Goal: Task Accomplishment & Management: Use online tool/utility

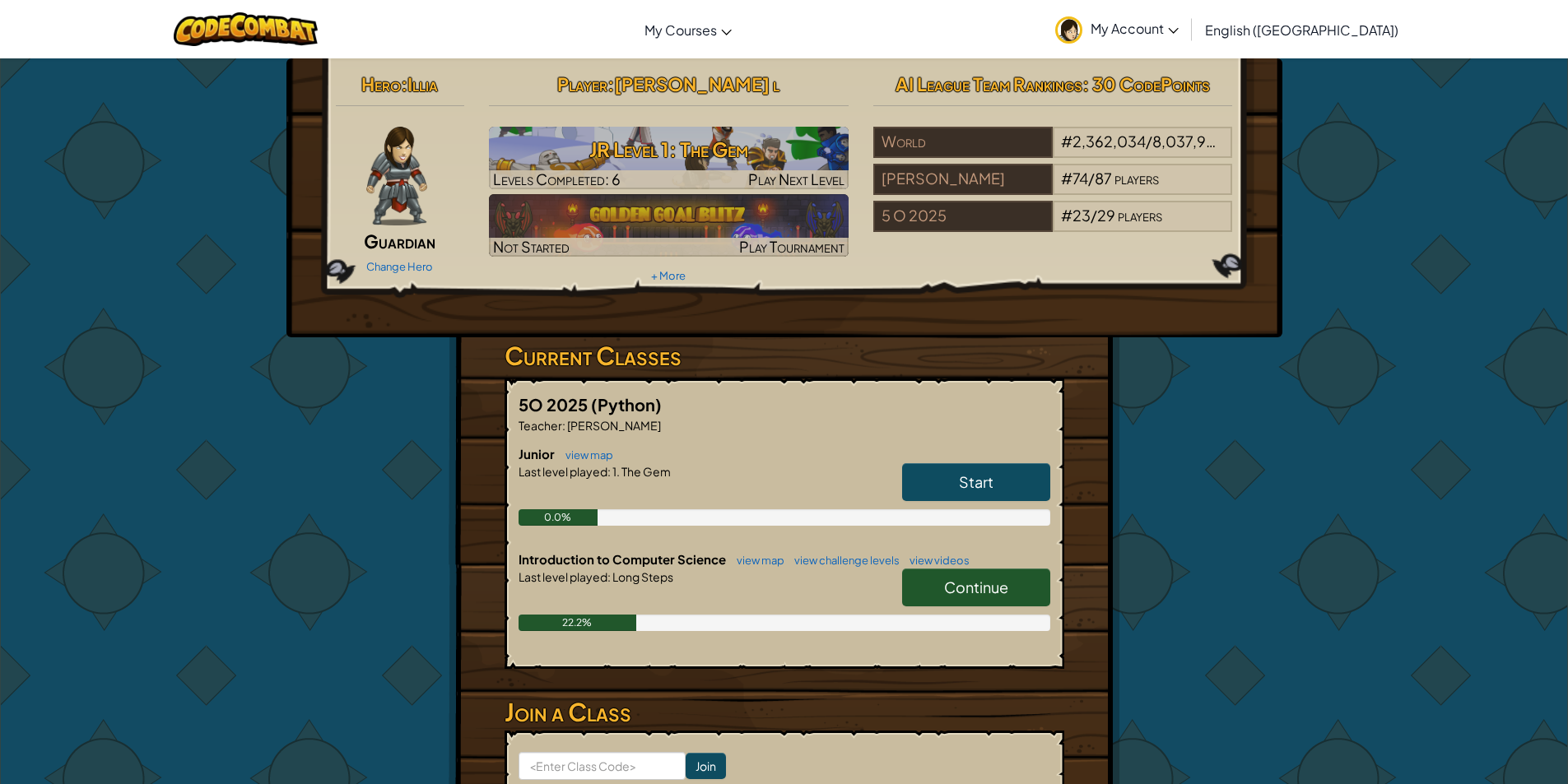
click at [984, 580] on span "Continue" at bounding box center [976, 587] width 65 height 19
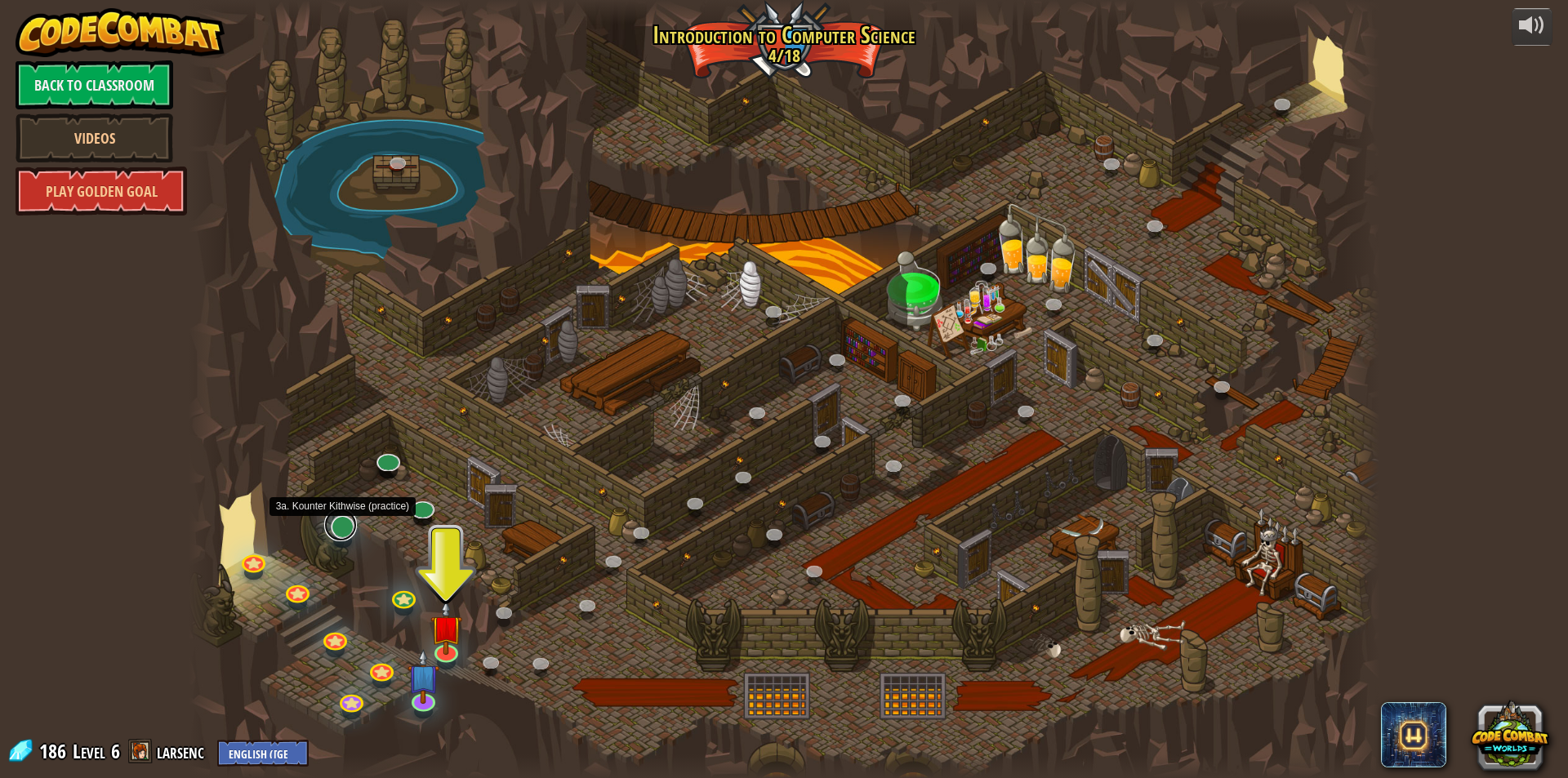
click at [349, 523] on link at bounding box center [341, 525] width 32 height 32
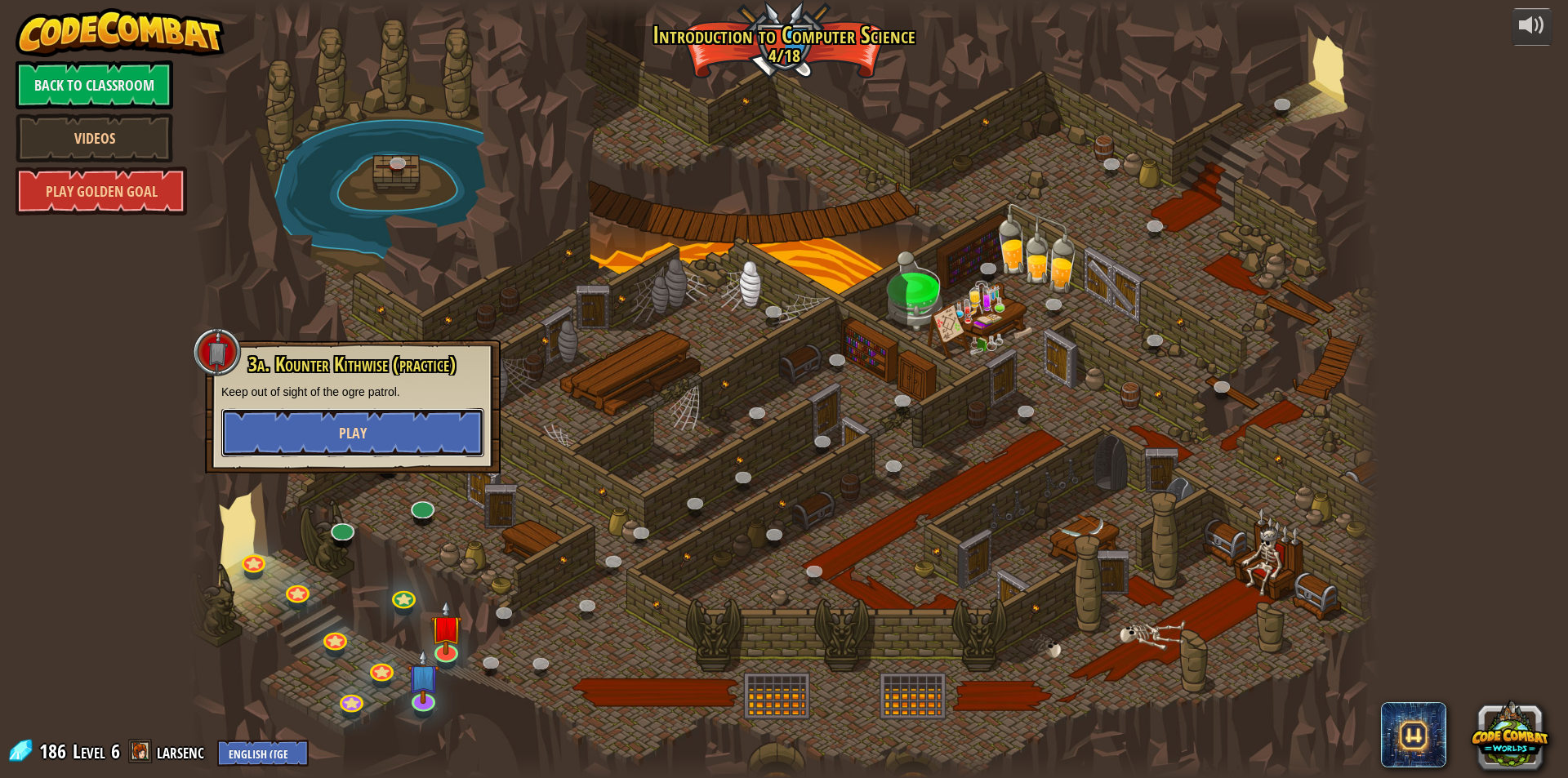
click at [408, 414] on button "Play" at bounding box center [353, 433] width 263 height 49
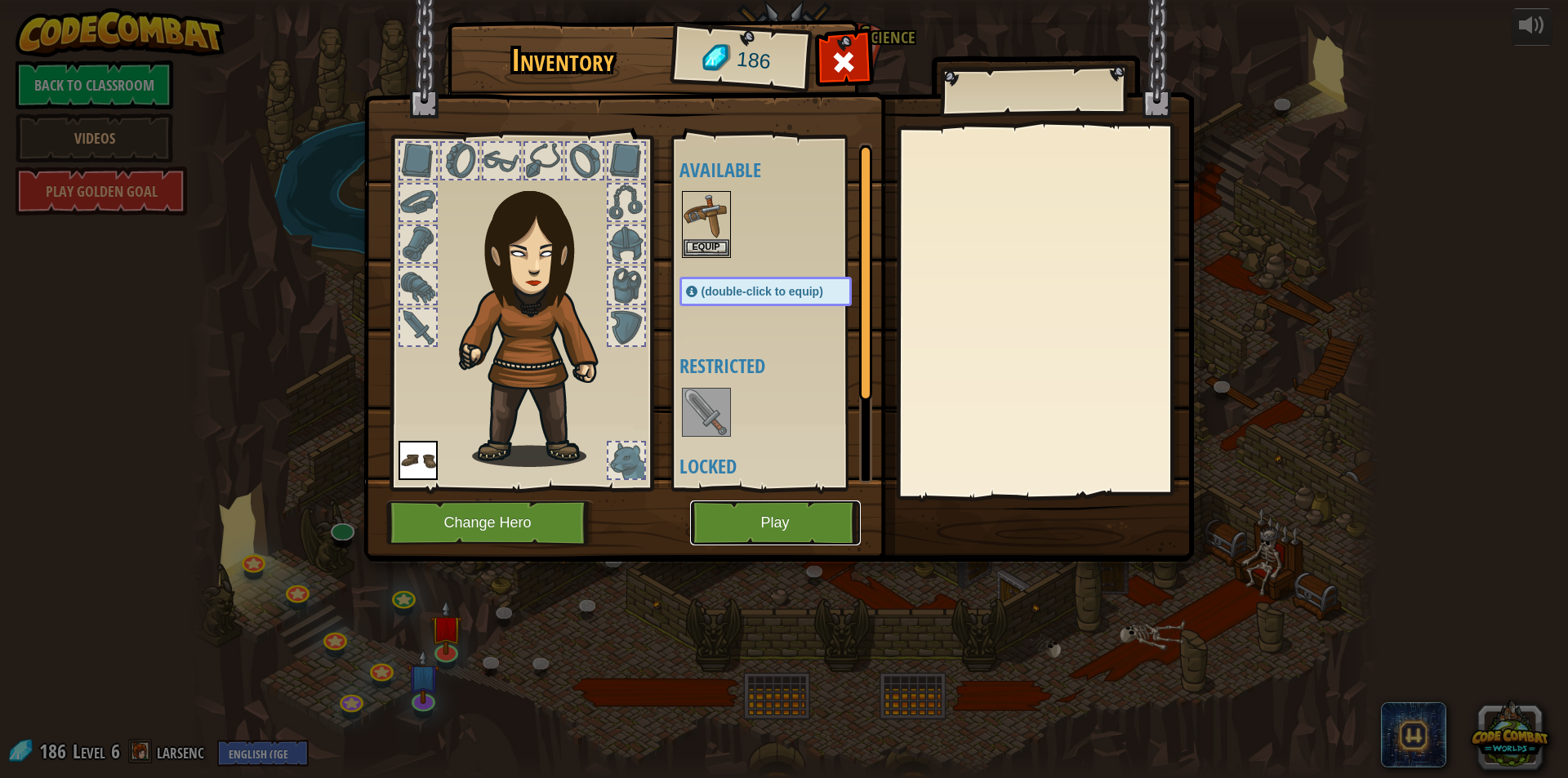
click at [822, 514] on button "Play" at bounding box center [775, 523] width 170 height 45
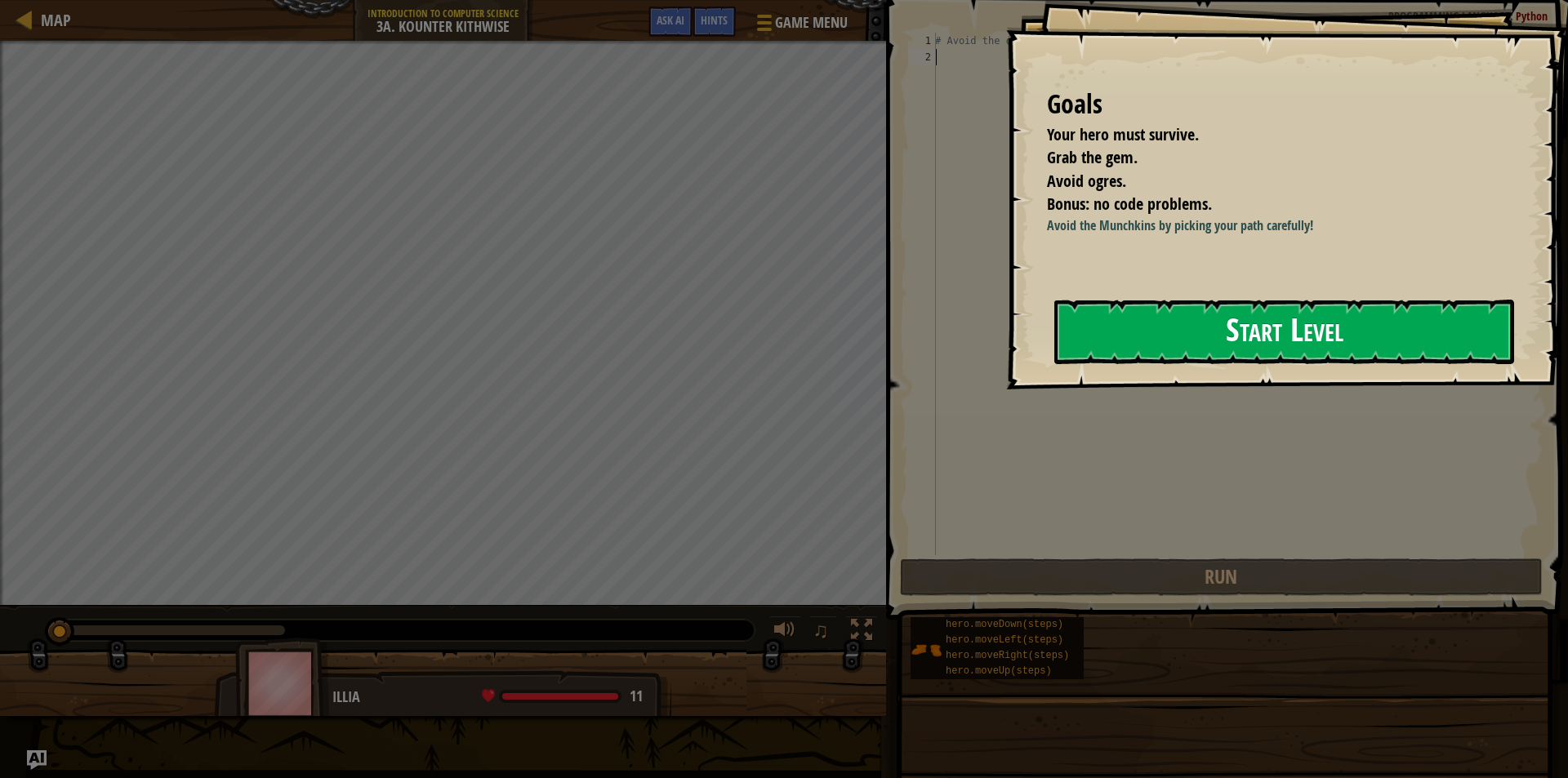
click at [1426, 328] on button "Start Level" at bounding box center [1285, 332] width 460 height 65
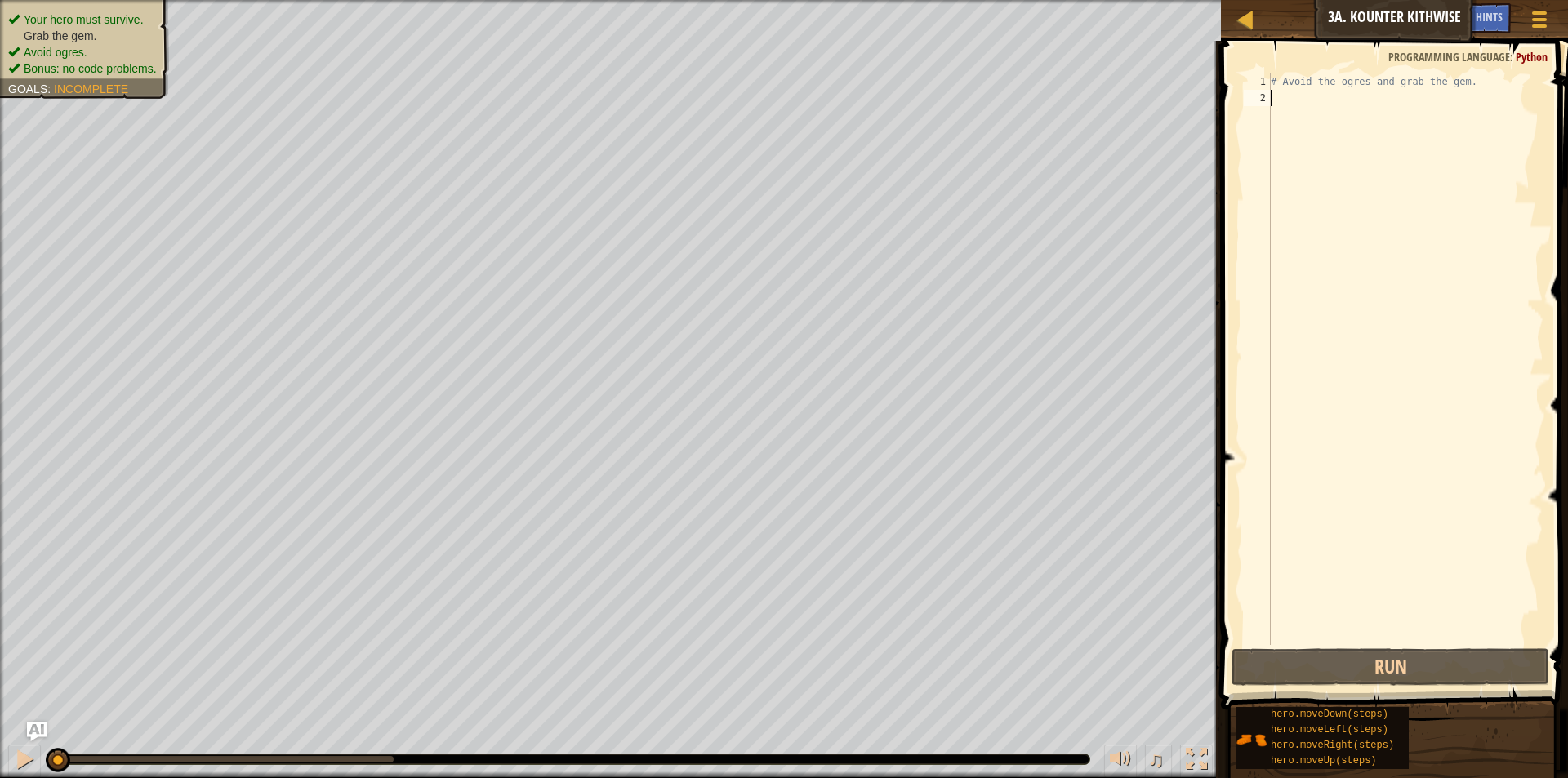
type textarea "h"
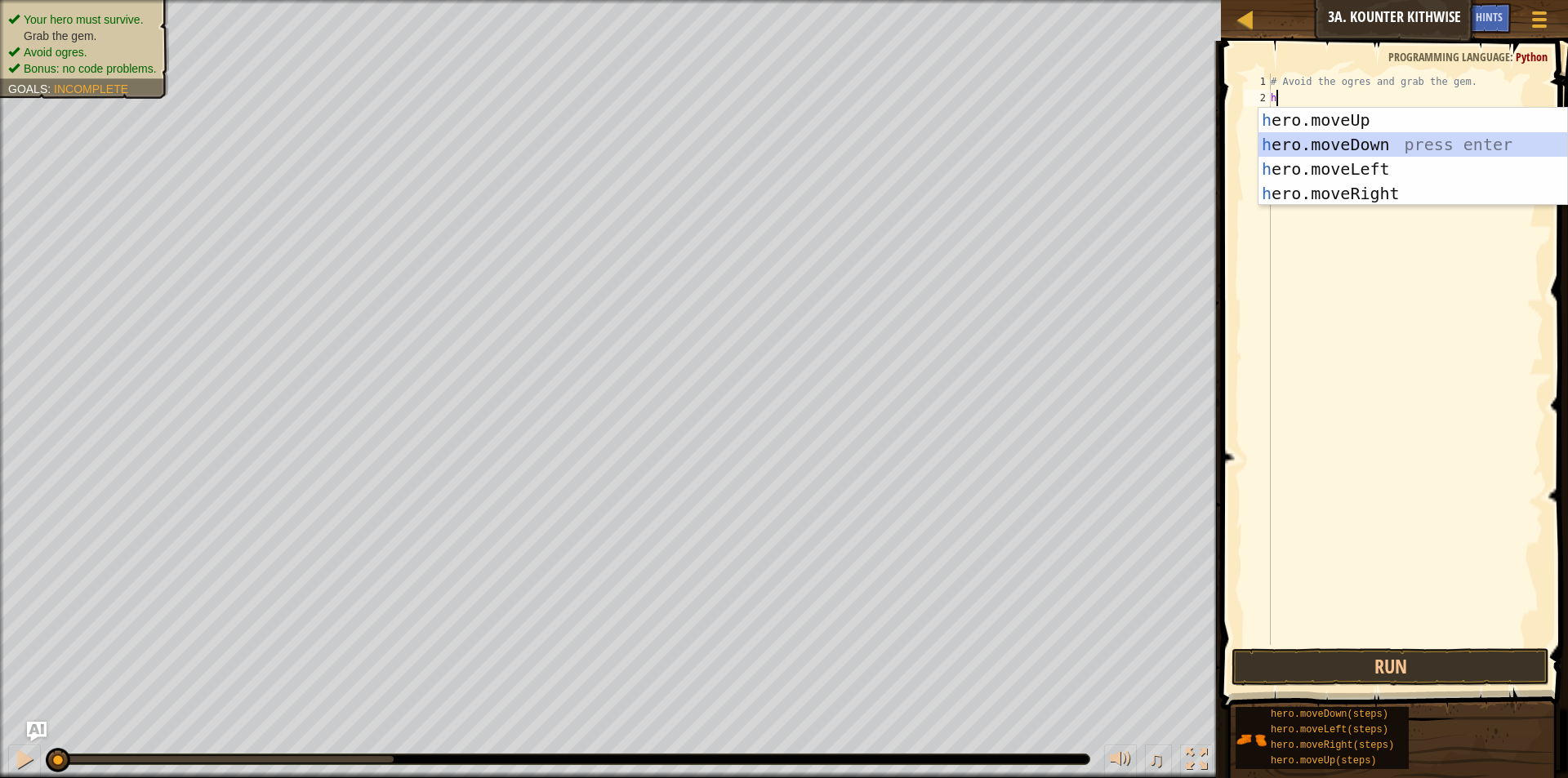
click at [1389, 135] on div "h ero.moveUp press enter h ero.moveDown press enter h ero.moveLeft press enter …" at bounding box center [1413, 181] width 308 height 147
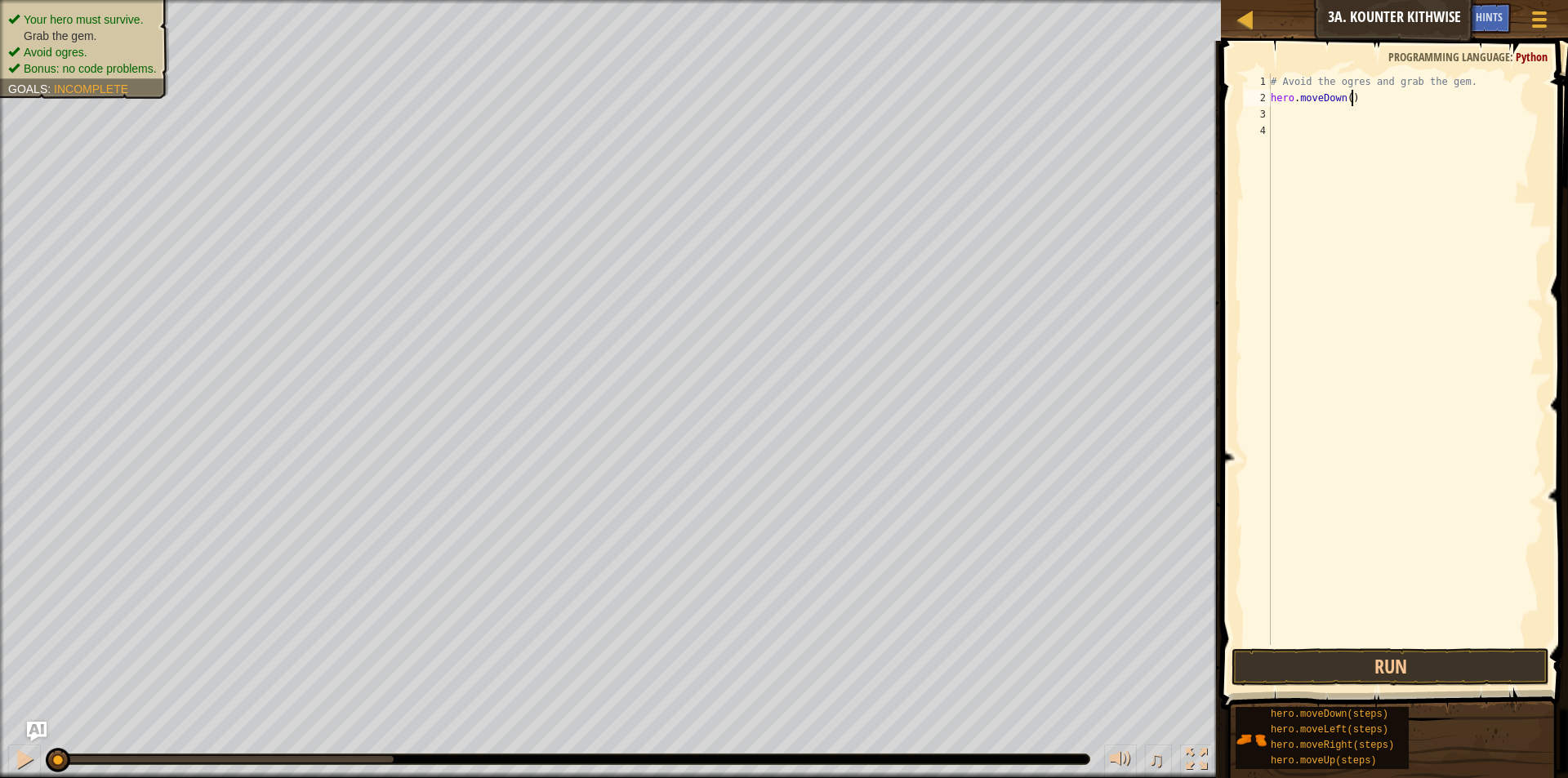
click at [1361, 97] on div "# Avoid the ogres and grab the gem. hero . moveDown ( )" at bounding box center [1406, 376] width 276 height 604
type textarea "hero.moveDown(2)"
click at [1273, 115] on div "# Avoid the ogres and grab the gem. hero . moveDown ( 2 )" at bounding box center [1406, 376] width 276 height 604
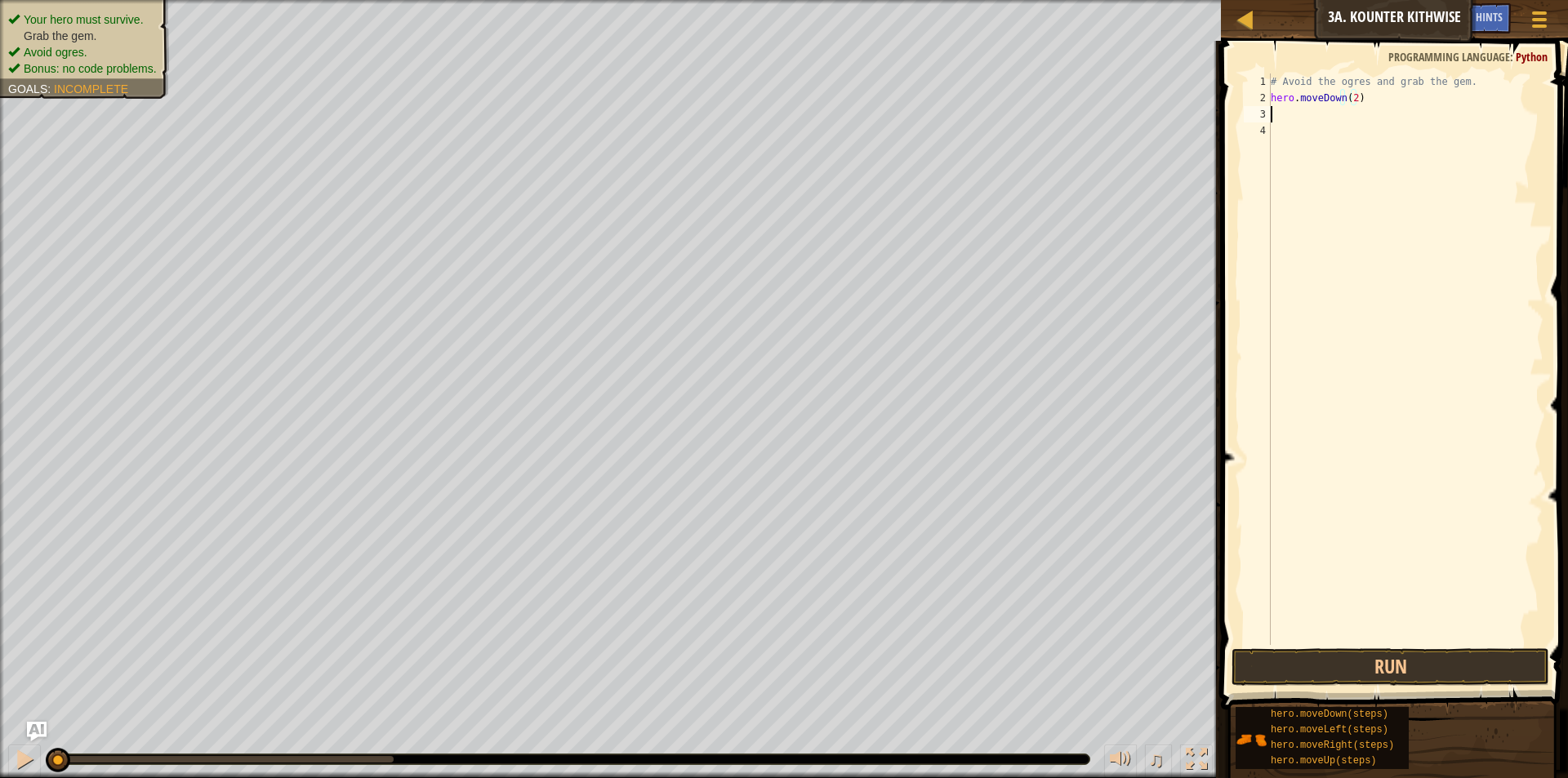
scroll to position [7, 0]
type textarea "h"
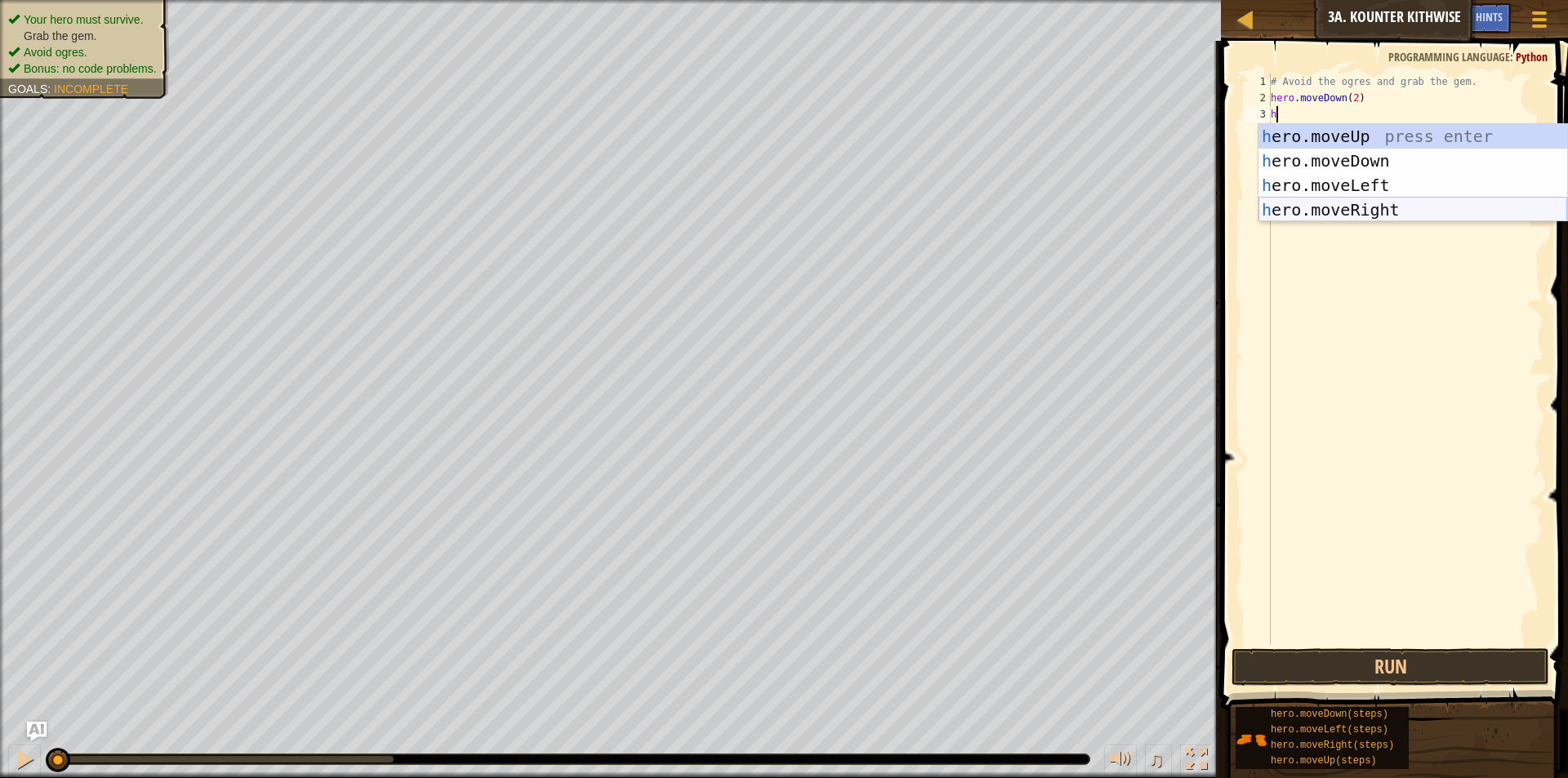
click at [1378, 207] on div "h ero.moveUp press enter h ero.moveDown press enter h ero.moveLeft press enter …" at bounding box center [1413, 197] width 308 height 147
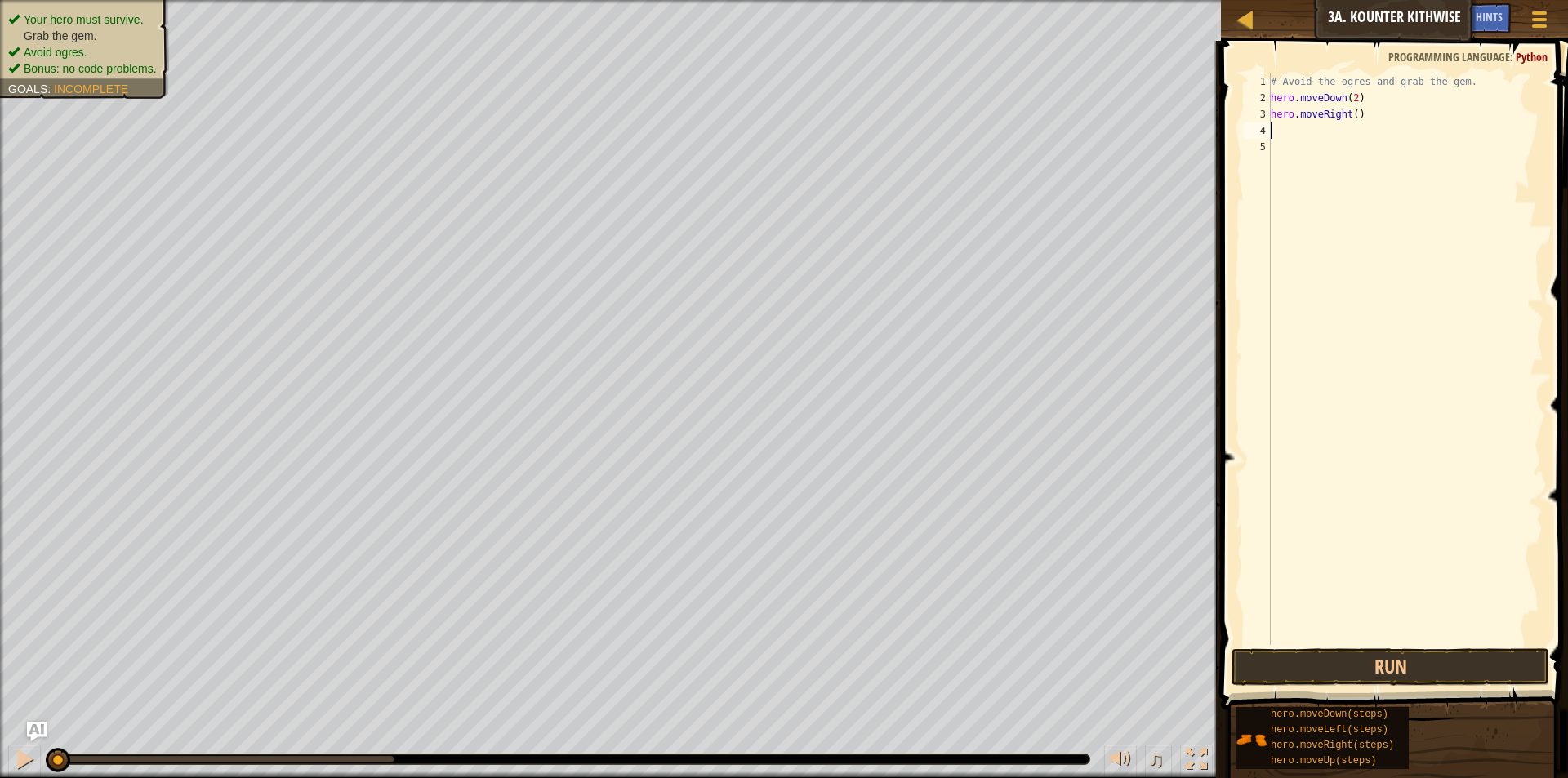
type textarea "h"
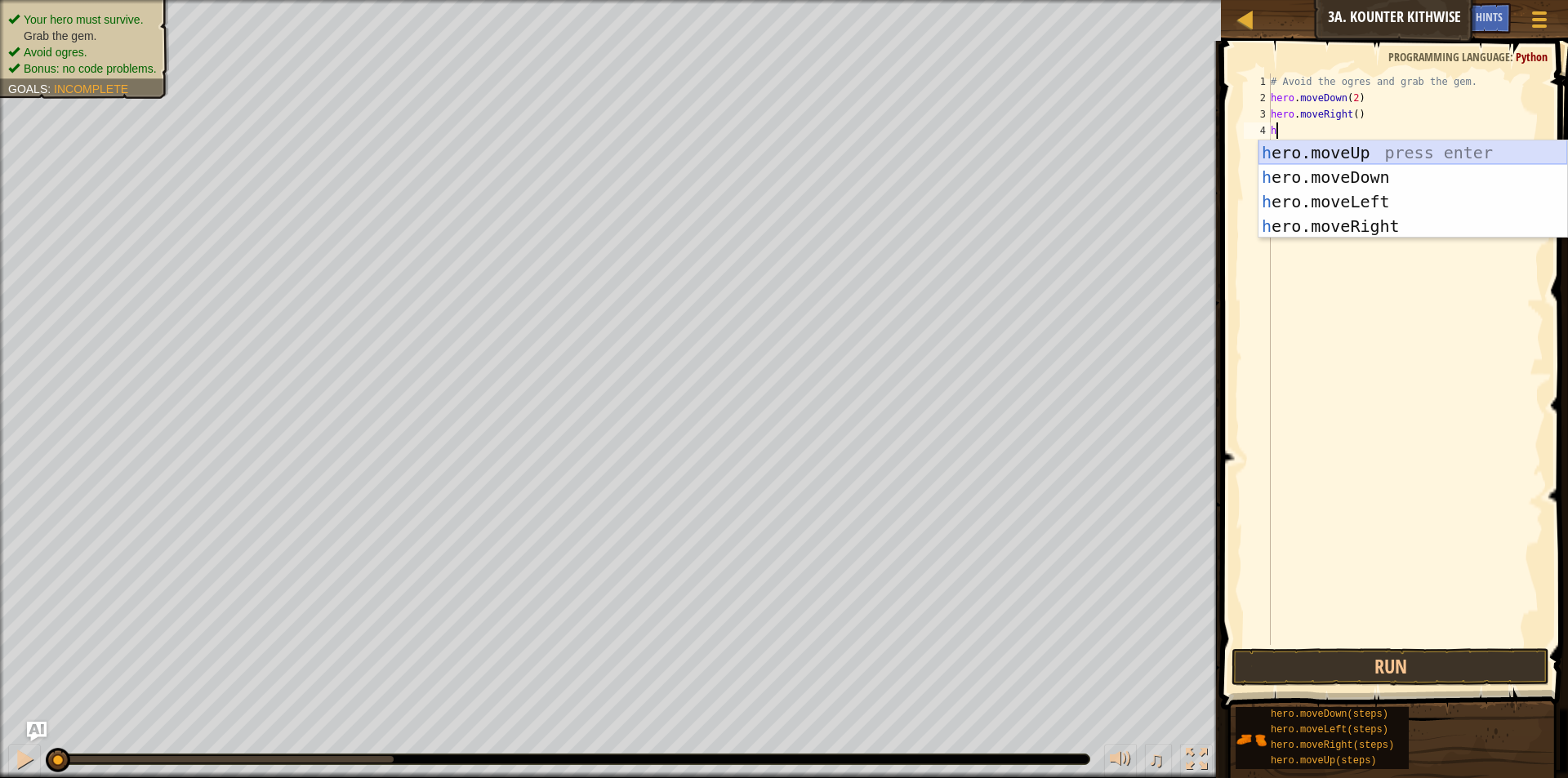
click at [1371, 143] on div "h ero.moveUp press enter h ero.moveDown press enter h ero.moveLeft press enter …" at bounding box center [1413, 214] width 308 height 147
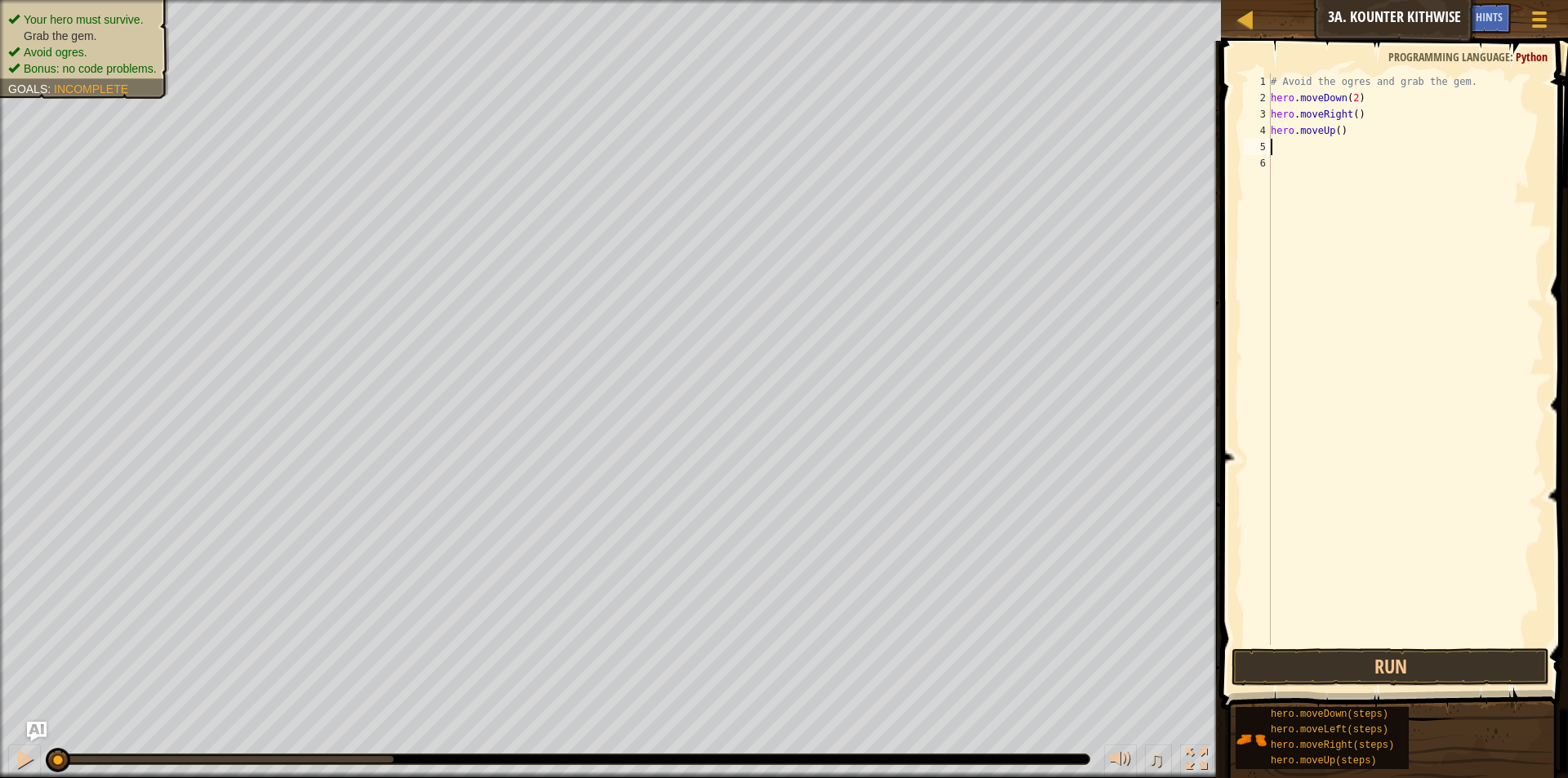
type textarea "h"
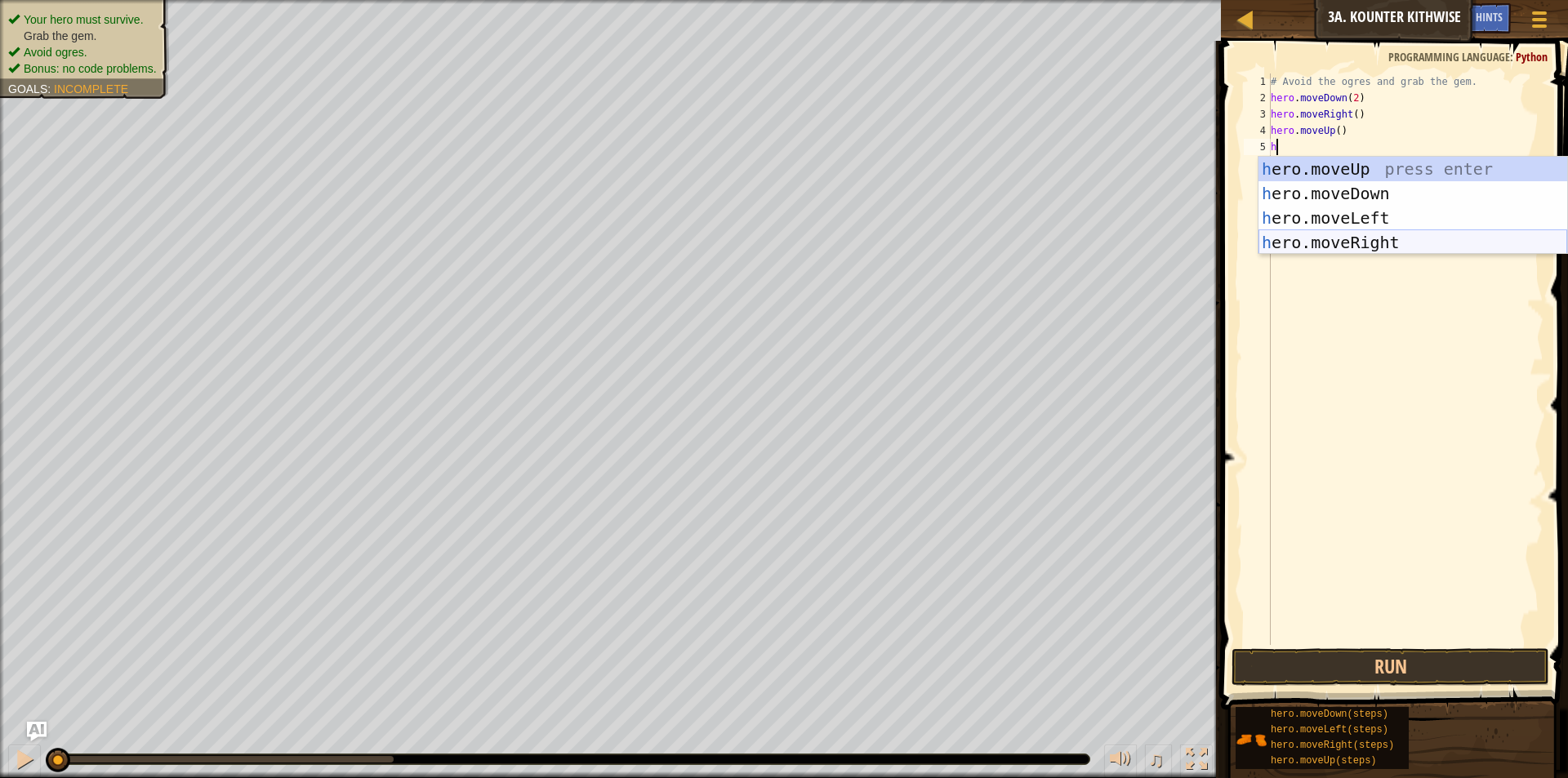
click at [1355, 239] on div "h ero.moveUp press enter h ero.moveDown press enter h ero.moveLeft press enter …" at bounding box center [1413, 230] width 308 height 147
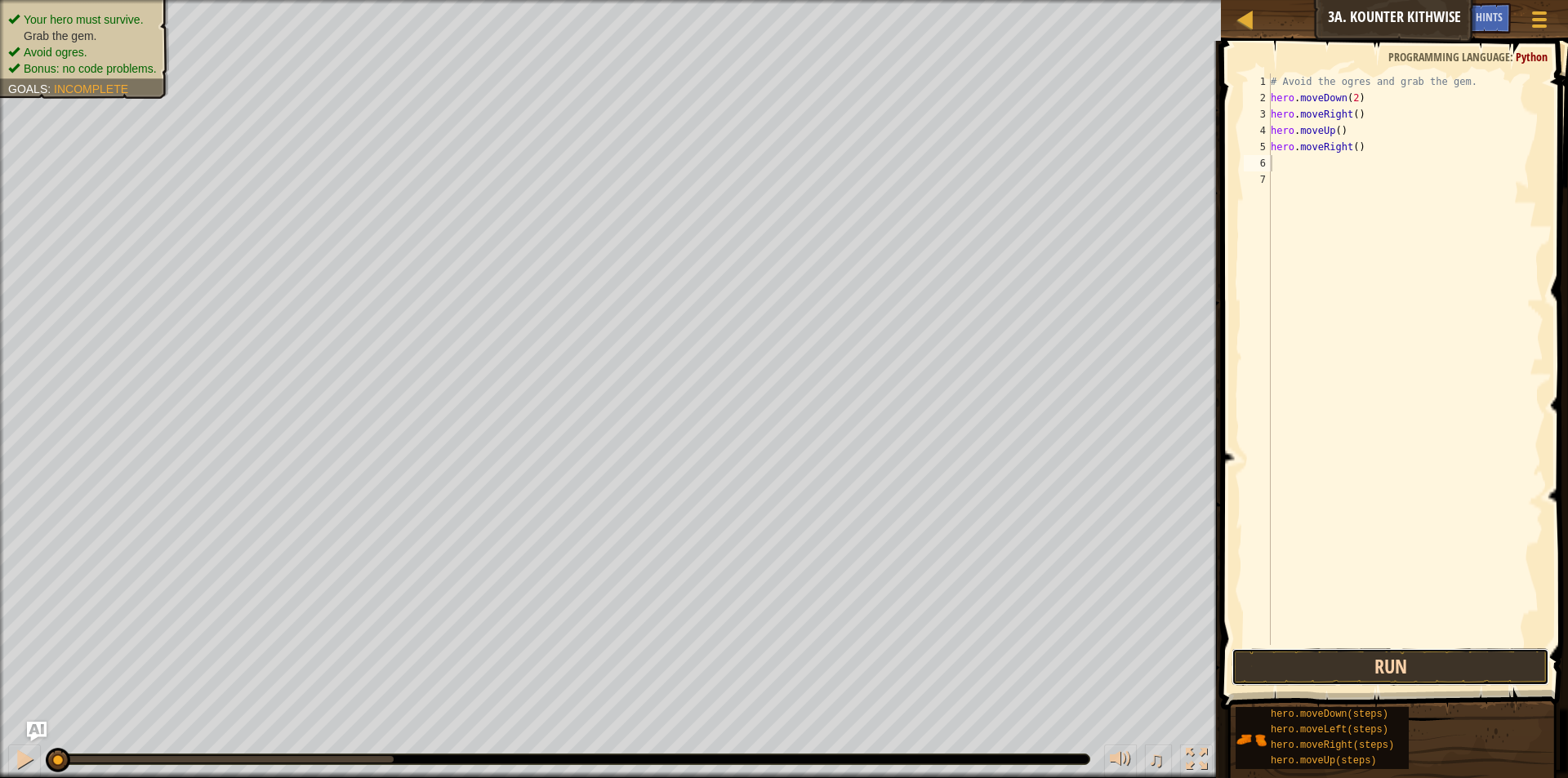
click at [1297, 655] on button "Run" at bounding box center [1390, 667] width 317 height 38
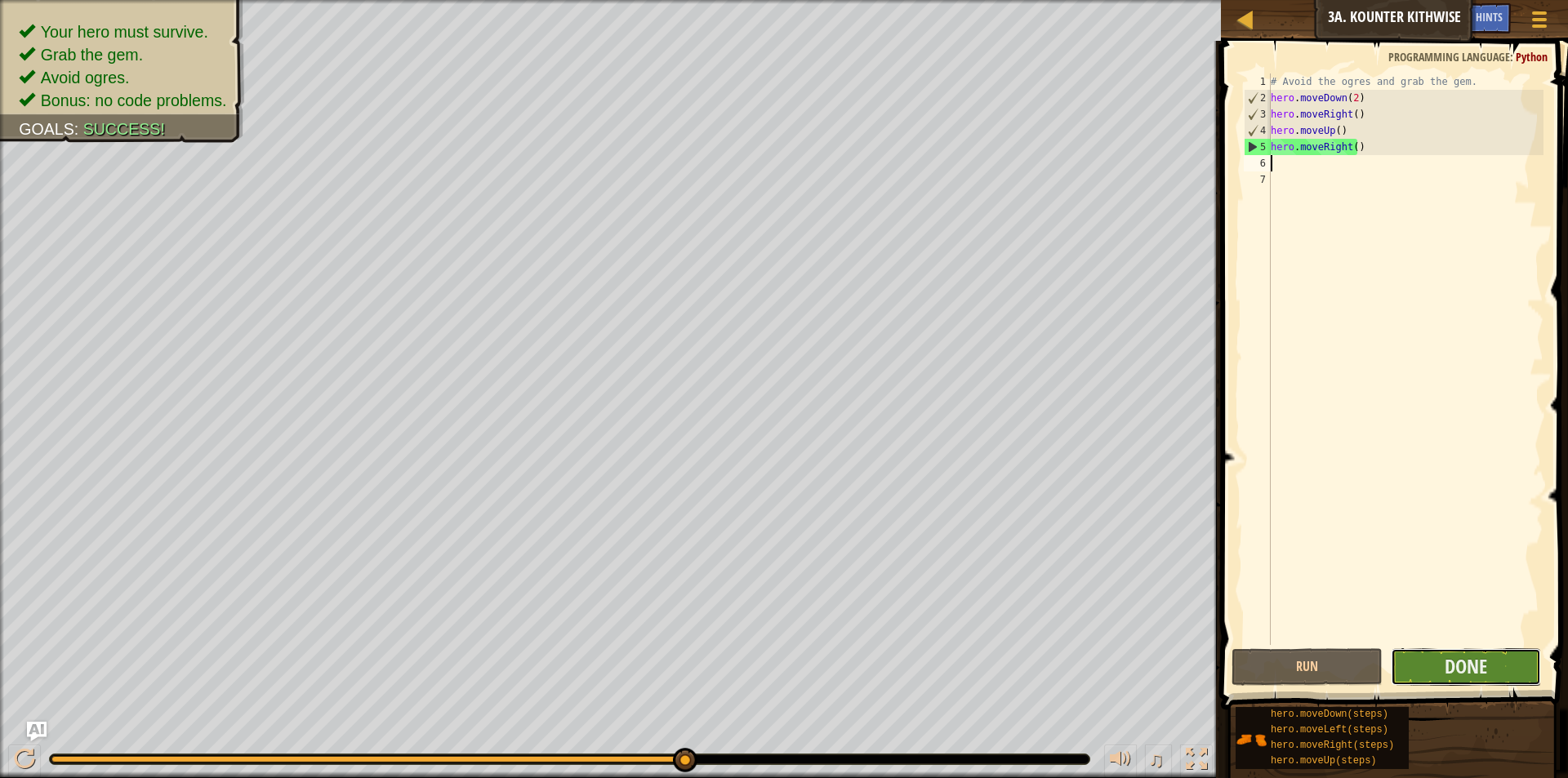
click at [1507, 672] on button "Done" at bounding box center [1466, 667] width 151 height 38
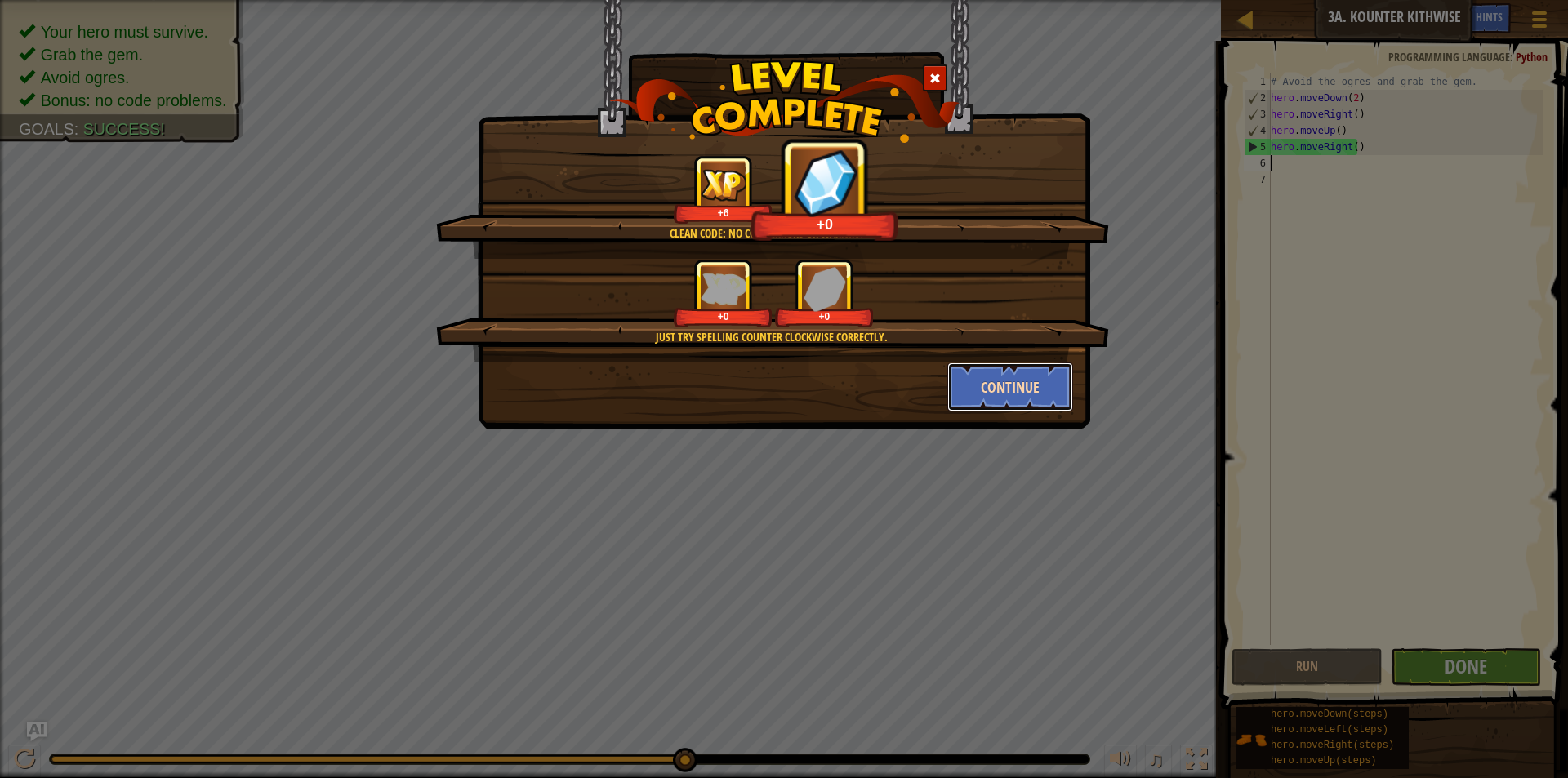
click at [1021, 378] on button "Continue" at bounding box center [1011, 387] width 126 height 49
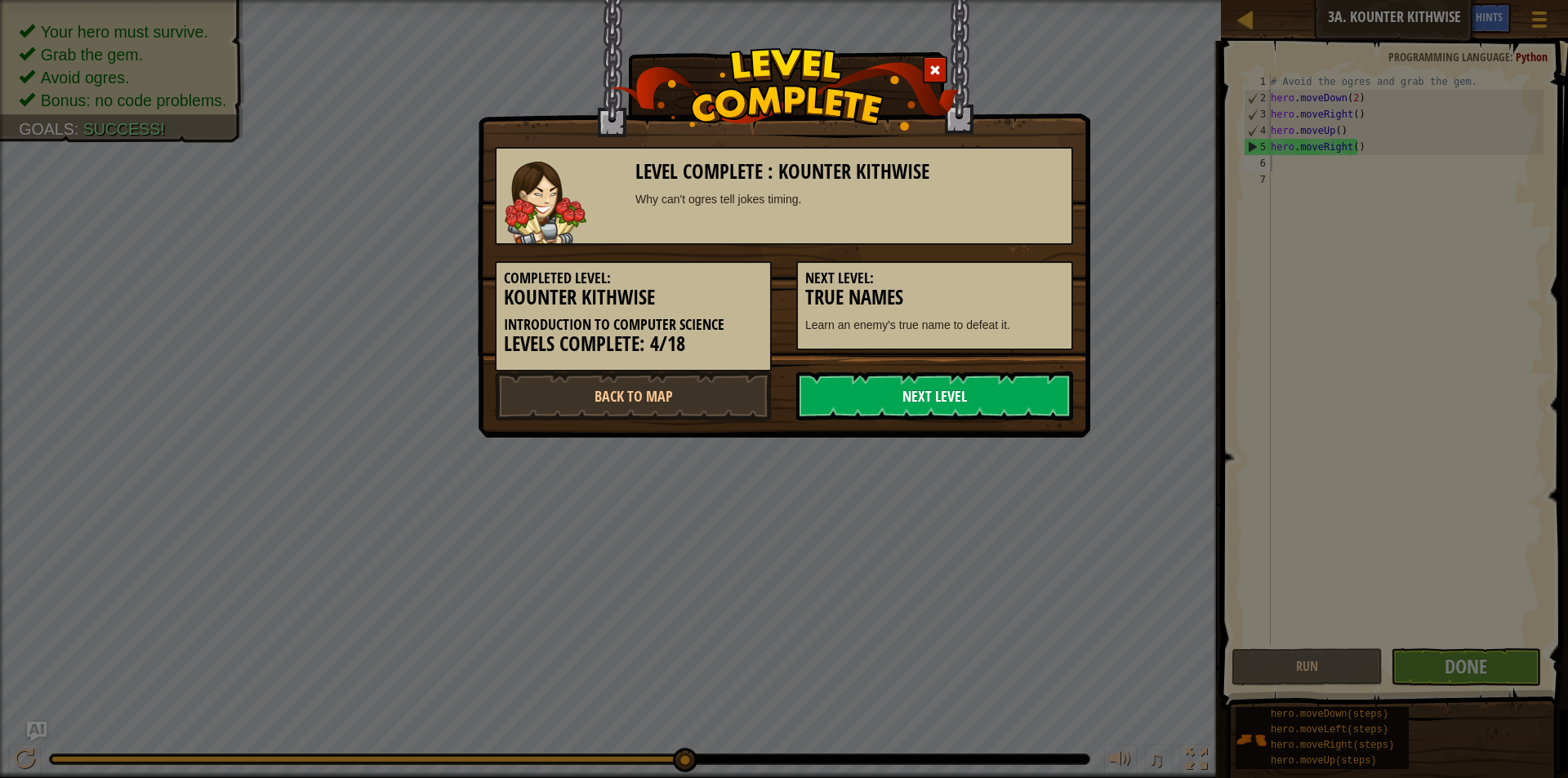
click at [974, 408] on link "Next Level" at bounding box center [934, 396] width 277 height 49
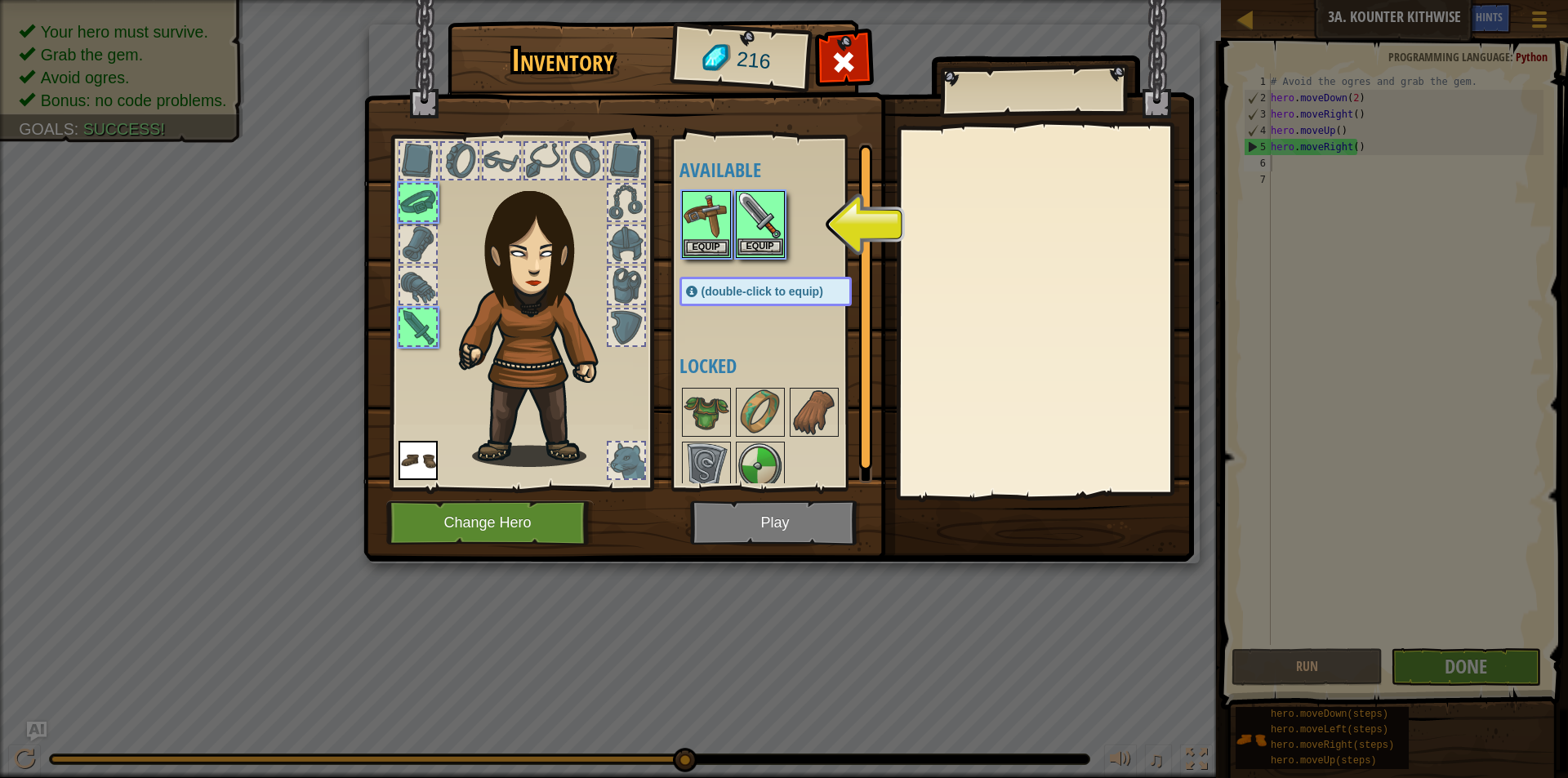
click at [756, 215] on img at bounding box center [760, 215] width 46 height 46
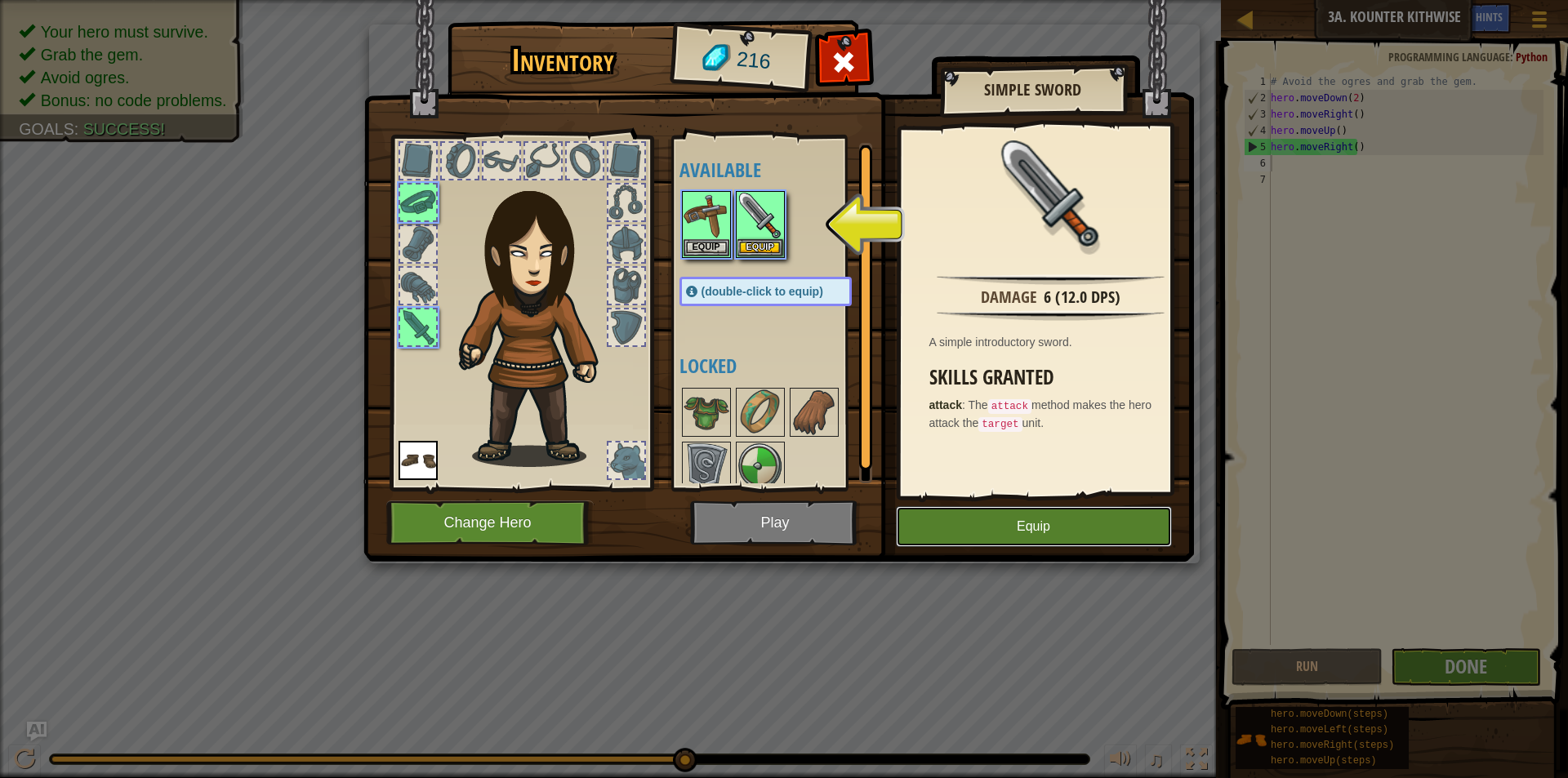
click at [948, 526] on button "Equip" at bounding box center [1034, 526] width 276 height 41
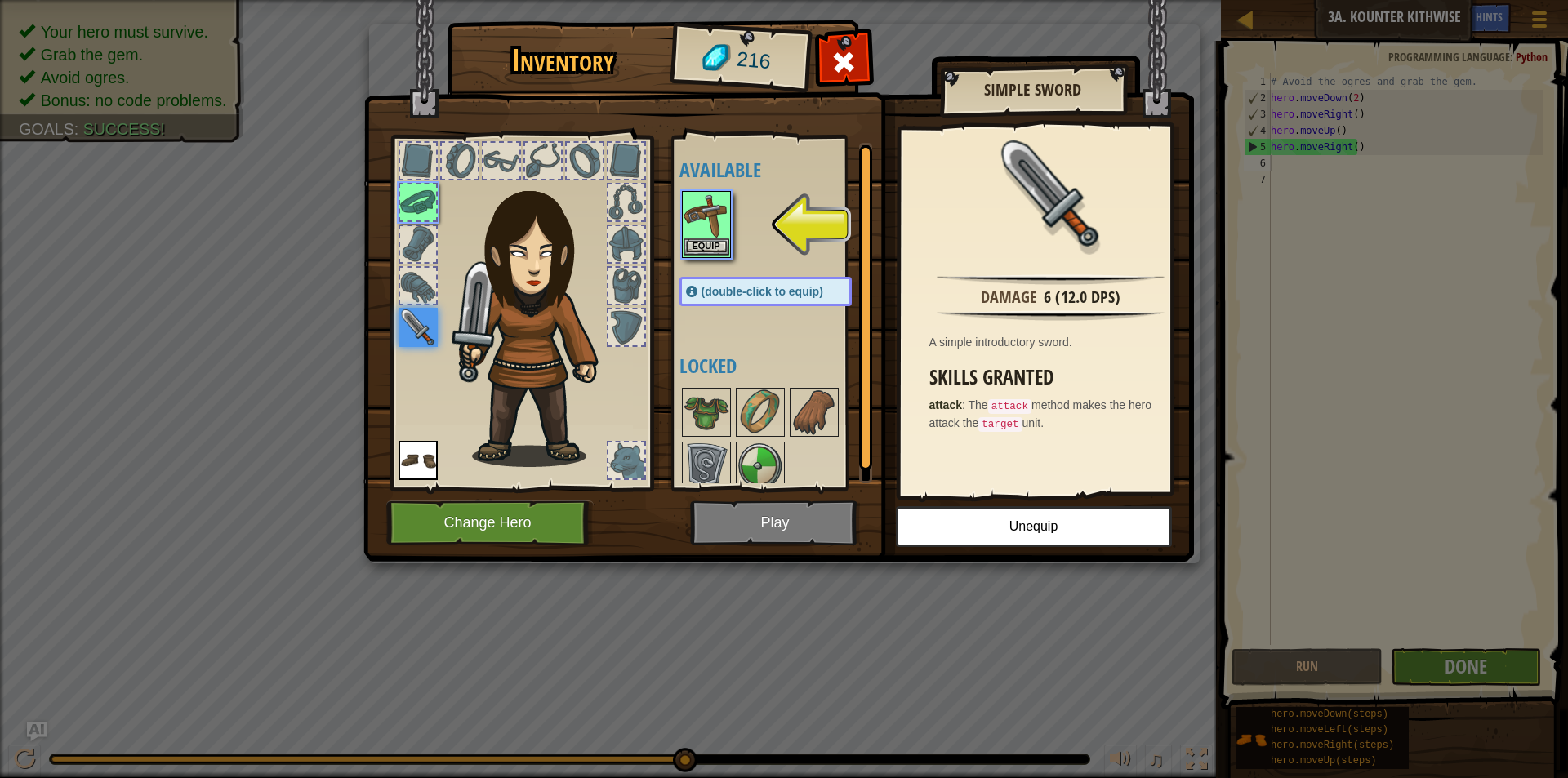
click at [704, 196] on img at bounding box center [706, 215] width 46 height 46
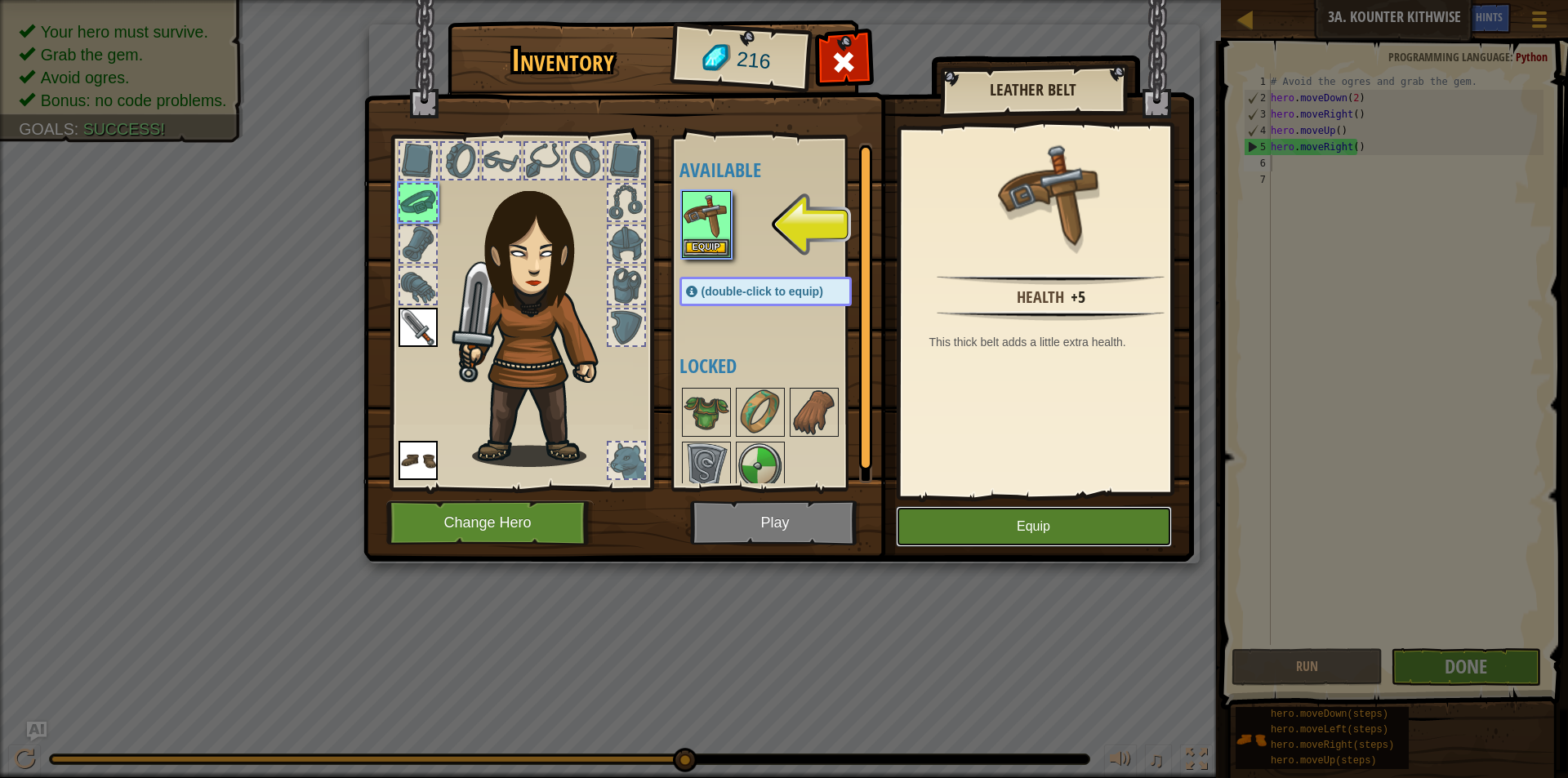
click at [944, 509] on button "Equip" at bounding box center [1034, 526] width 276 height 41
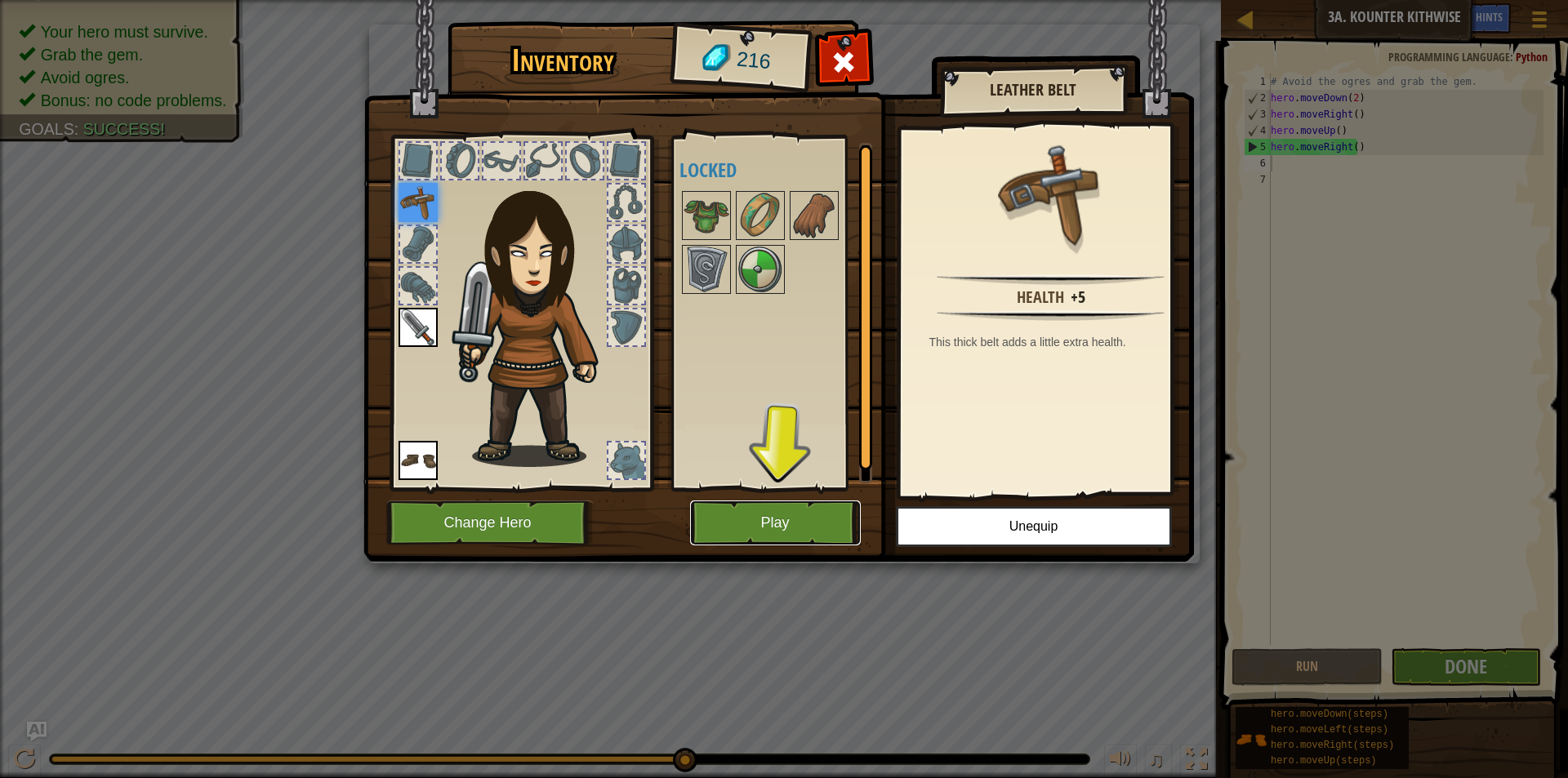
click at [820, 515] on button "Play" at bounding box center [775, 523] width 170 height 45
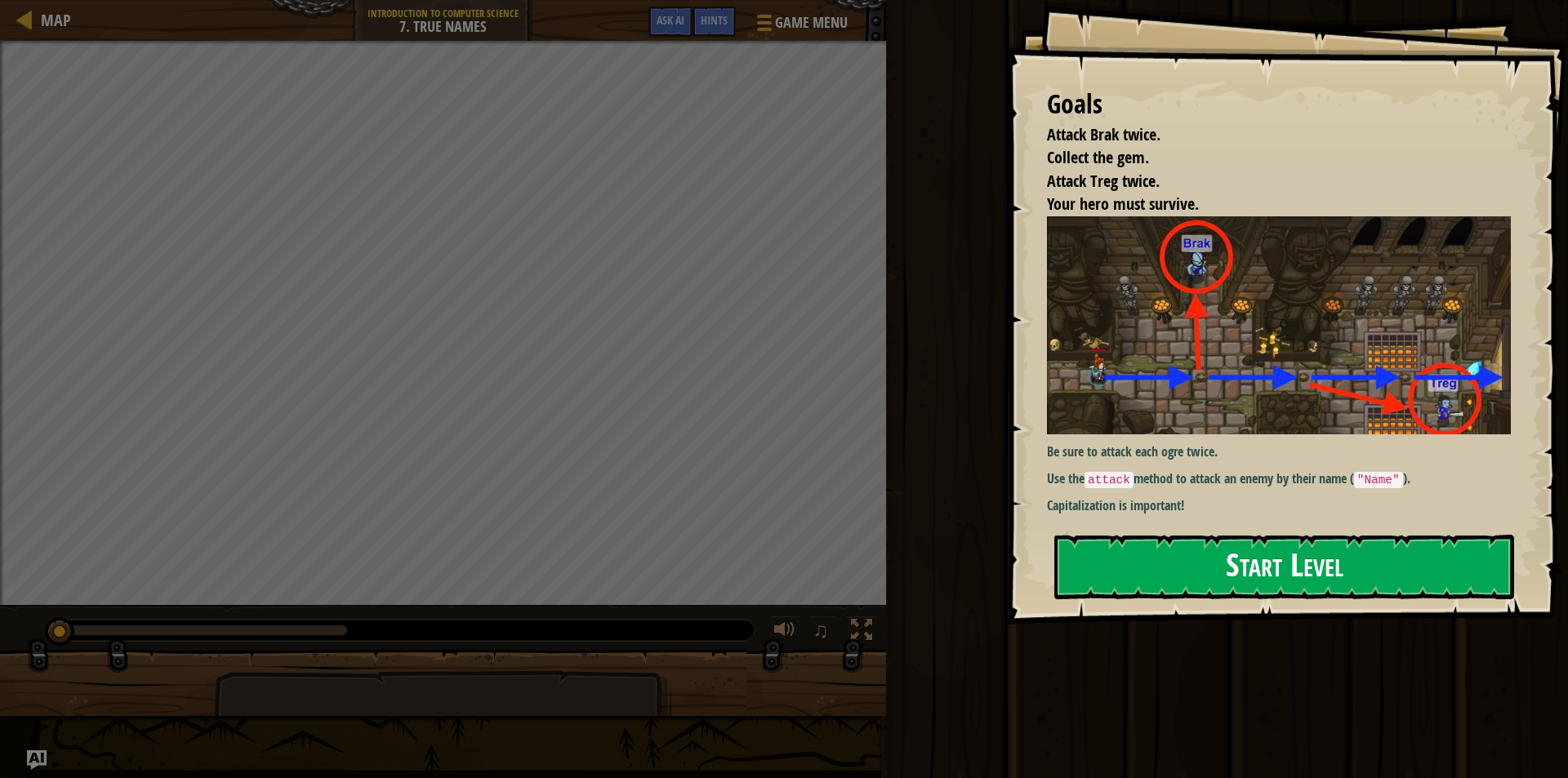
click at [1269, 558] on button "Start Level" at bounding box center [1285, 567] width 460 height 65
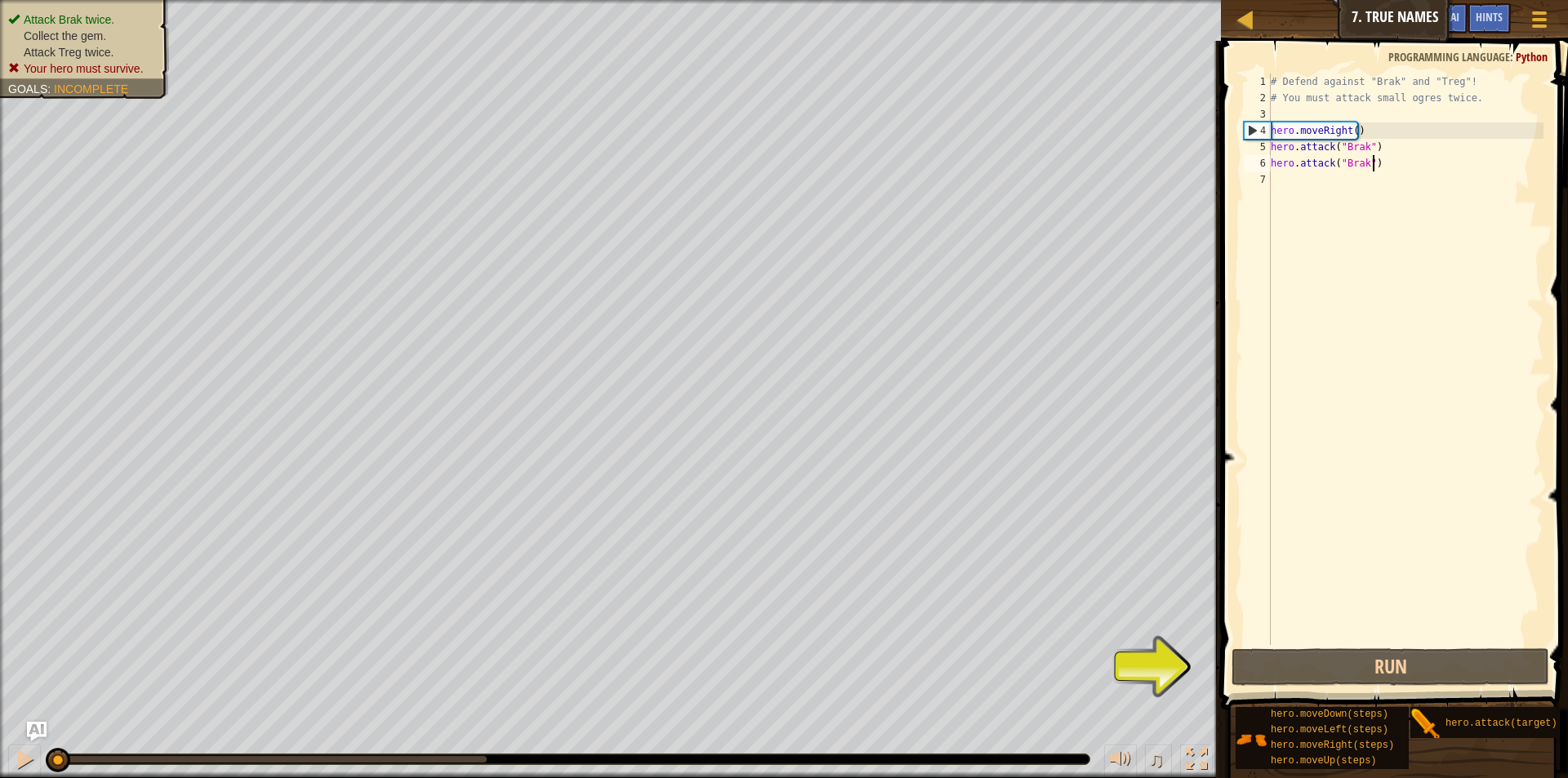
click at [1388, 156] on div "# Defend against "Brak" and "Treg"! # You must attack small ogres twice. hero .…" at bounding box center [1406, 376] width 276 height 604
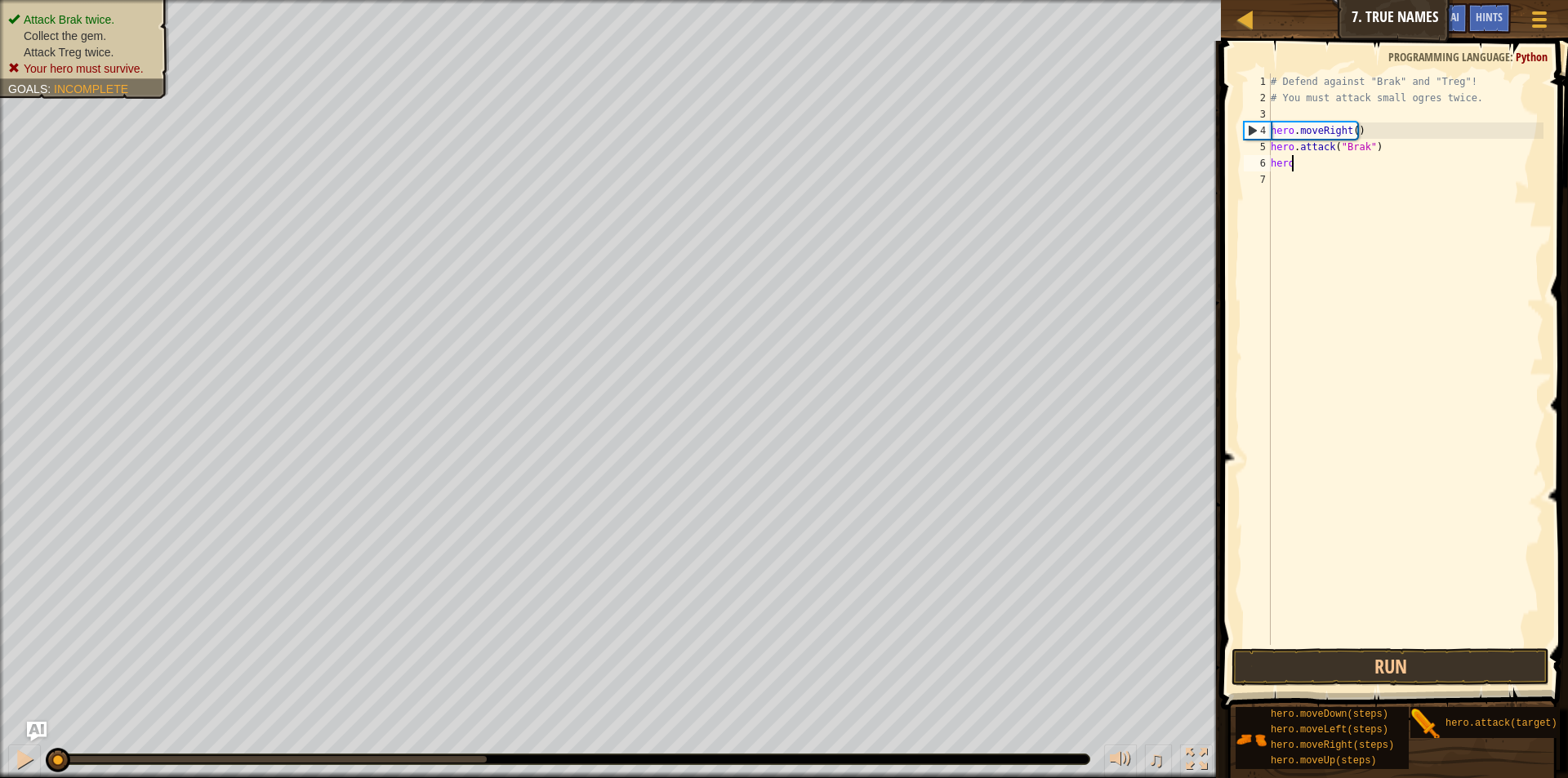
type textarea "h"
type textarea "# You must attack small ogres twice."
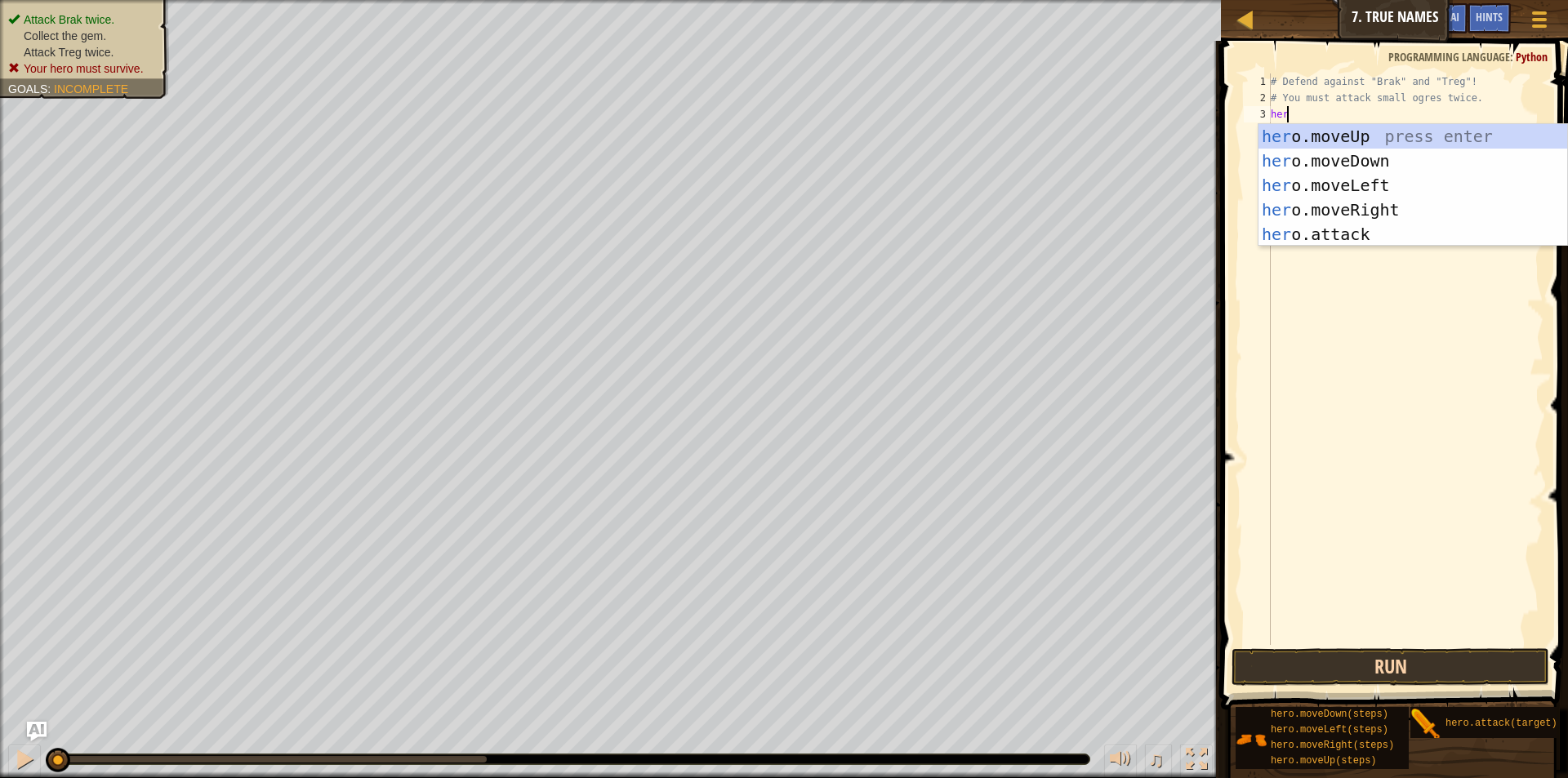
scroll to position [7, 1]
type textarea "herom"
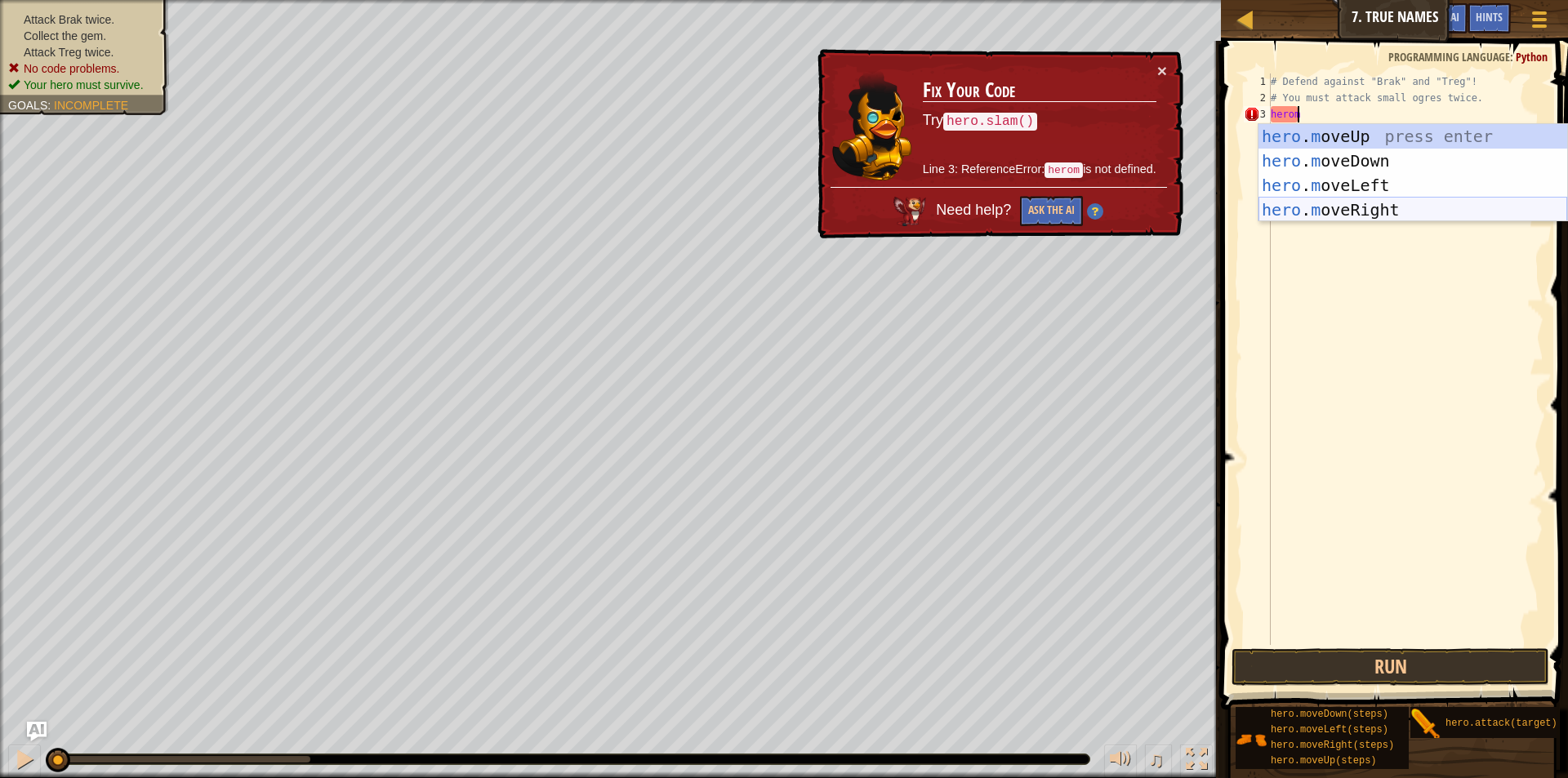
click at [1377, 209] on div "hero . m oveUp press enter hero . m oveDown press enter hero . m oveLeft press …" at bounding box center [1413, 197] width 308 height 147
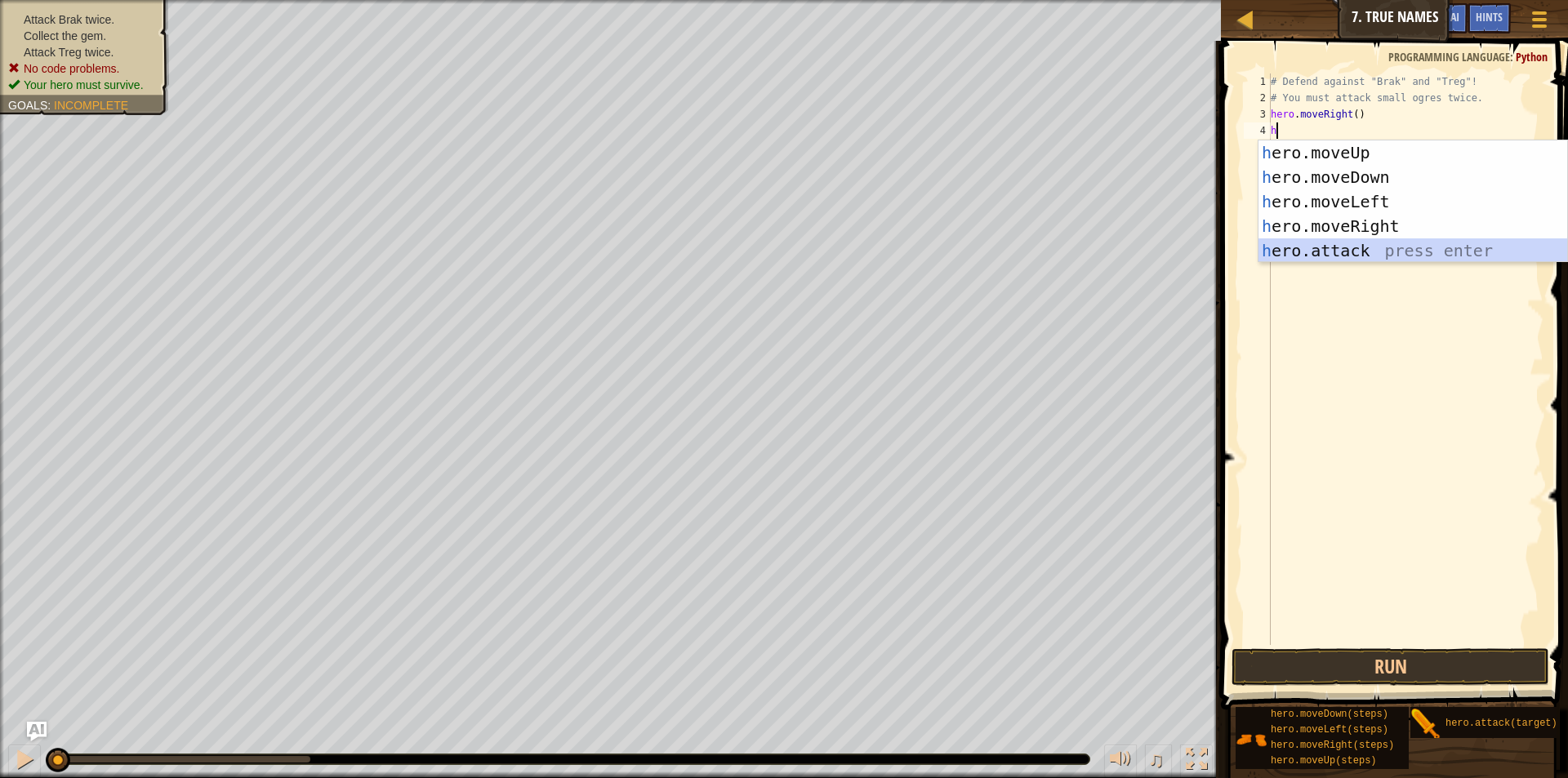
click at [1357, 245] on div "h ero.moveUp press enter h ero.moveDown press enter h ero.moveLeft press enter …" at bounding box center [1413, 226] width 308 height 171
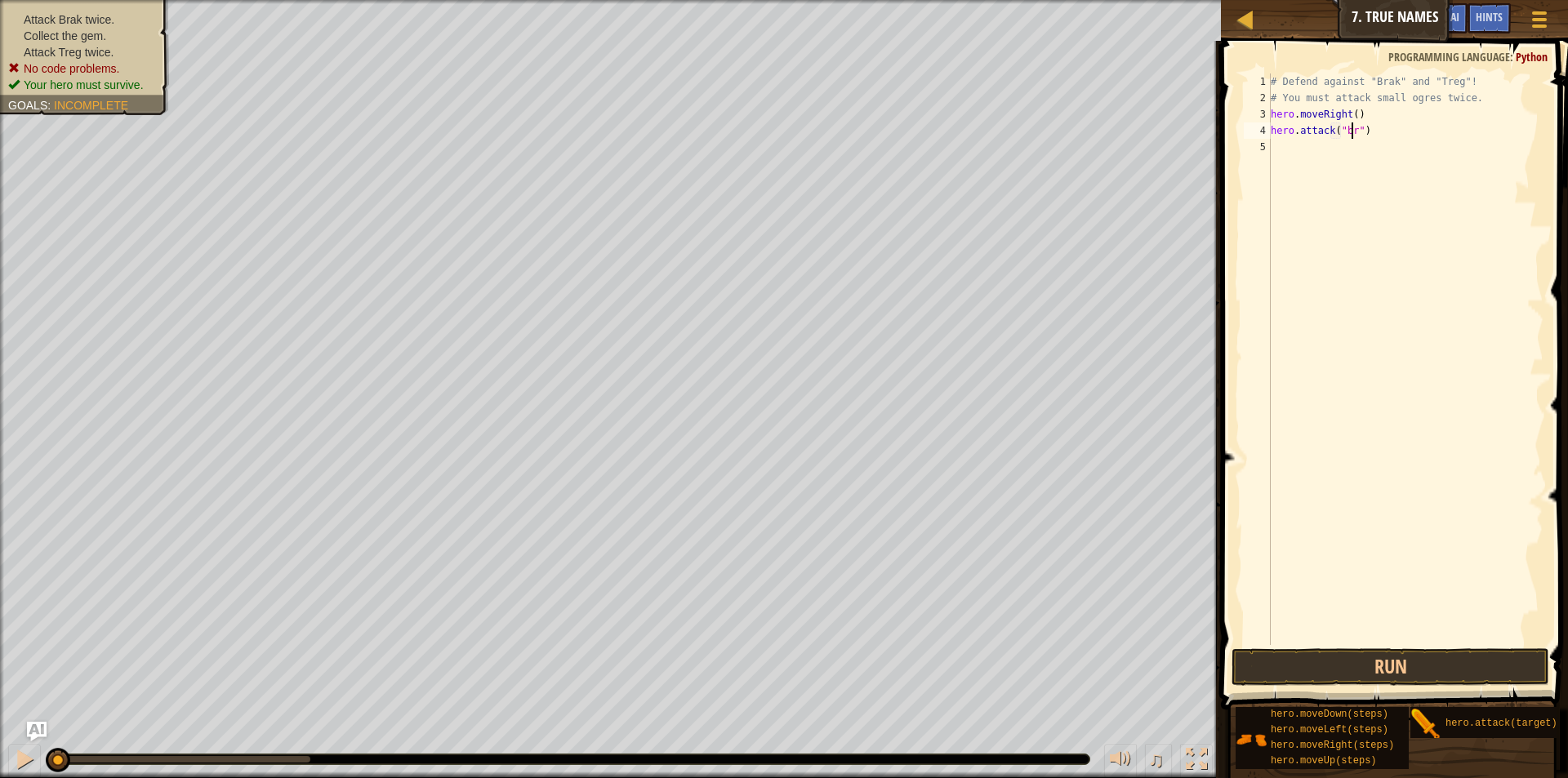
scroll to position [7, 7]
type textarea "hero.attack("brak")"
click at [1271, 143] on div "# Defend against "Brak" and "Treg"! # You must attack small ogres twice. hero .…" at bounding box center [1406, 376] width 276 height 604
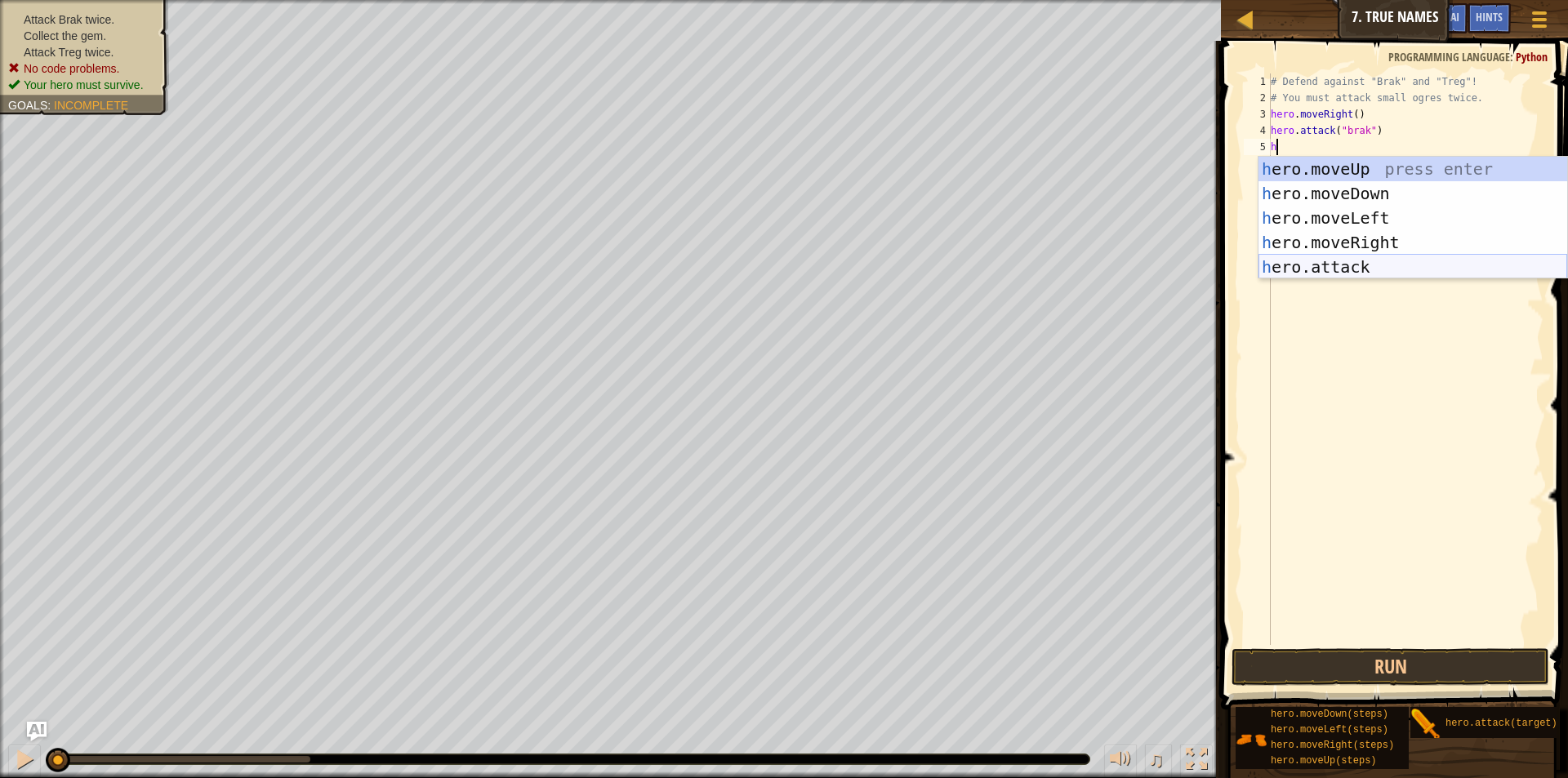
click at [1288, 257] on div "h ero.moveUp press enter h ero.moveDown press enter h ero.moveLeft press enter …" at bounding box center [1413, 243] width 308 height 171
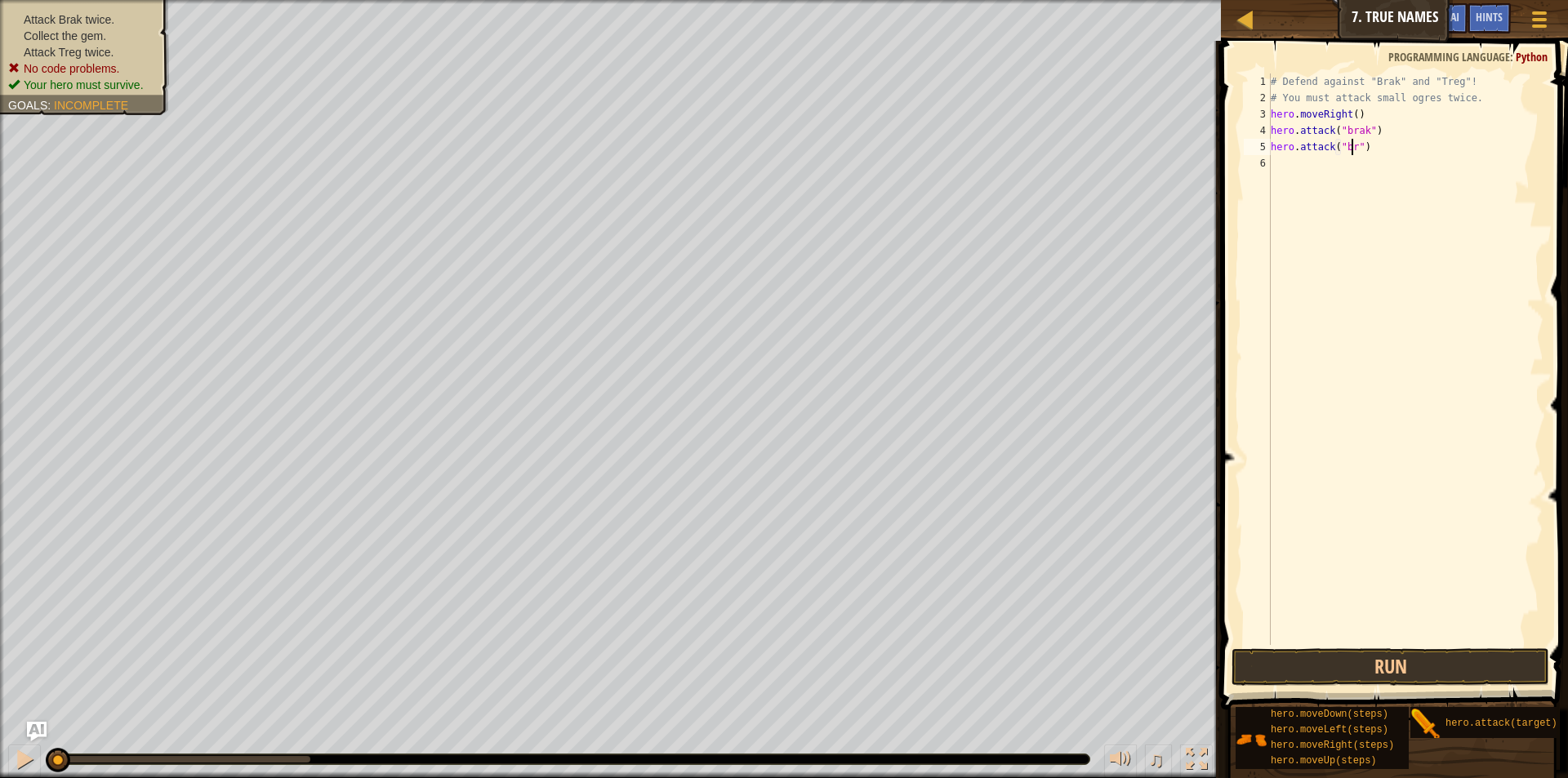
scroll to position [7, 7]
type textarea "hero.attack("brak")"
click at [1271, 169] on div "# Defend against "Brak" and "Treg"! # You must attack small ogres twice. hero .…" at bounding box center [1406, 376] width 276 height 604
type textarea "h"
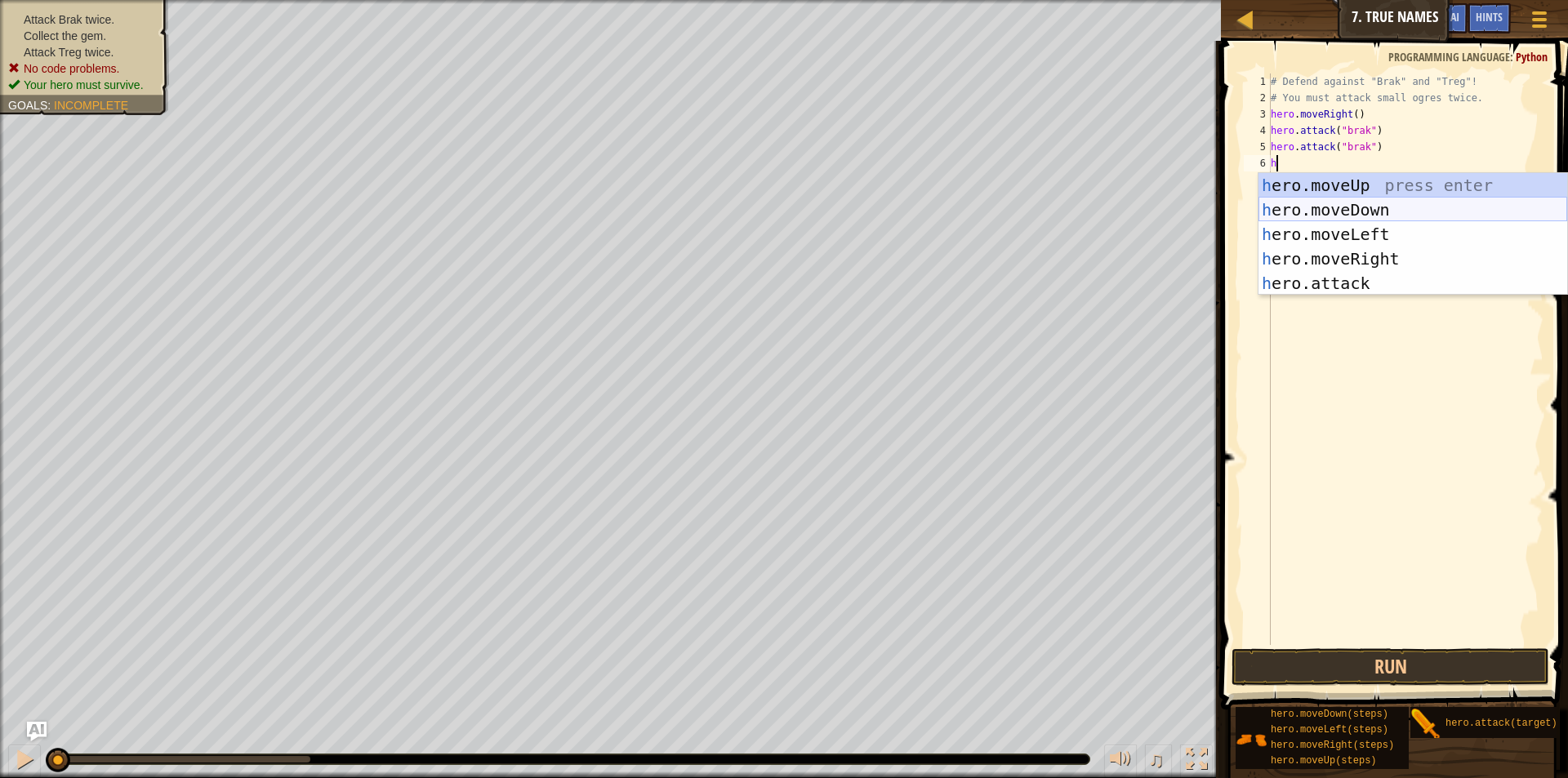
click at [1354, 215] on div "h ero.moveUp press enter h ero.moveDown press enter h ero.moveLeft press enter …" at bounding box center [1413, 259] width 308 height 171
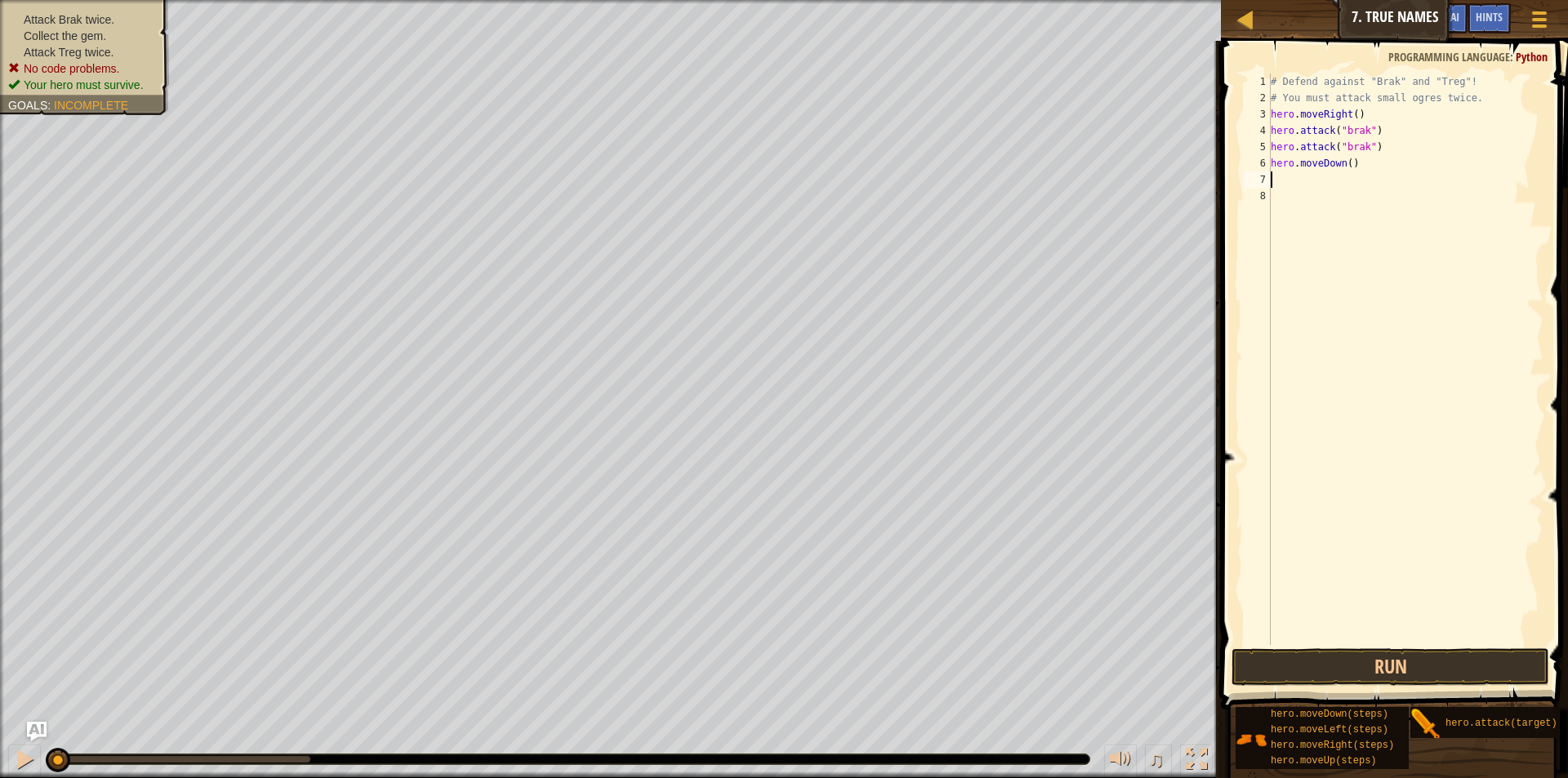
type textarea "h"
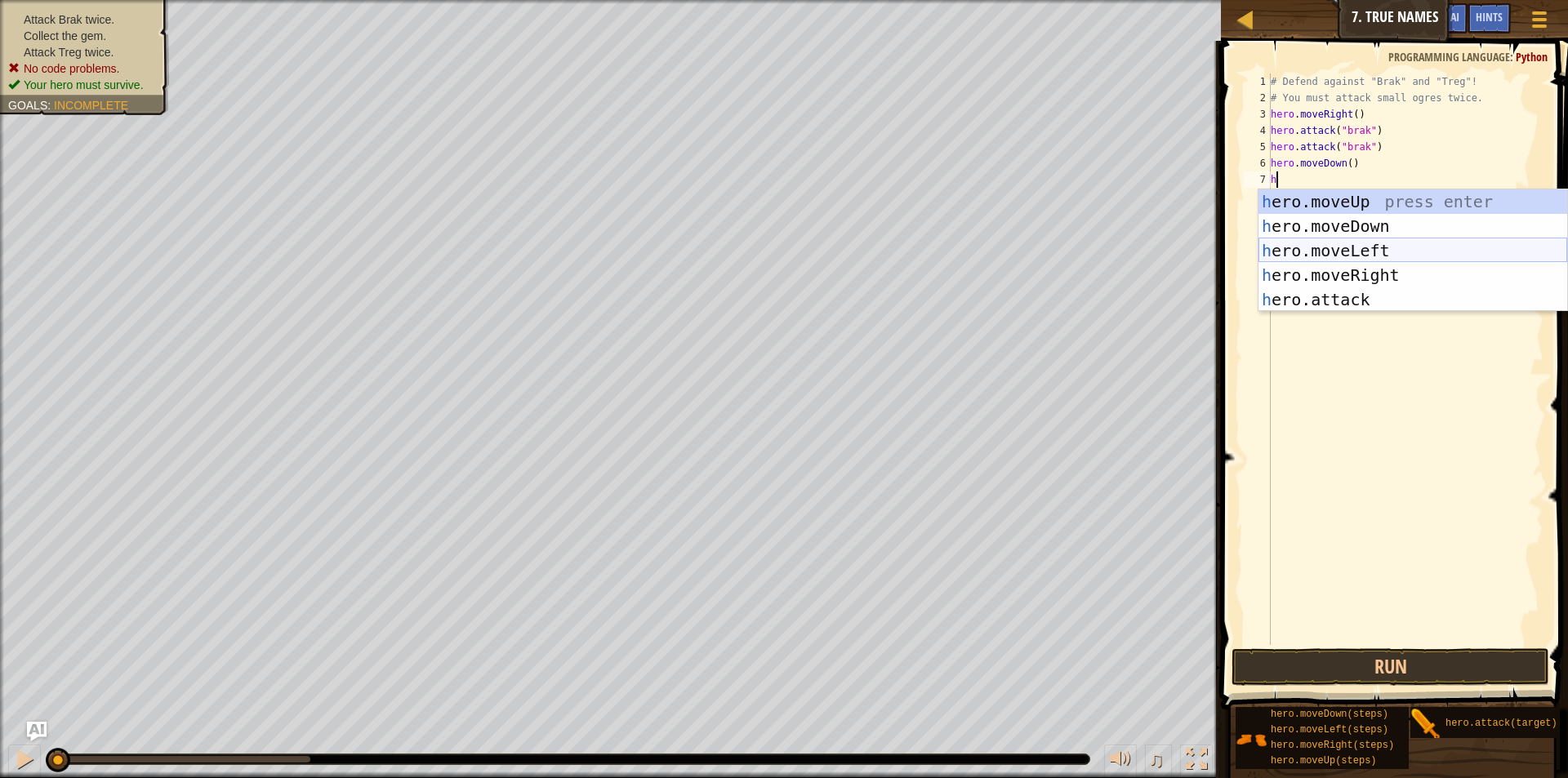
click at [1391, 252] on div "h ero.moveUp press enter h ero.moveDown press enter h ero.moveLeft press enter …" at bounding box center [1413, 275] width 308 height 171
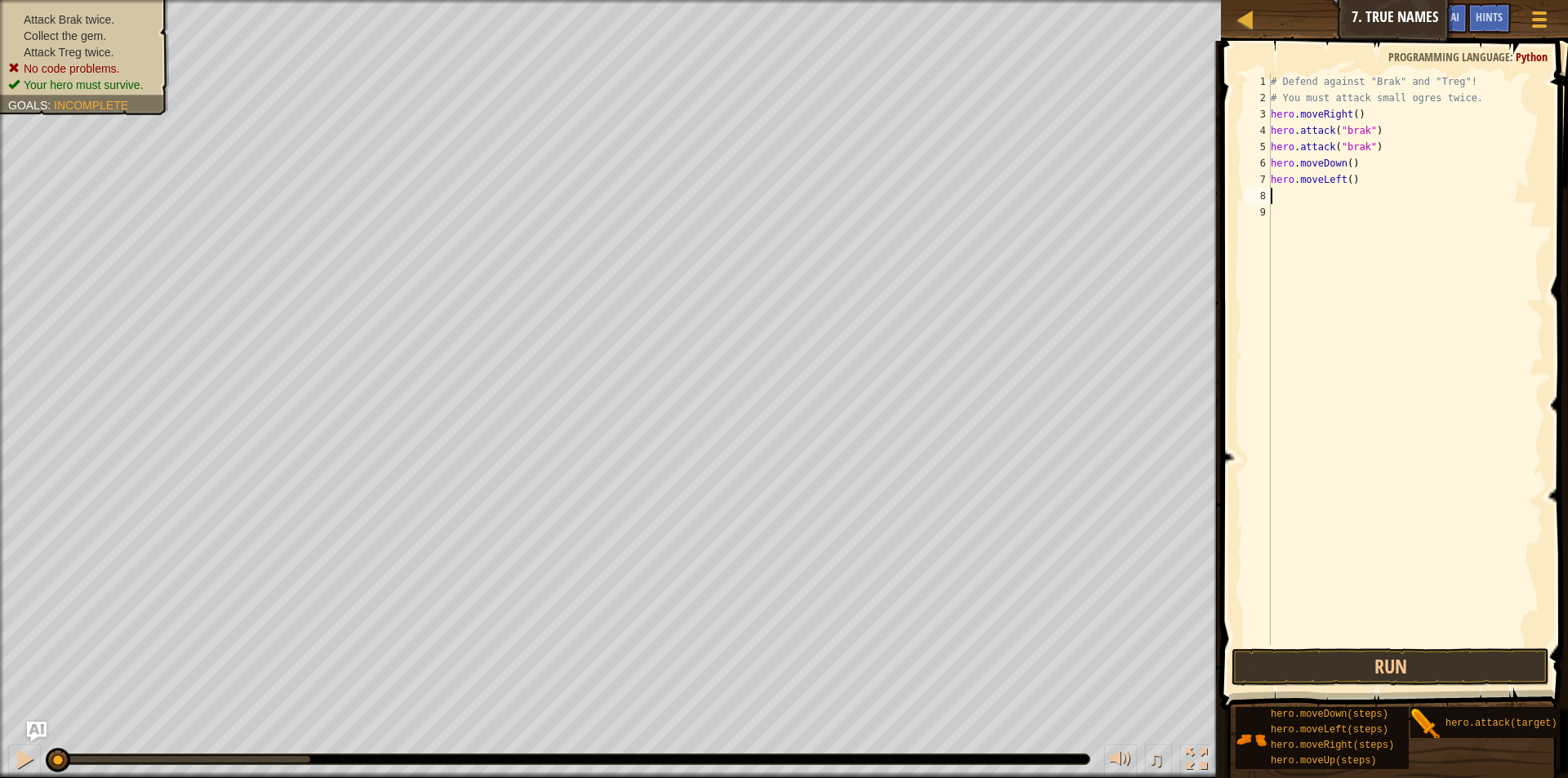
type textarea "h"
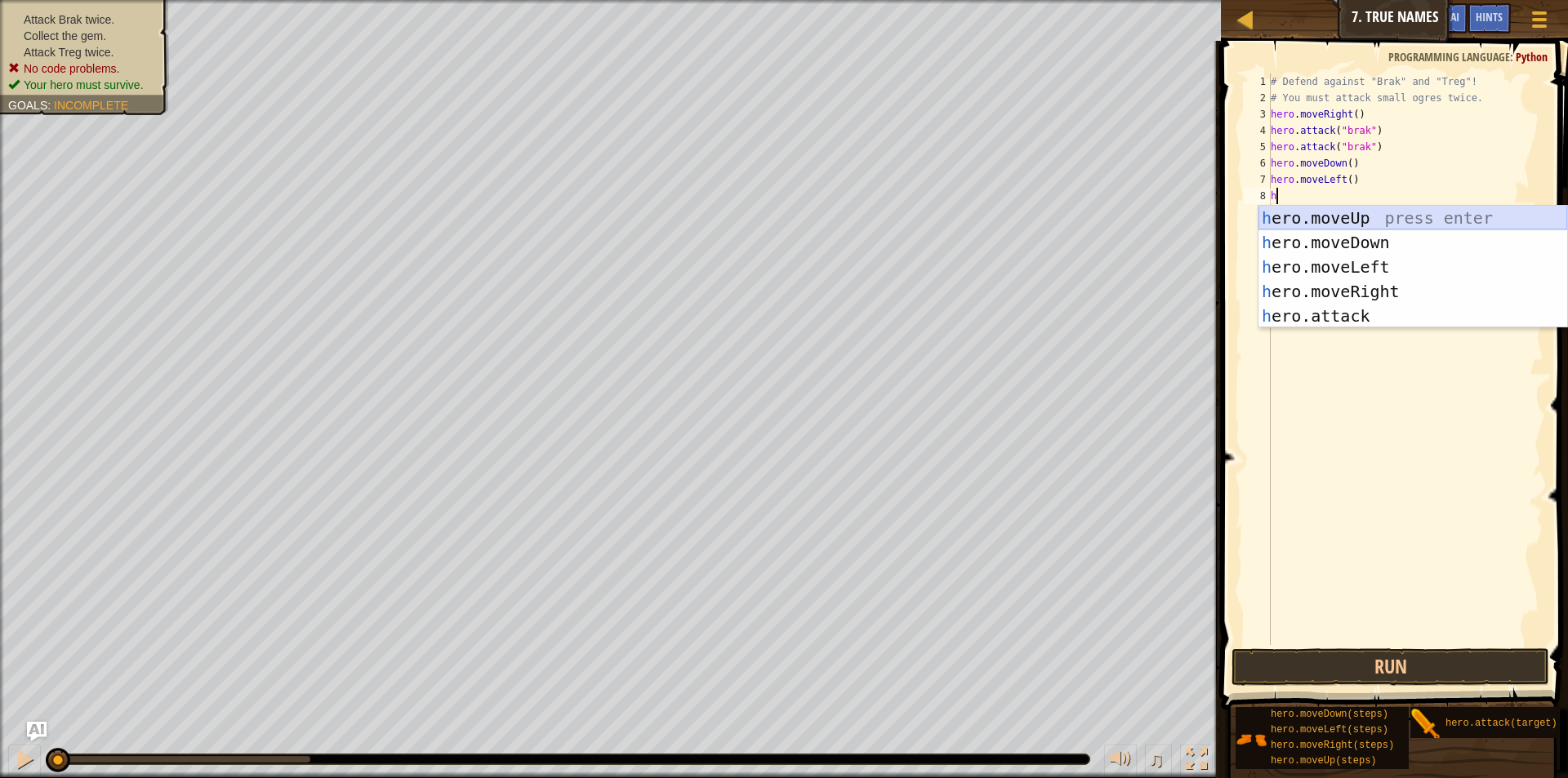
click at [1412, 216] on div "h ero.moveUp press enter h ero.moveDown press enter h ero.moveLeft press enter …" at bounding box center [1413, 291] width 308 height 171
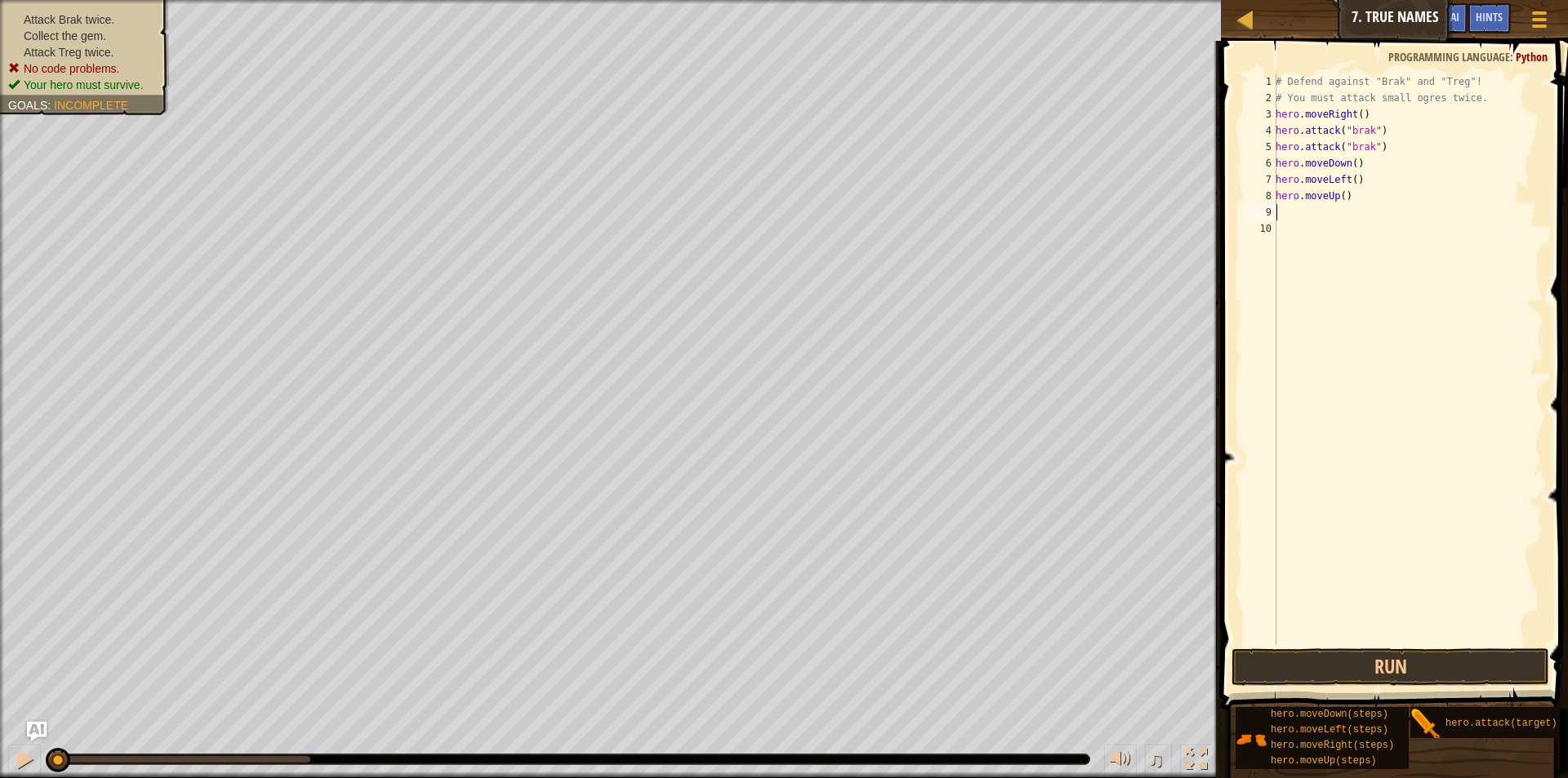
type textarea "h"
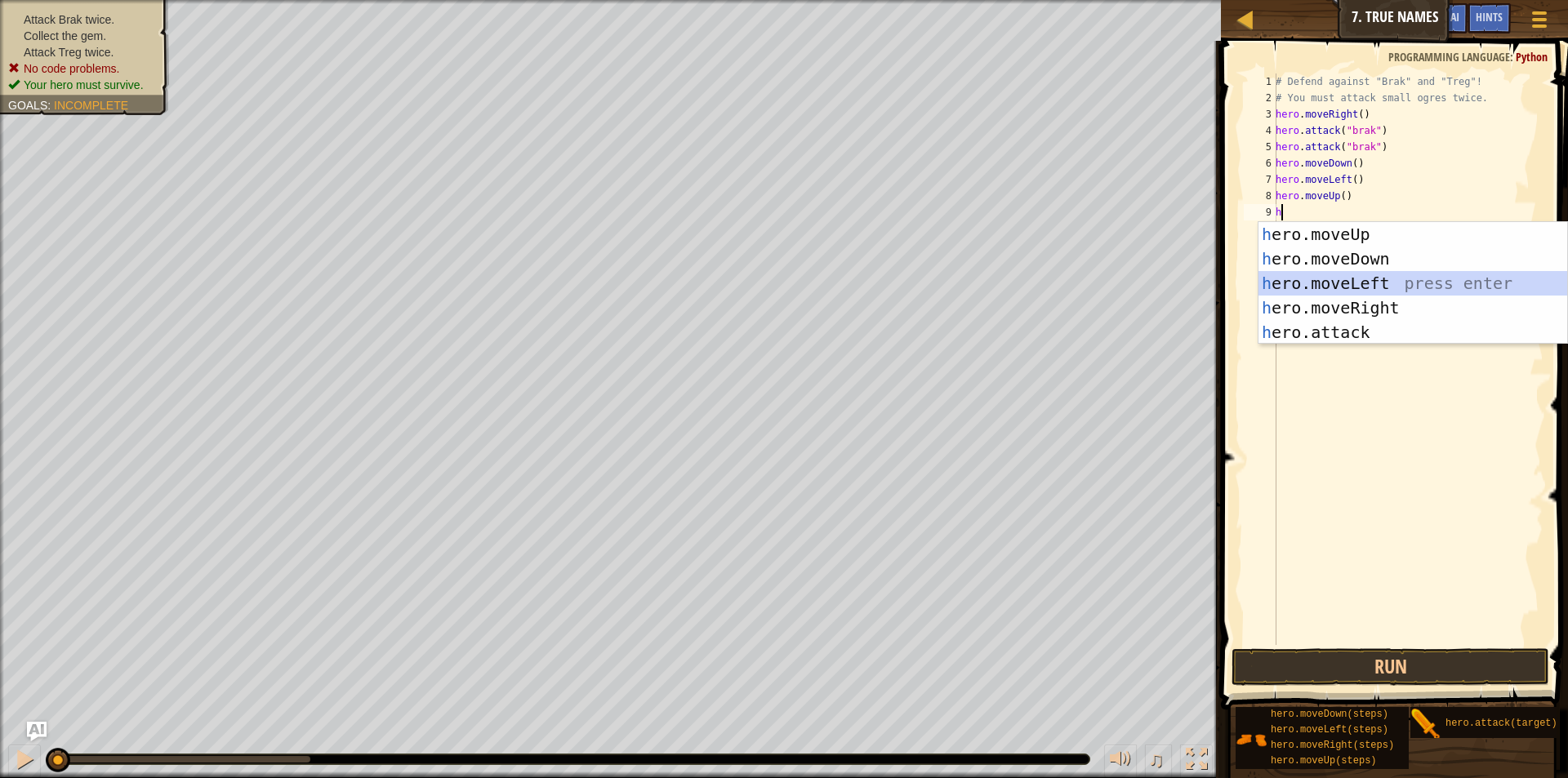
click at [1343, 280] on div "h ero.moveUp press enter h ero.moveDown press enter h ero.moveLeft press enter …" at bounding box center [1413, 307] width 308 height 171
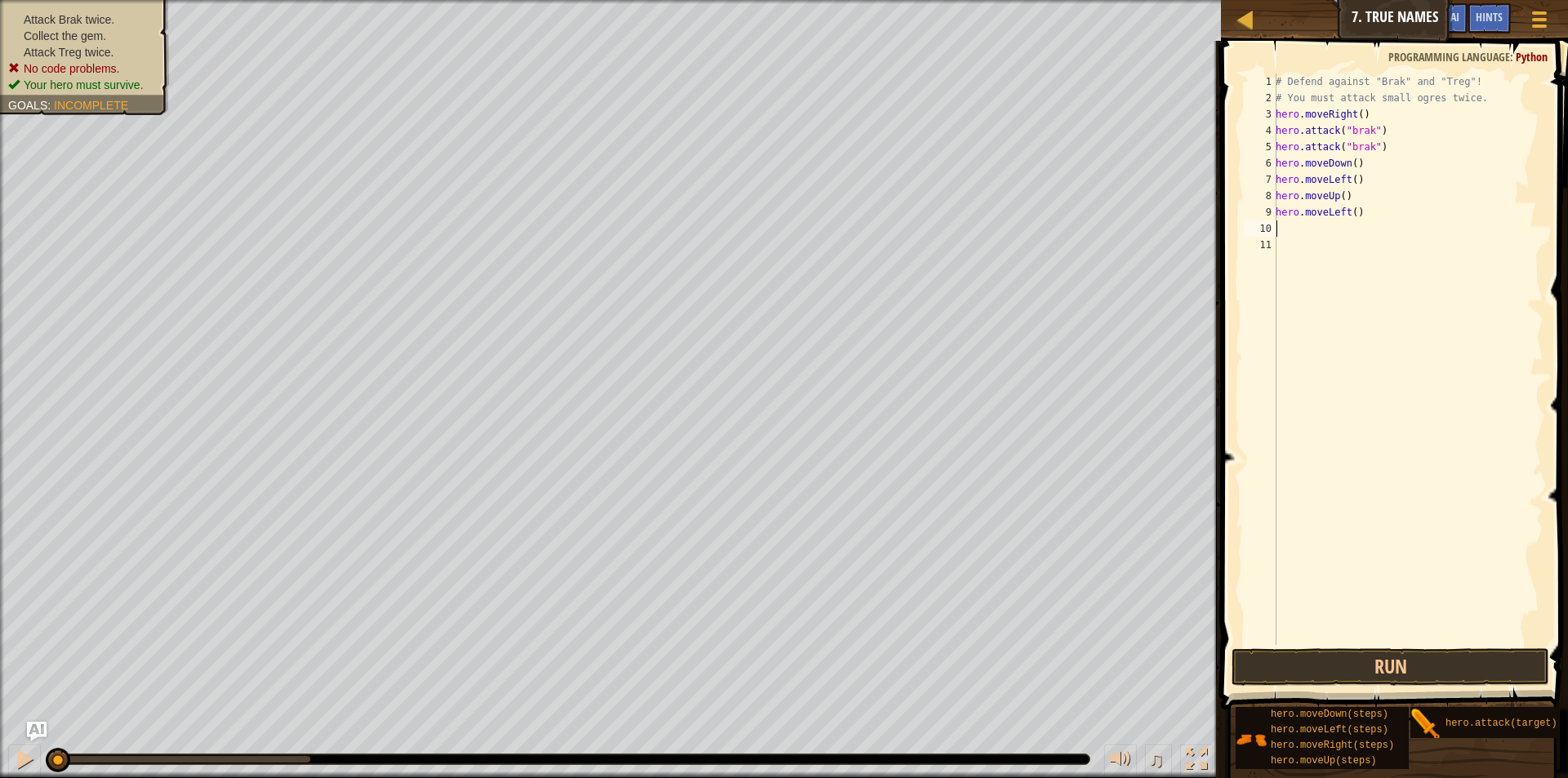
type textarea "h"
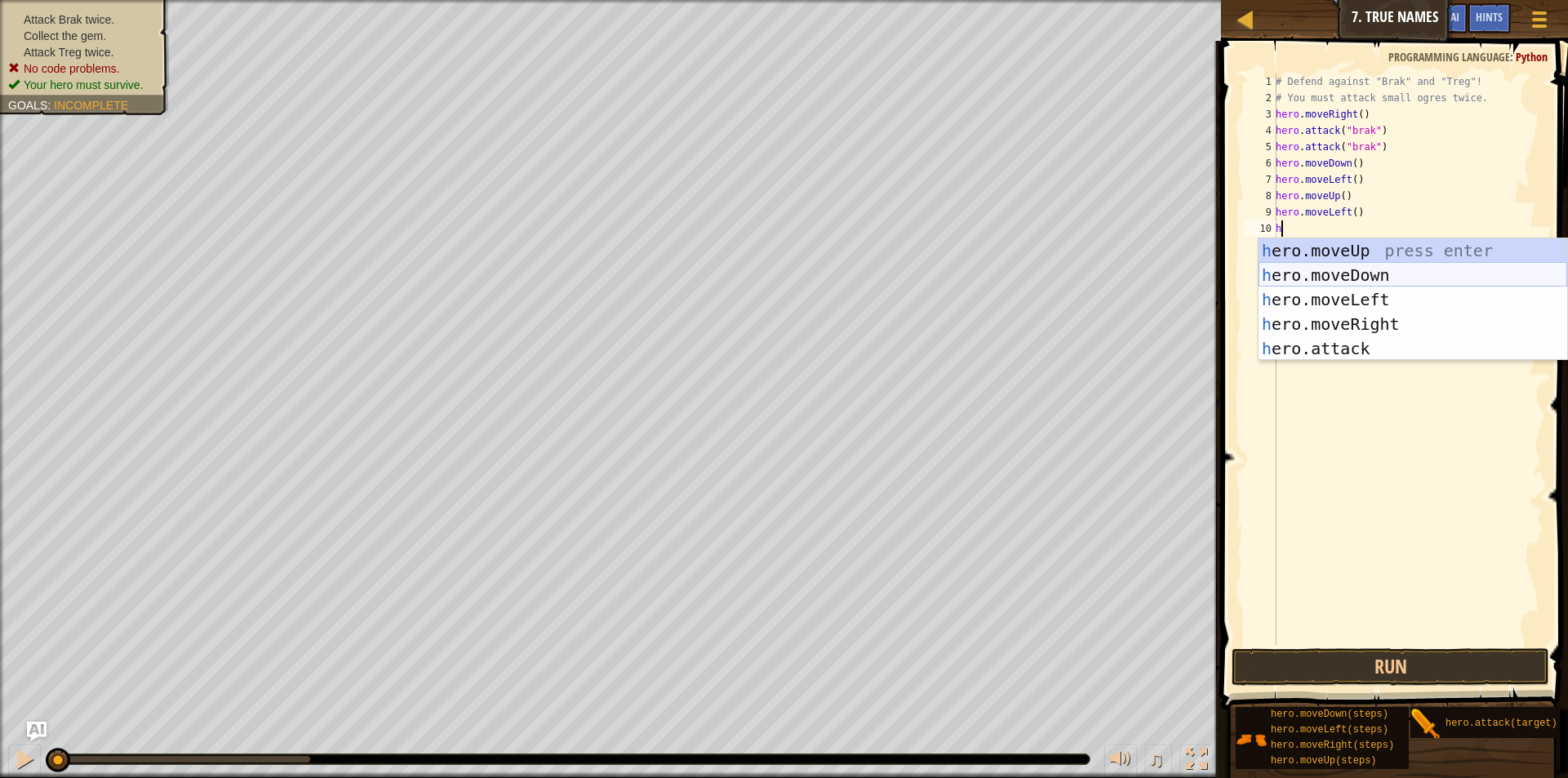
click at [1361, 268] on div "h ero.moveUp press enter h ero.moveDown press enter h ero.moveLeft press enter …" at bounding box center [1413, 325] width 308 height 171
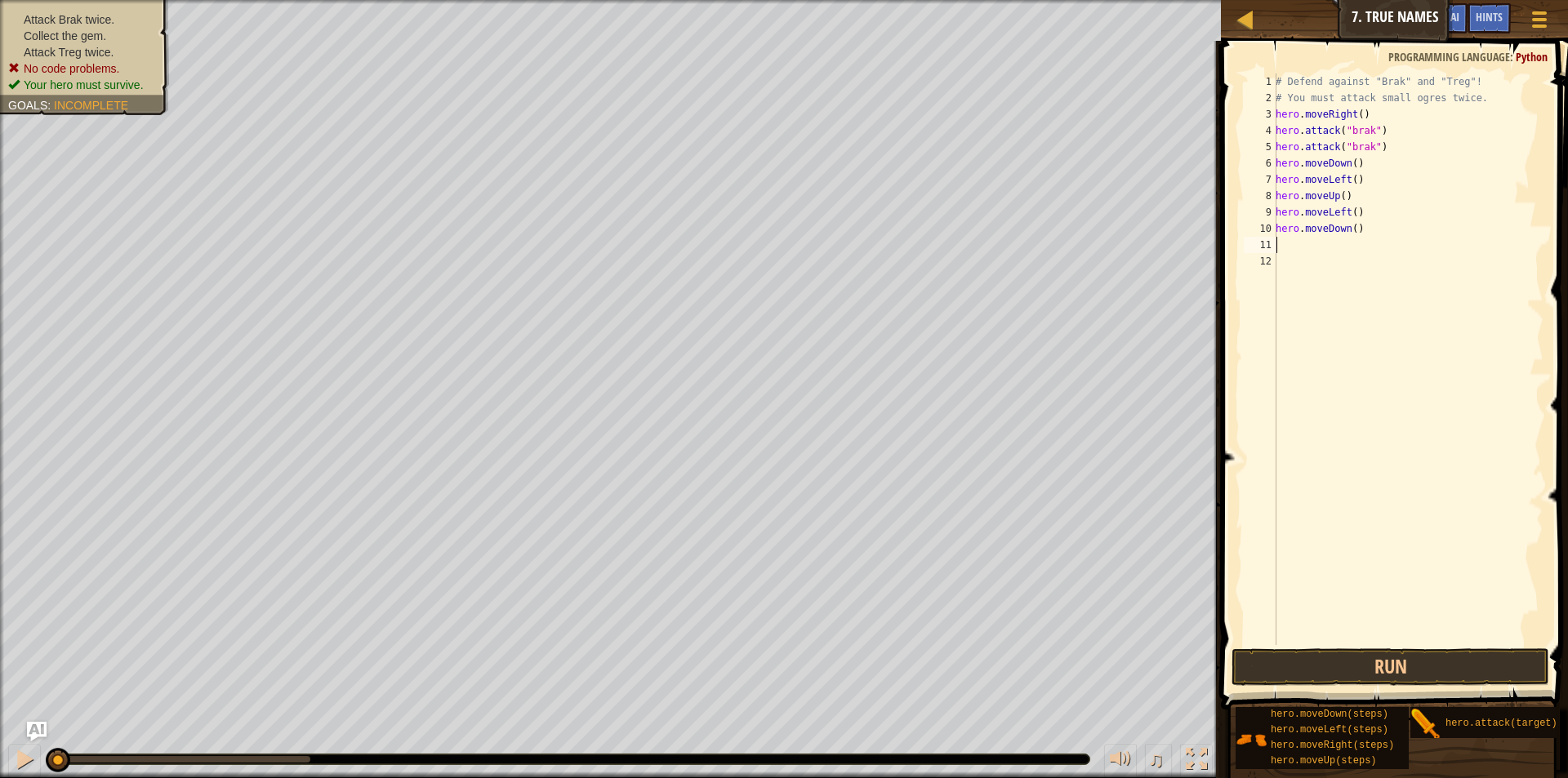
type textarea "h"
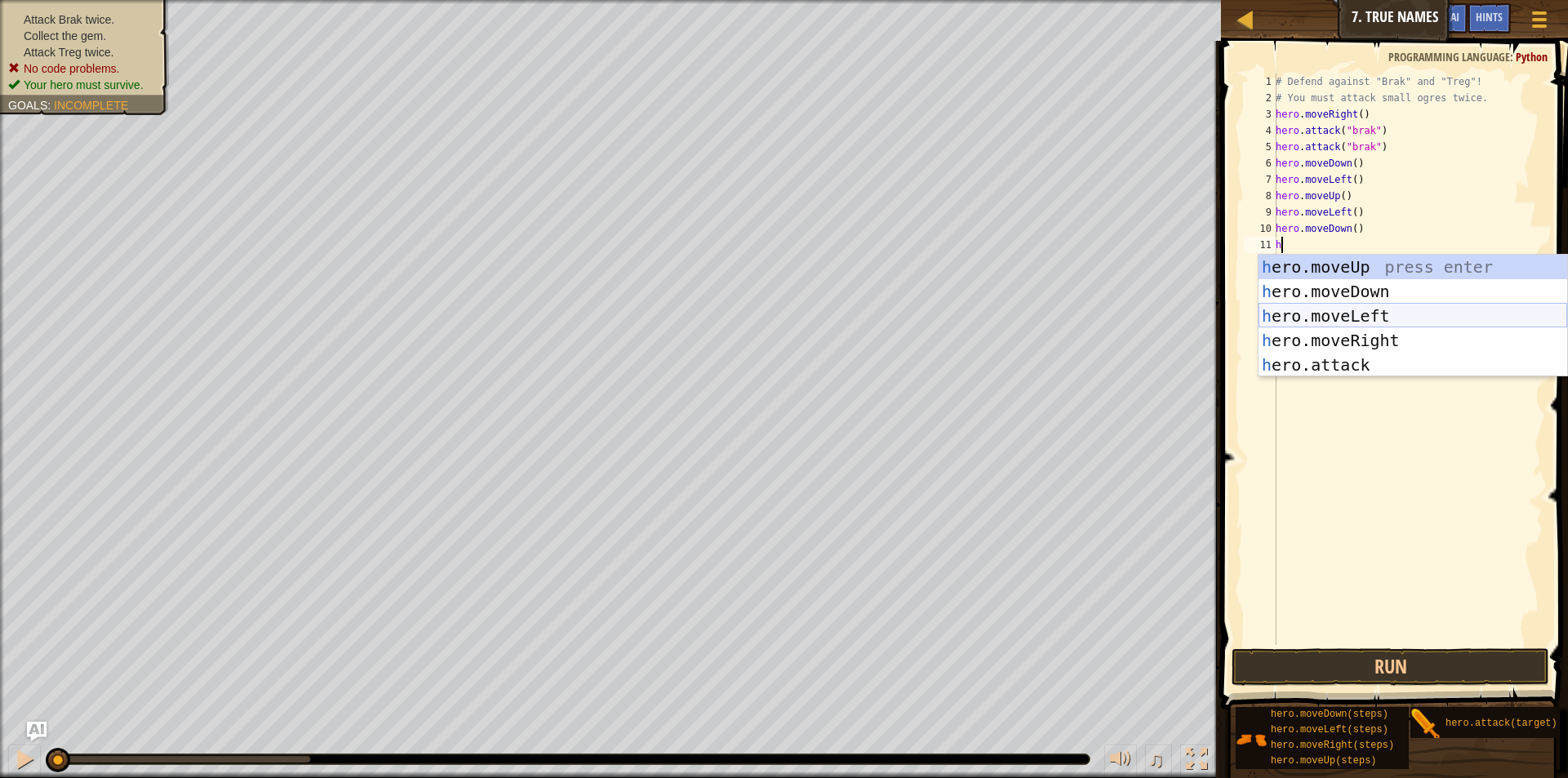
click at [1357, 317] on div "h ero.moveUp press enter h ero.moveDown press enter h ero.moveLeft press enter …" at bounding box center [1413, 341] width 308 height 171
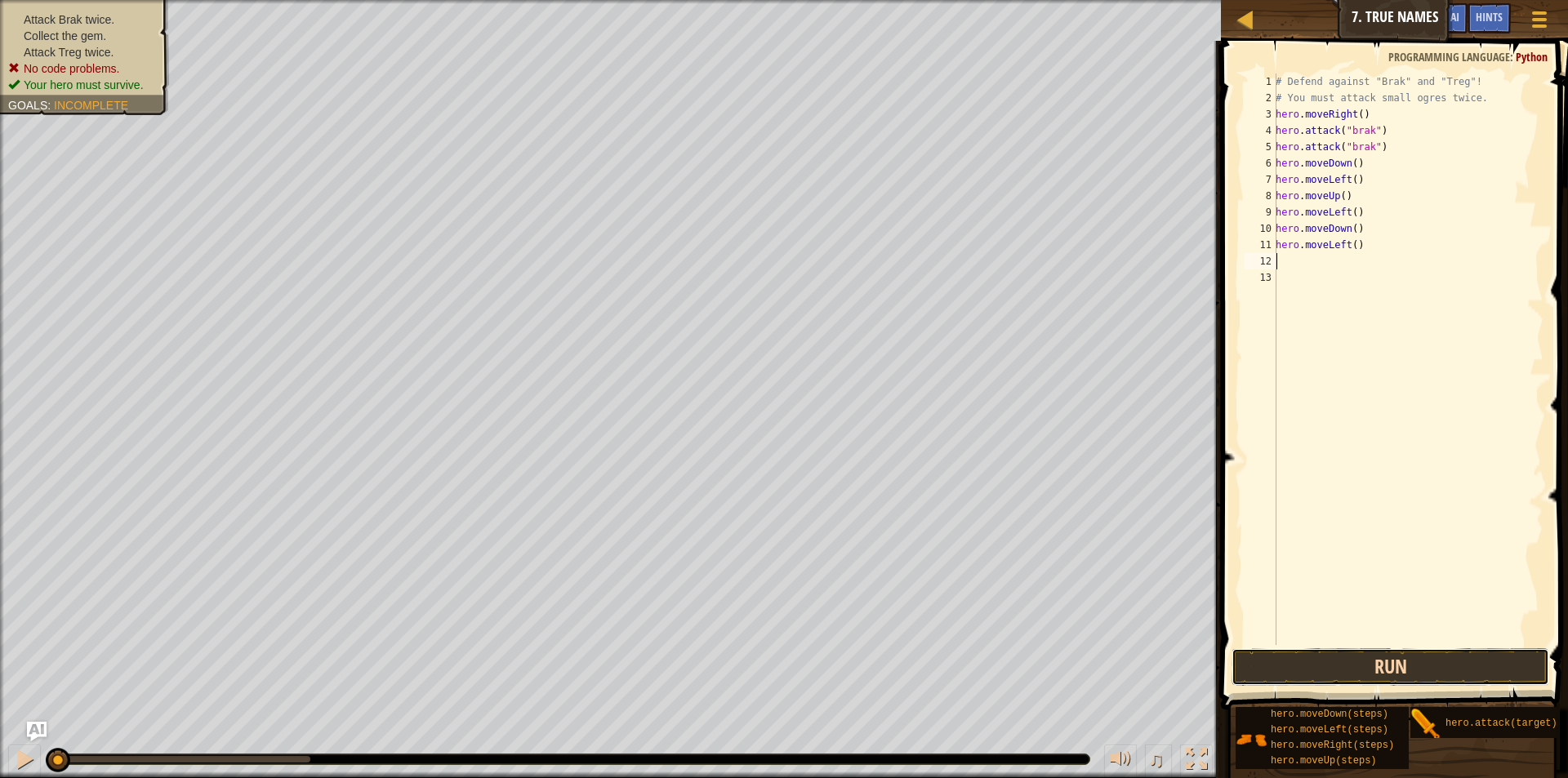
click at [1402, 656] on button "Run" at bounding box center [1390, 667] width 317 height 38
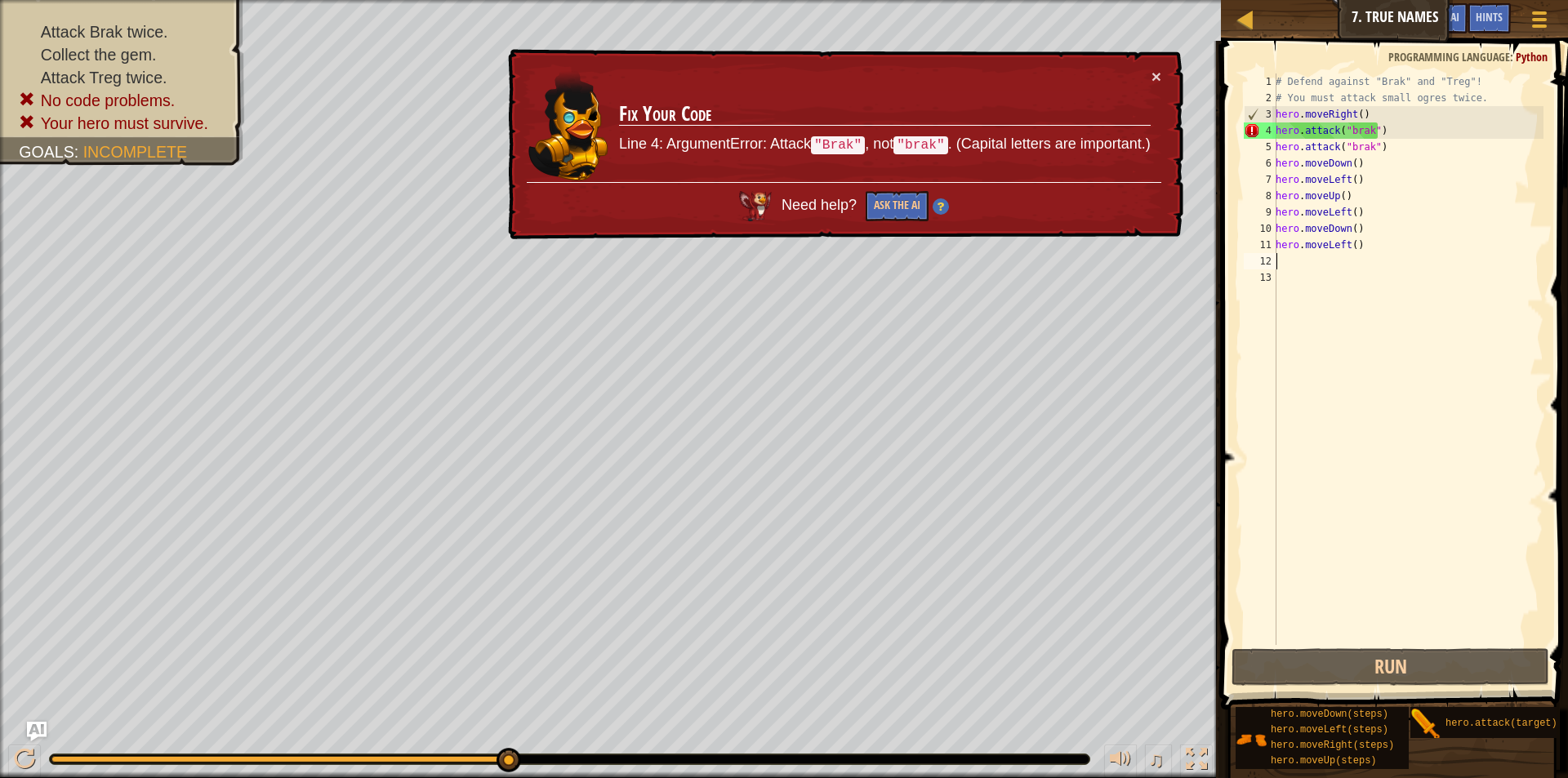
click at [1351, 133] on div "# Defend against "Brak" and "Treg"! # You must attack small ogres twice. hero .…" at bounding box center [1408, 376] width 271 height 604
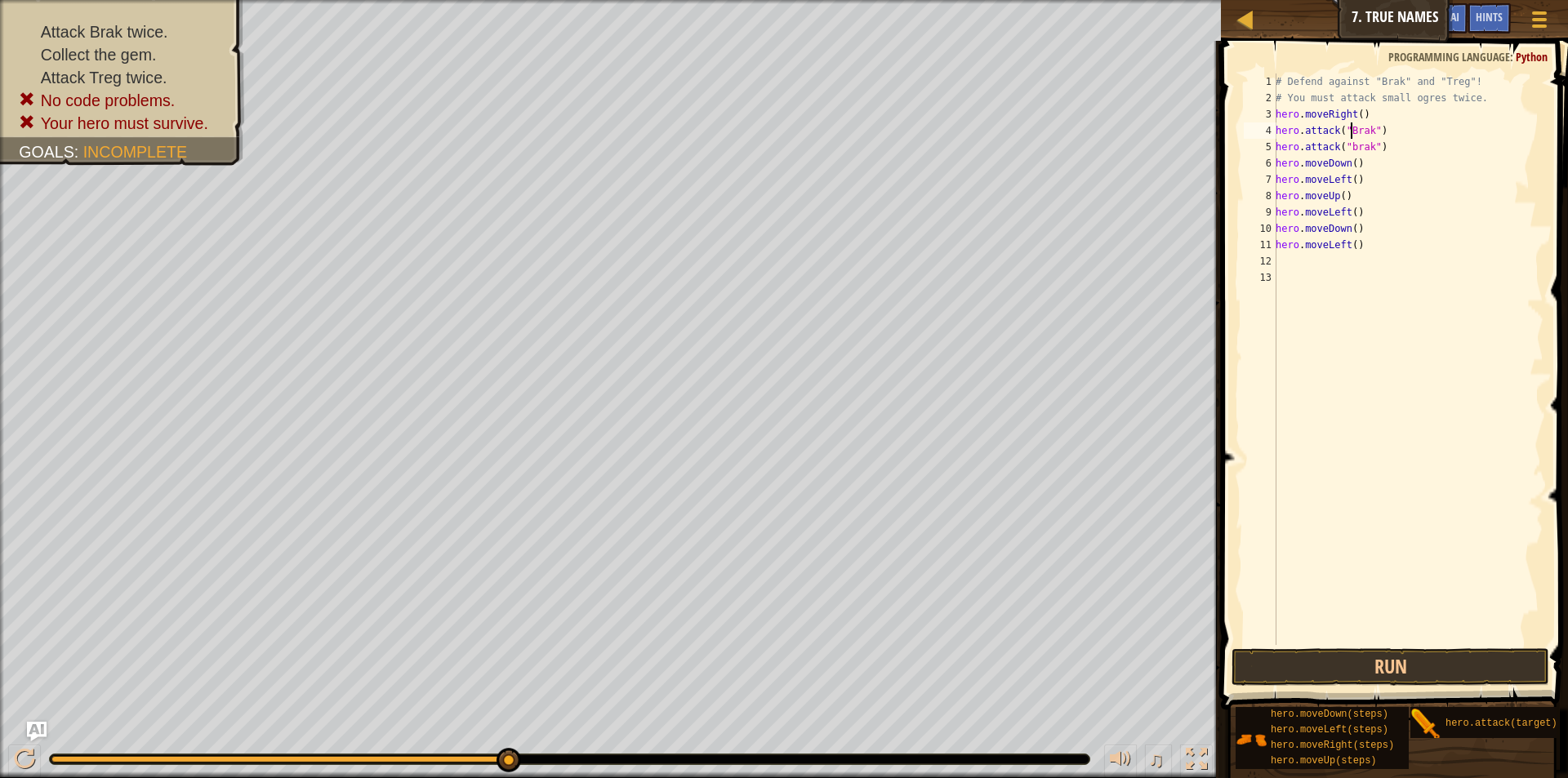
scroll to position [7, 6]
click at [1351, 143] on div "# Defend against "Brak" and "Treg"! # You must attack small ogres twice. hero .…" at bounding box center [1408, 376] width 271 height 604
click at [1364, 655] on button "Run" at bounding box center [1390, 667] width 317 height 38
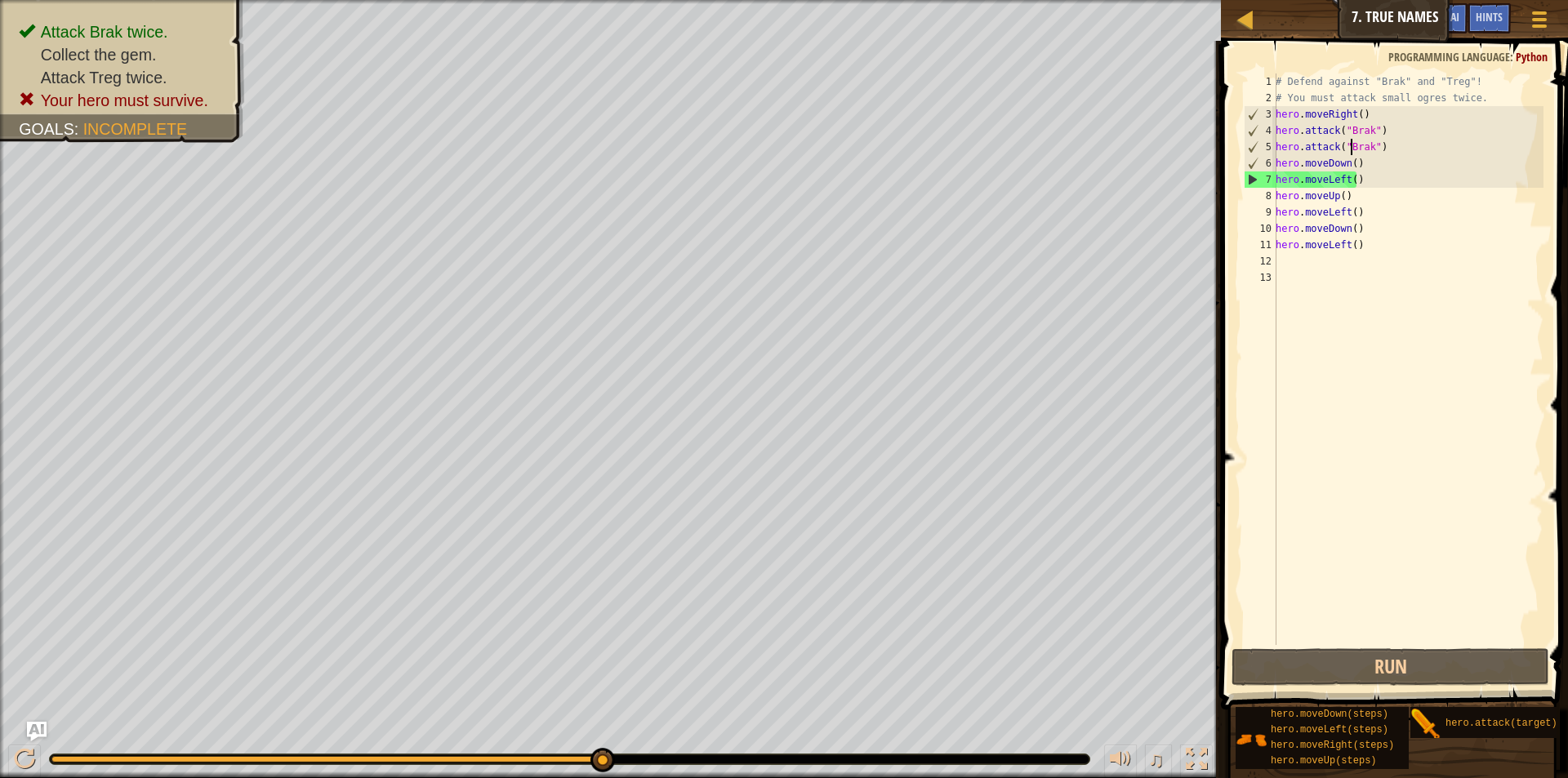
click at [1359, 179] on div "# Defend against "Brak" and "Treg"! # You must attack small ogres twice. hero .…" at bounding box center [1408, 376] width 271 height 604
type textarea "h"
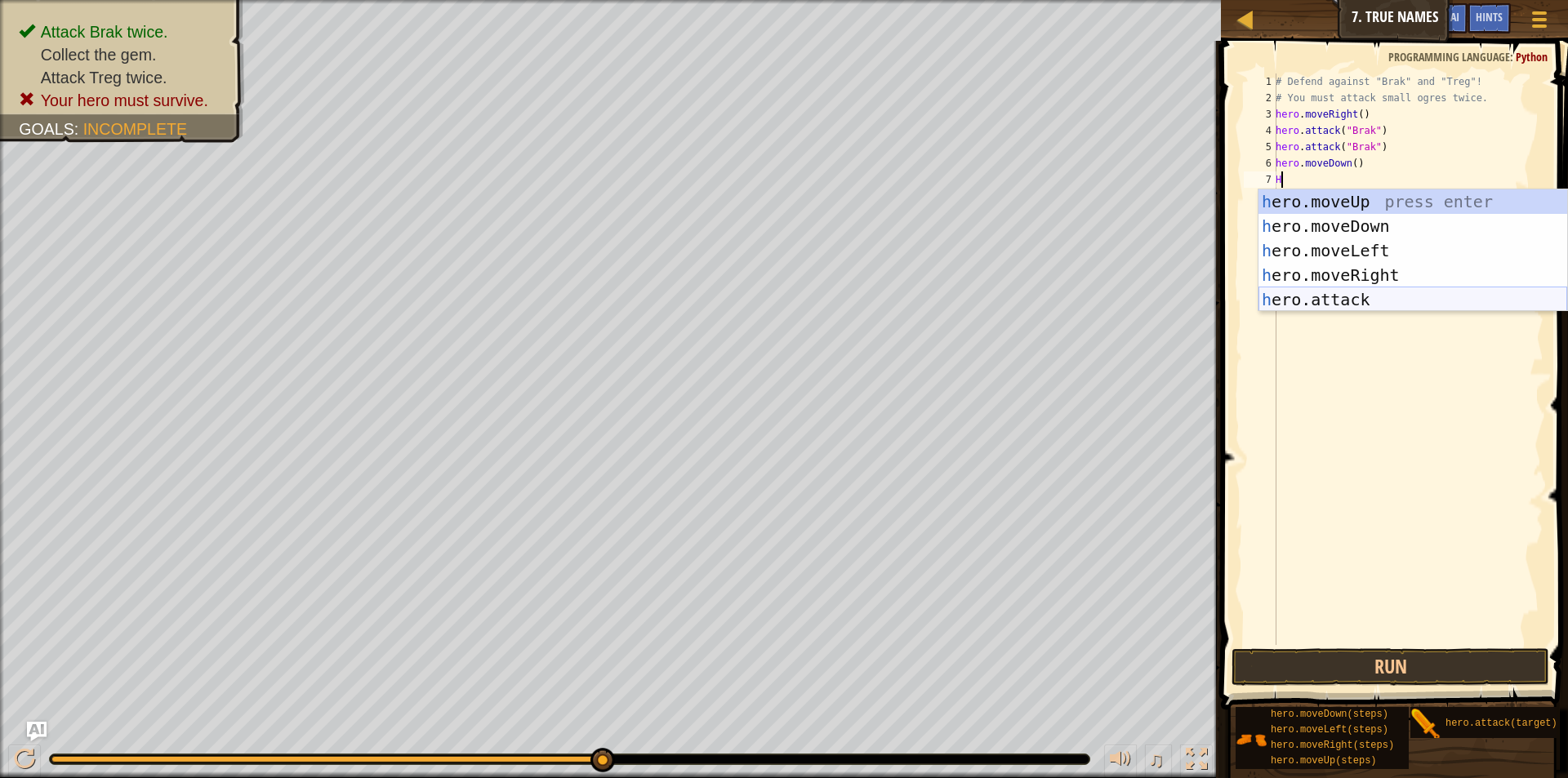
click at [1348, 302] on div "h ero.moveUp press enter h ero.moveDown press enter h ero.moveLeft press enter …" at bounding box center [1413, 275] width 308 height 171
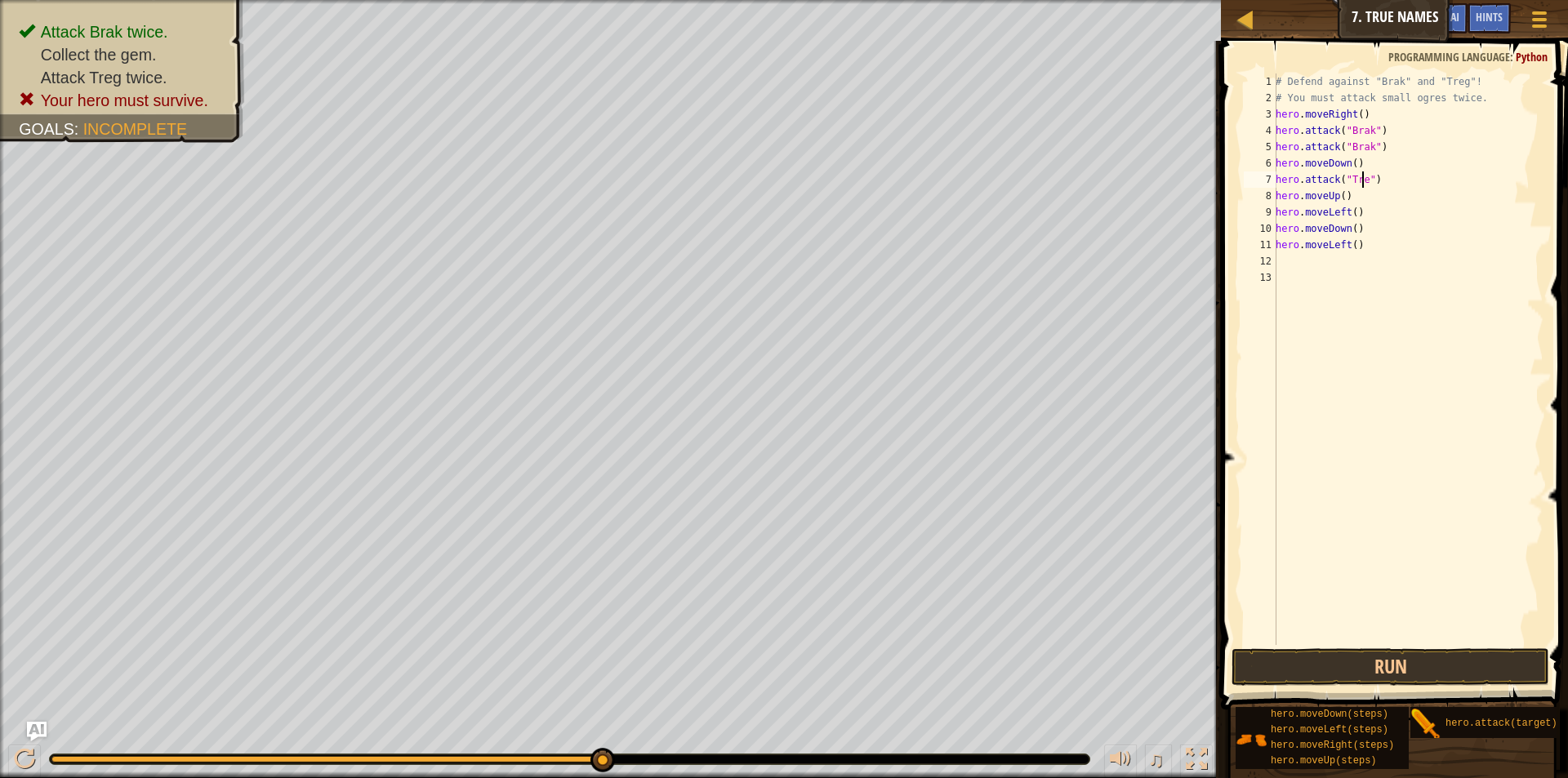
scroll to position [7, 7]
click at [1464, 664] on button "Run" at bounding box center [1390, 667] width 317 height 38
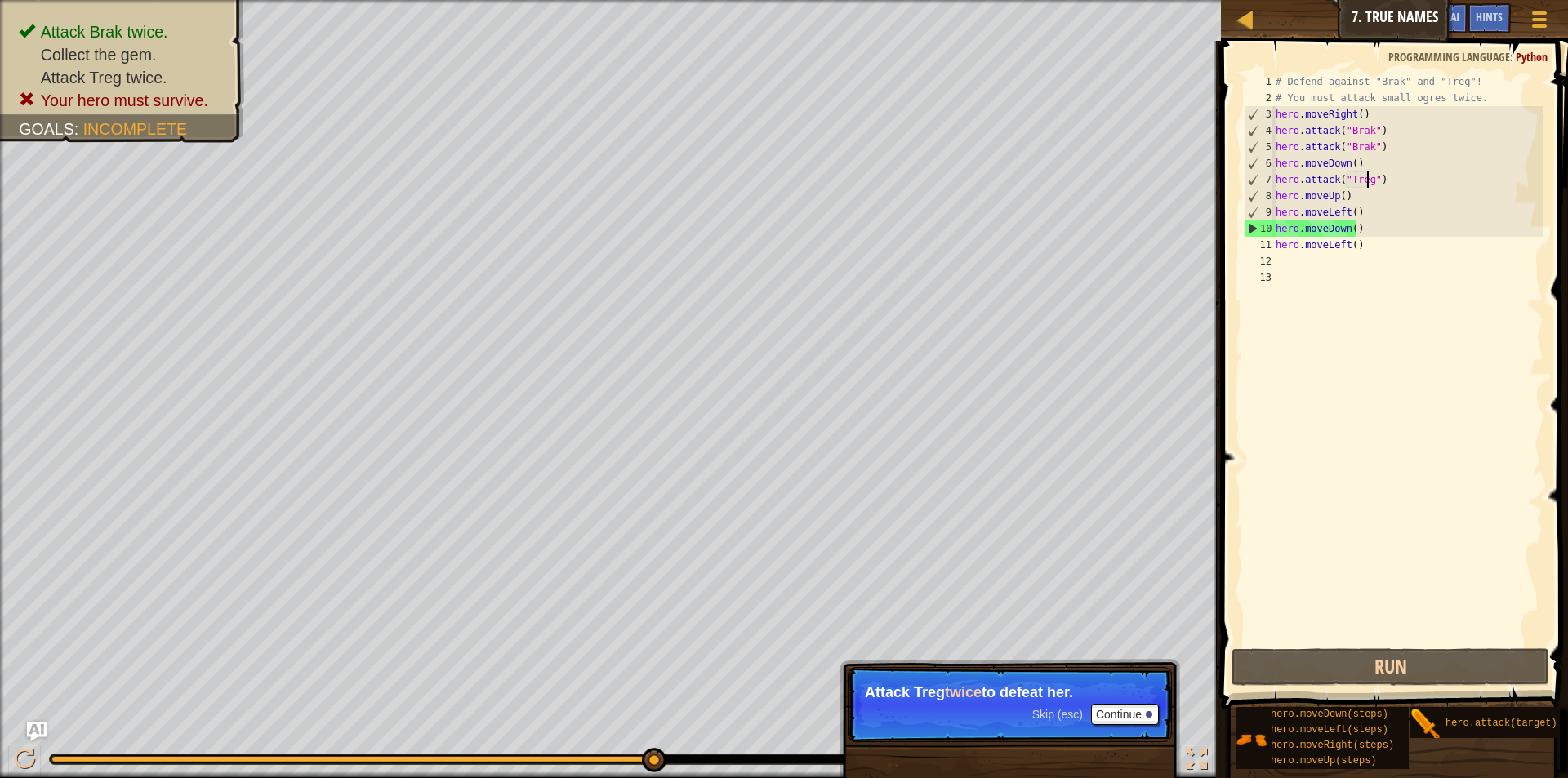
click at [1353, 194] on div "# Defend against "Brak" and "Treg"! # You must attack small ogres twice. hero .…" at bounding box center [1408, 376] width 271 height 604
type textarea "hero.moveUp()"
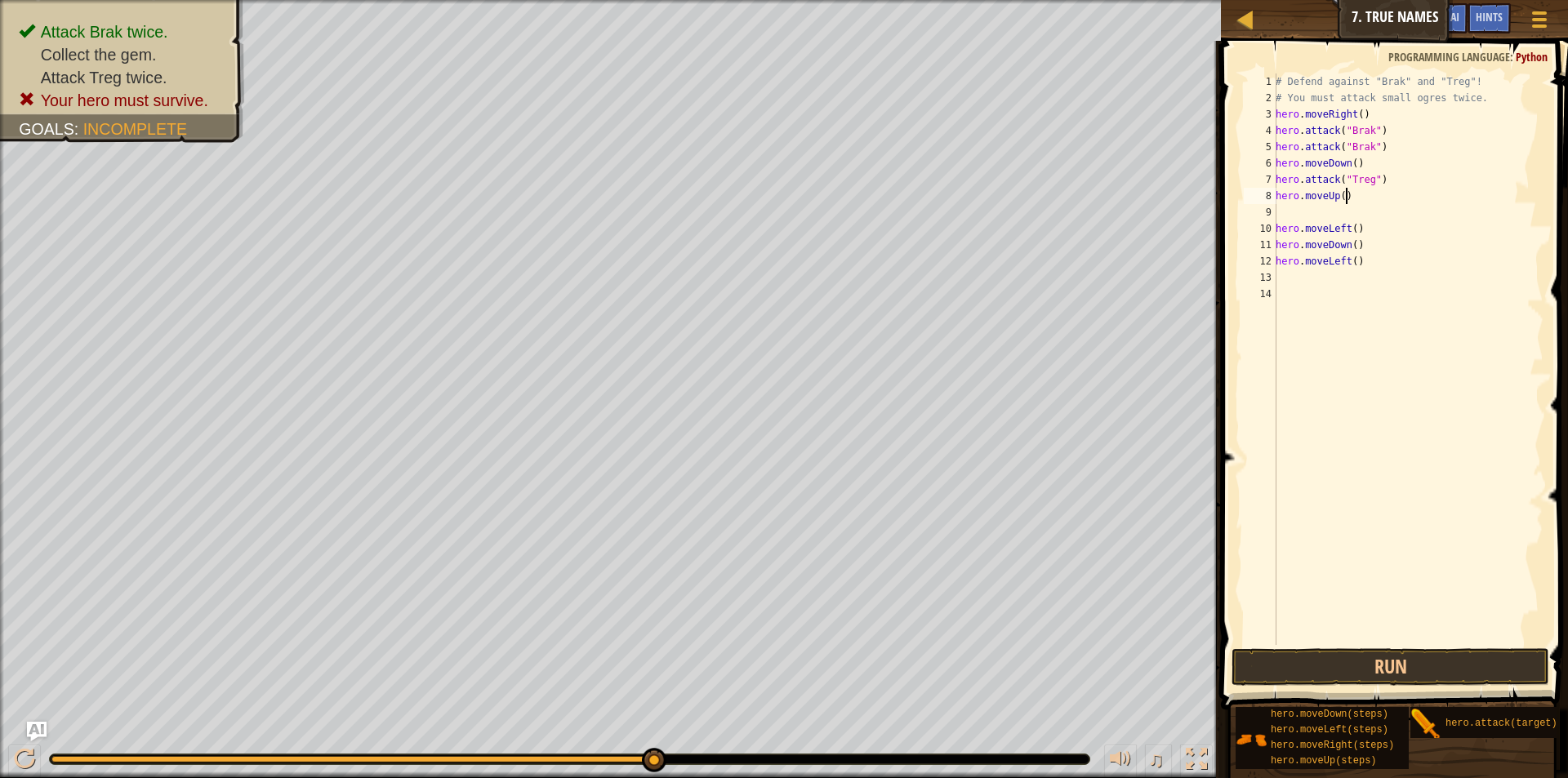
click at [1353, 190] on div "# Defend against "Brak" and "Treg"! # You must attack small ogres twice. hero .…" at bounding box center [1408, 376] width 271 height 604
type textarea "h"
click at [1288, 221] on div "# Defend against "Brak" and "Treg"! # You must attack small ogres twice. hero .…" at bounding box center [1408, 376] width 271 height 604
type textarea "hero.moveLeft()"
click at [1279, 208] on div "# Defend against "Brak" and "Treg"! # You must attack small ogres twice. hero .…" at bounding box center [1408, 376] width 271 height 604
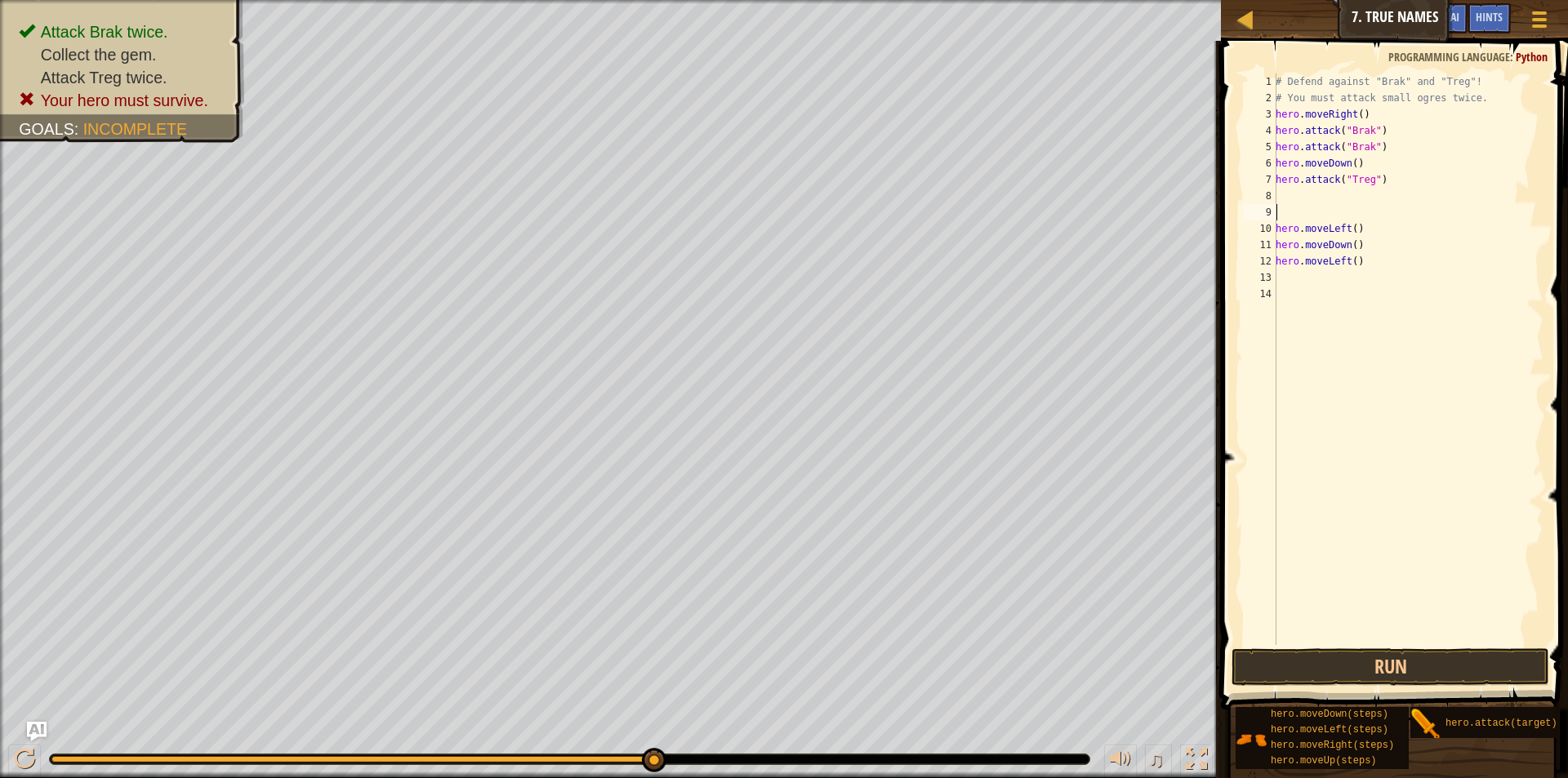
type textarea "h"
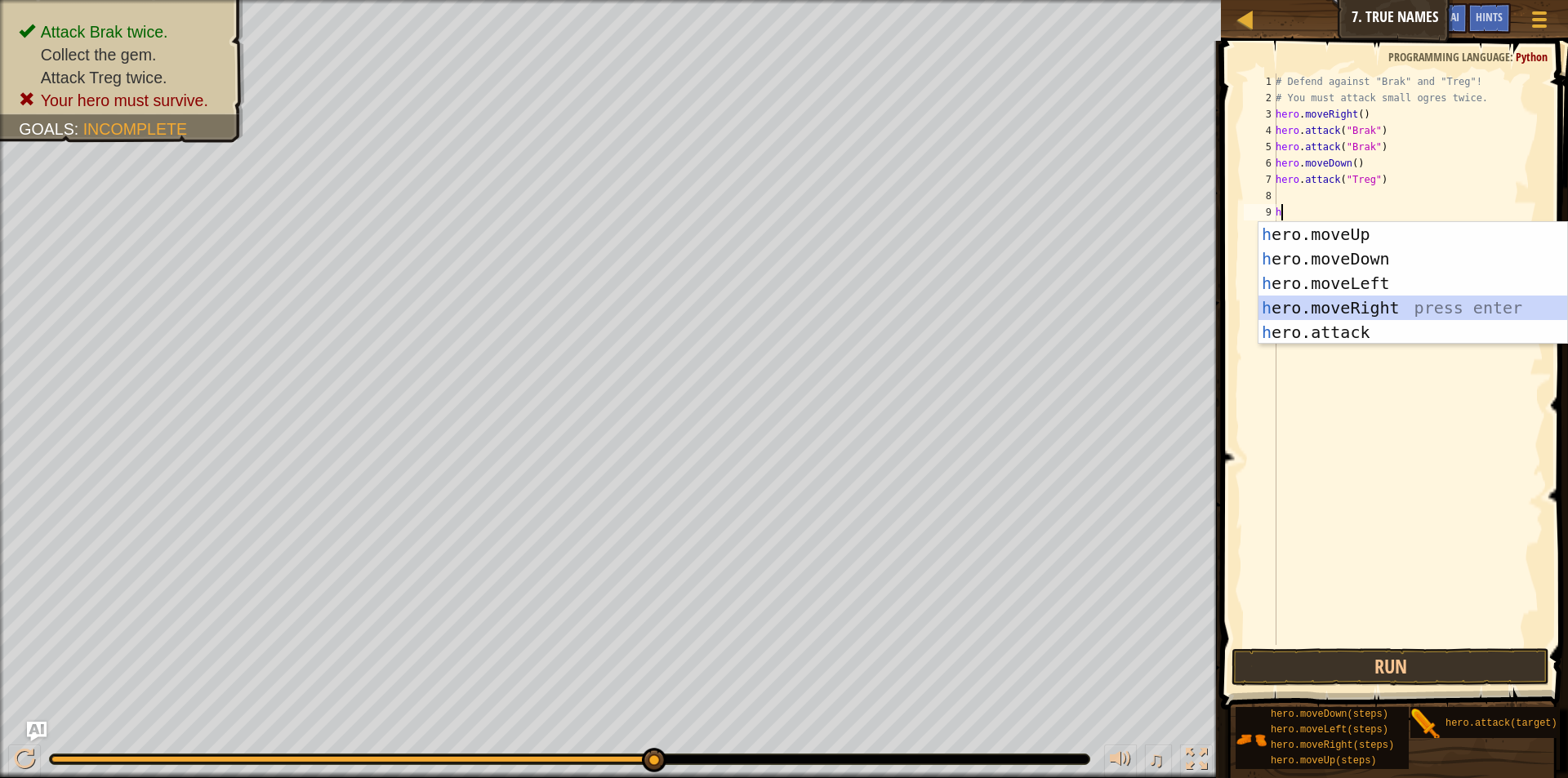
click at [1342, 307] on div "h ero.moveUp press enter h ero.moveDown press enter h ero.moveLeft press enter …" at bounding box center [1413, 307] width 308 height 171
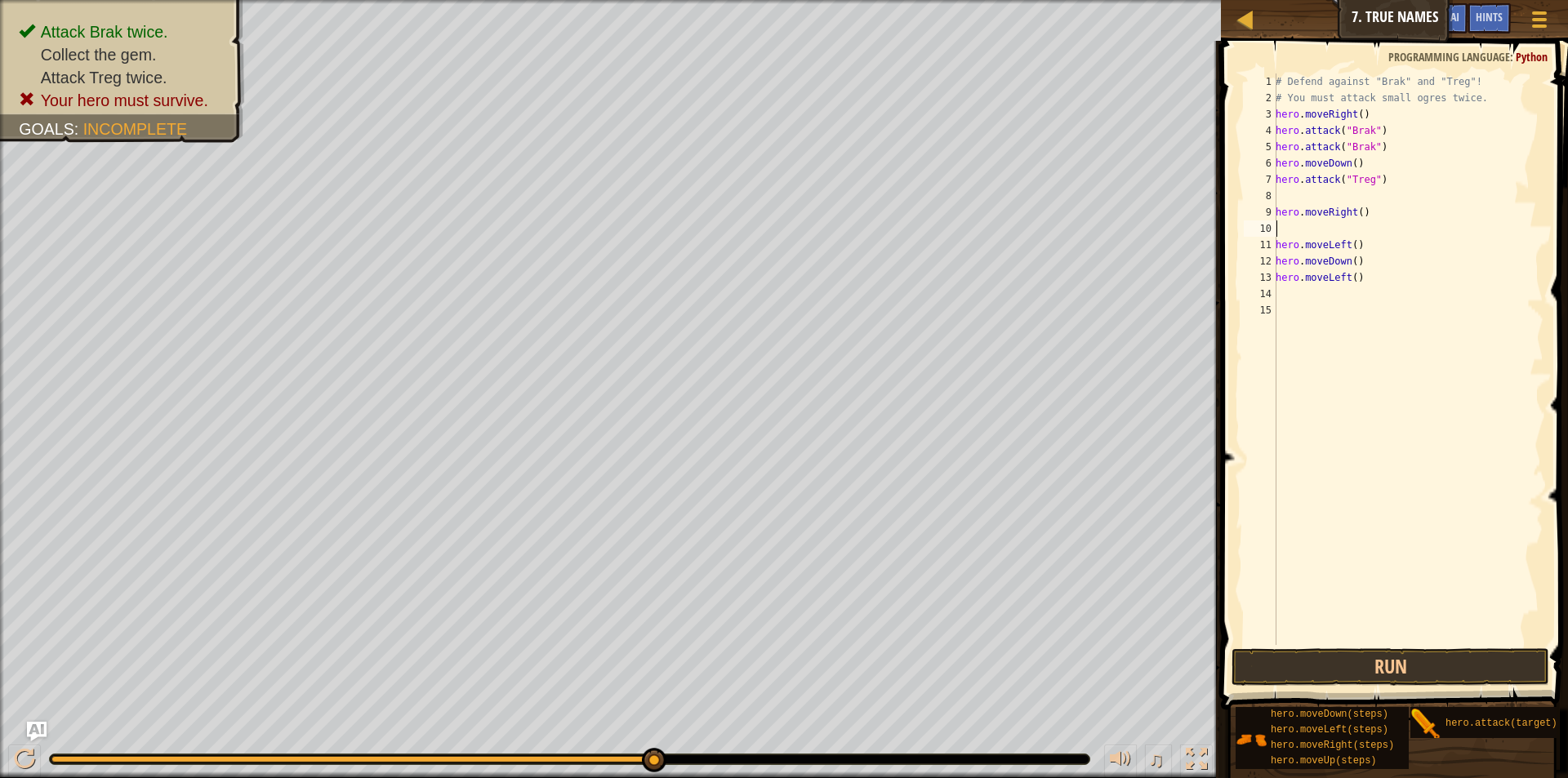
click at [1278, 194] on div "# Defend against "Brak" and "Treg"! # You must attack small ogres twice. hero .…" at bounding box center [1408, 376] width 271 height 604
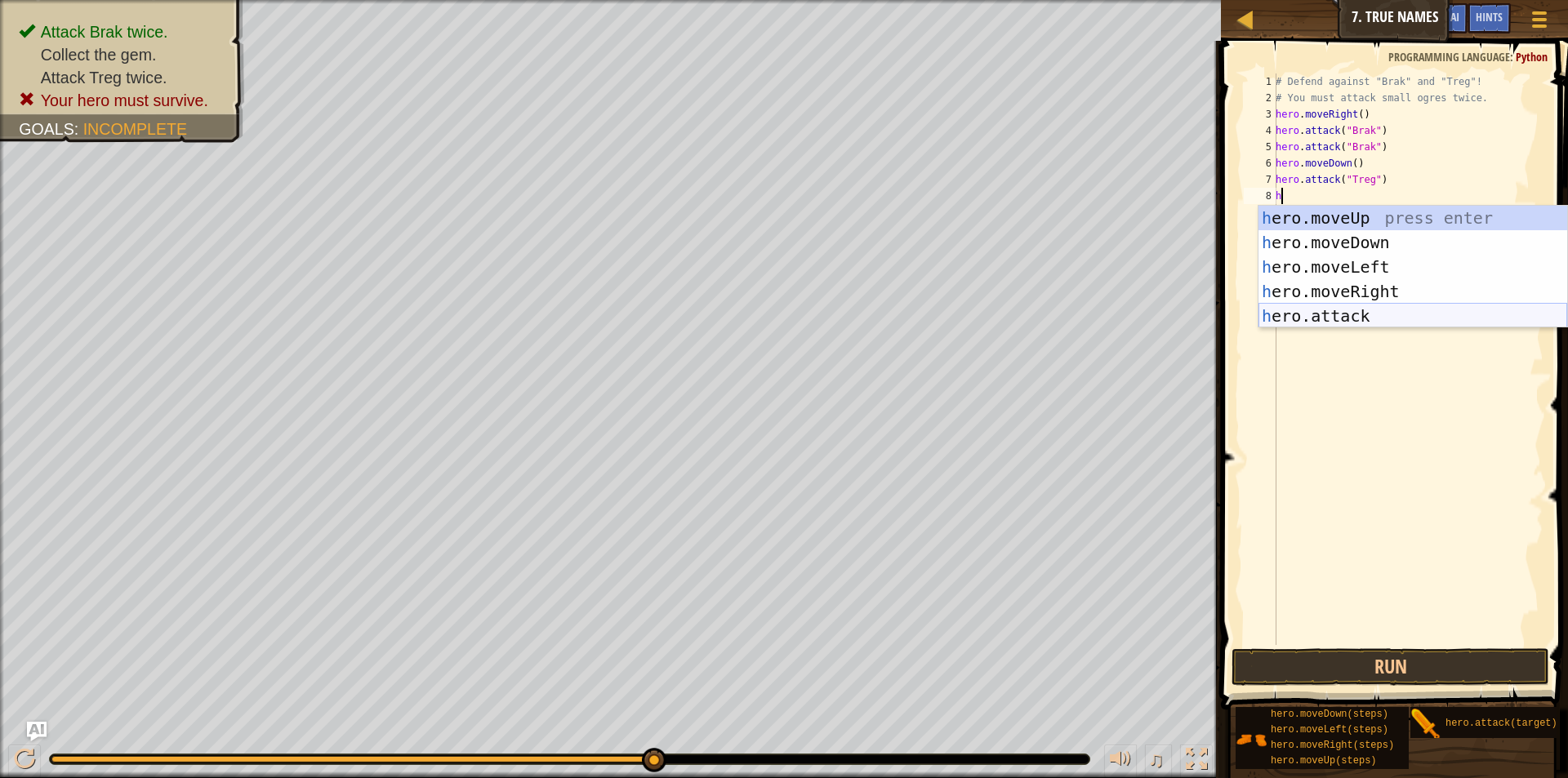
click at [1343, 315] on div "h ero.moveUp press enter h ero.moveDown press enter h ero.moveLeft press enter …" at bounding box center [1413, 291] width 308 height 171
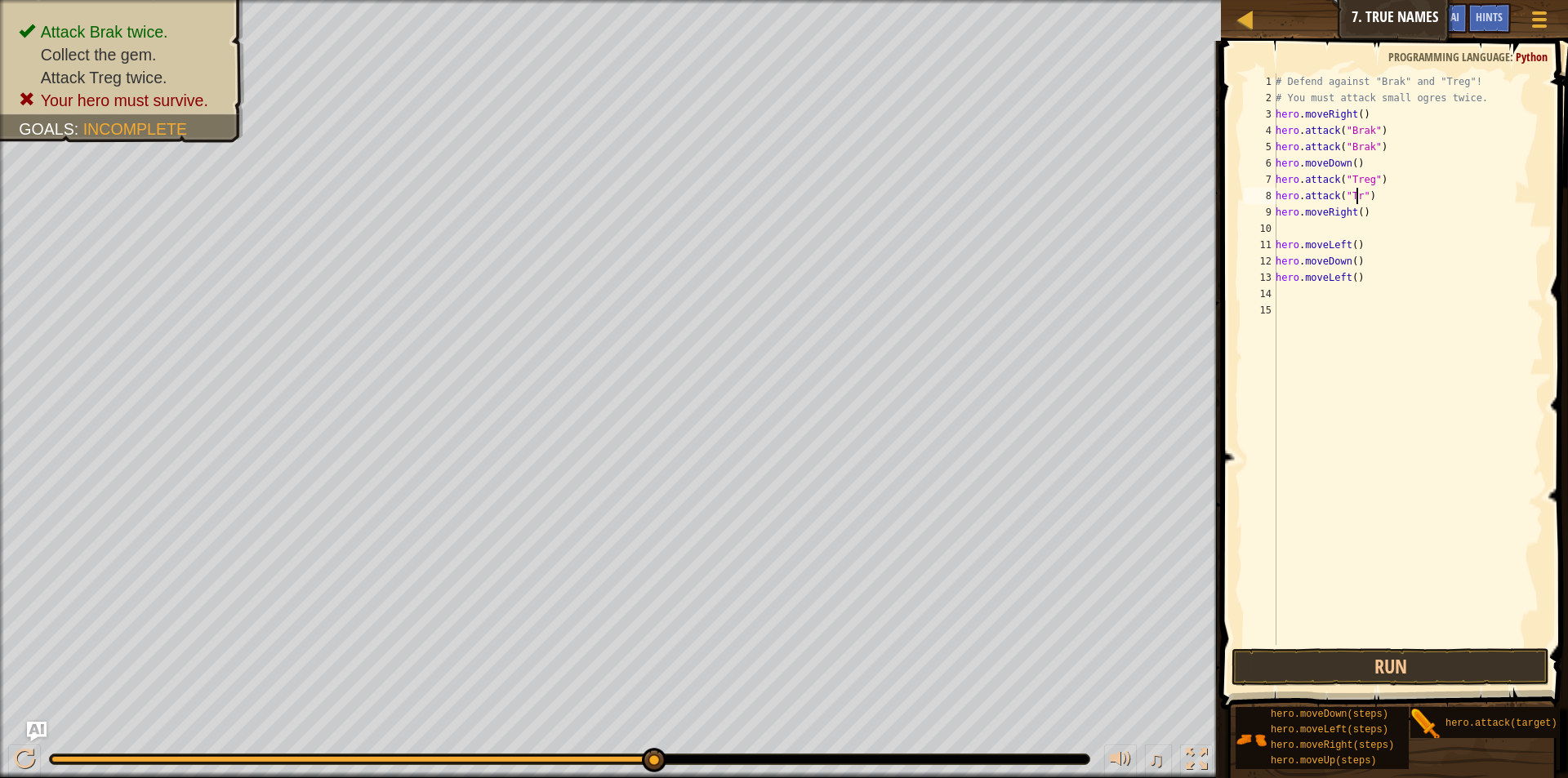
scroll to position [7, 7]
click at [1356, 247] on div "# Defend against "Brak" and "Treg"! # You must attack small ogres twice. hero .…" at bounding box center [1408, 376] width 271 height 604
type textarea "h"
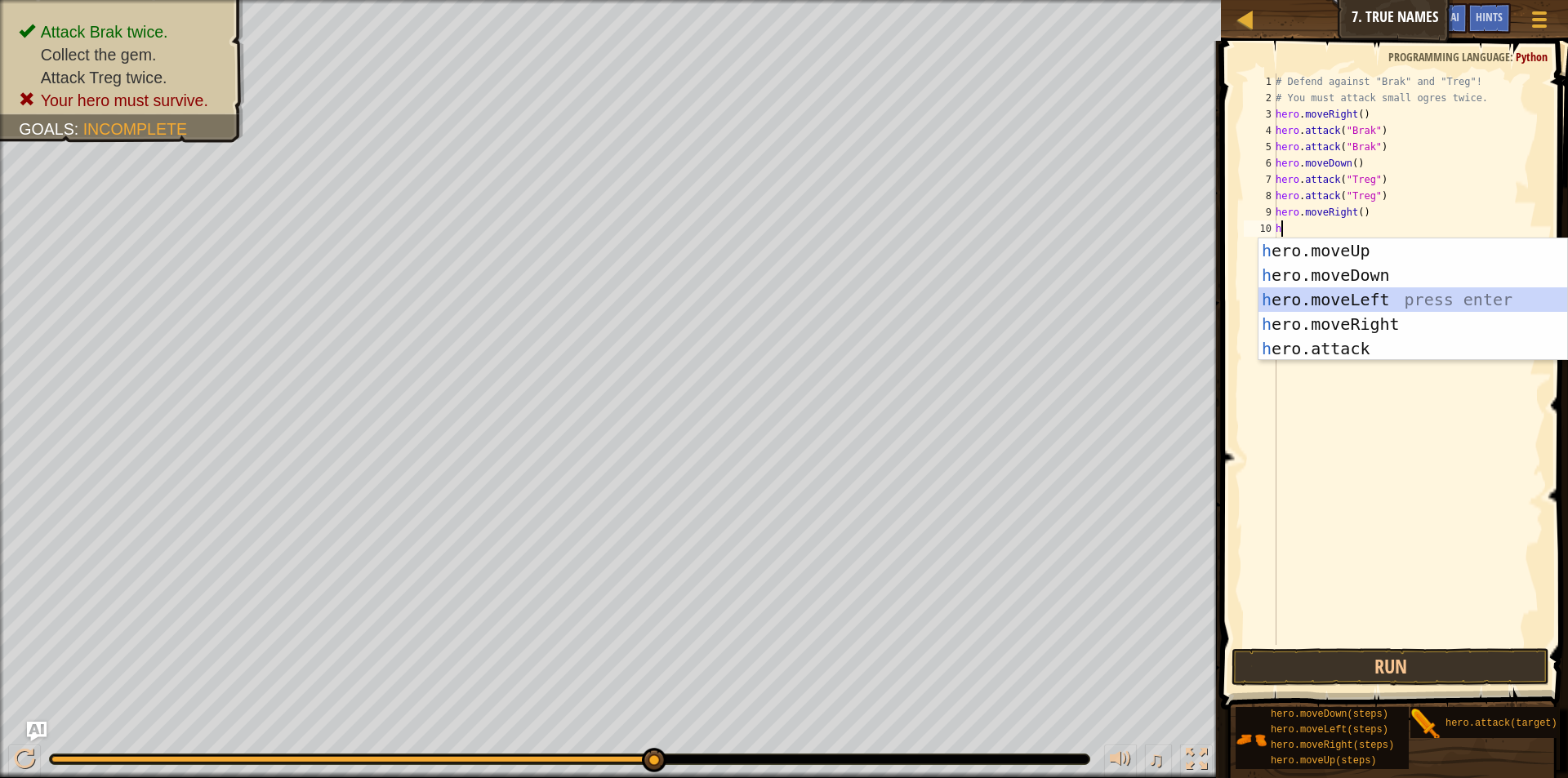
click at [1345, 297] on div "h ero.moveUp press enter h ero.moveDown press enter h ero.moveLeft press enter …" at bounding box center [1413, 325] width 308 height 171
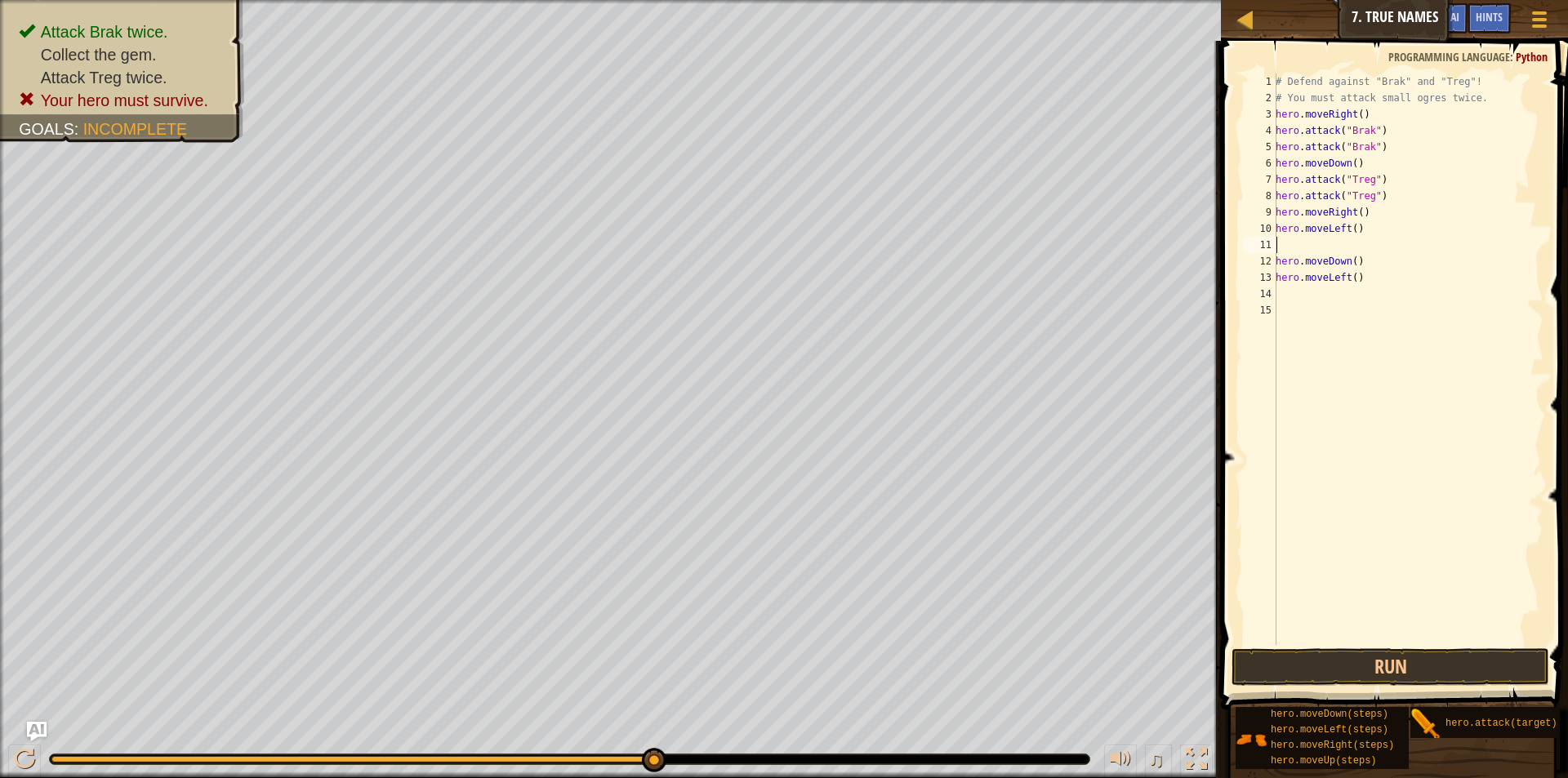
type textarea "h"
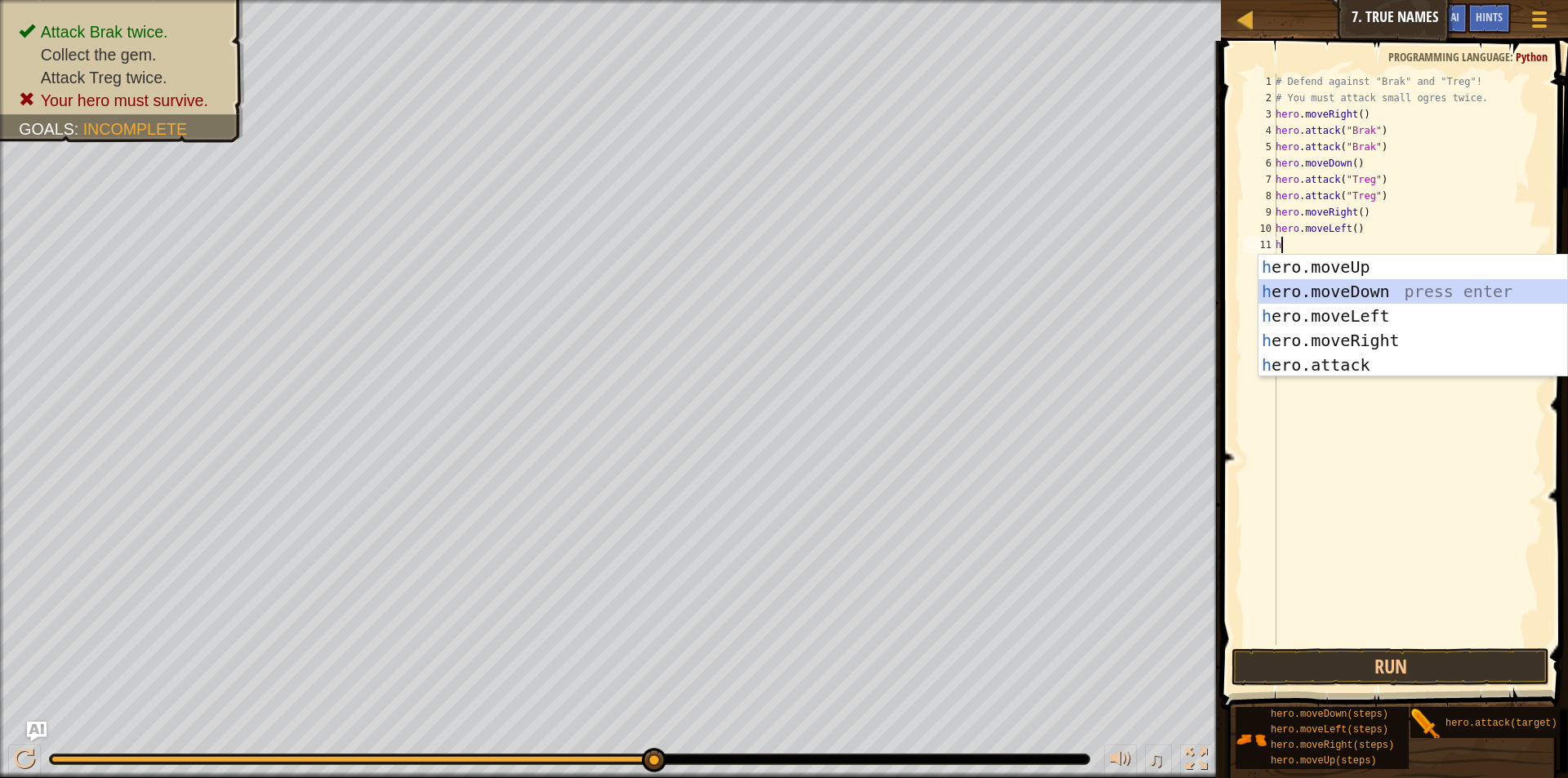
click at [1369, 279] on div "h ero.moveUp press enter h ero.moveDown press enter h ero.moveLeft press enter …" at bounding box center [1413, 341] width 308 height 171
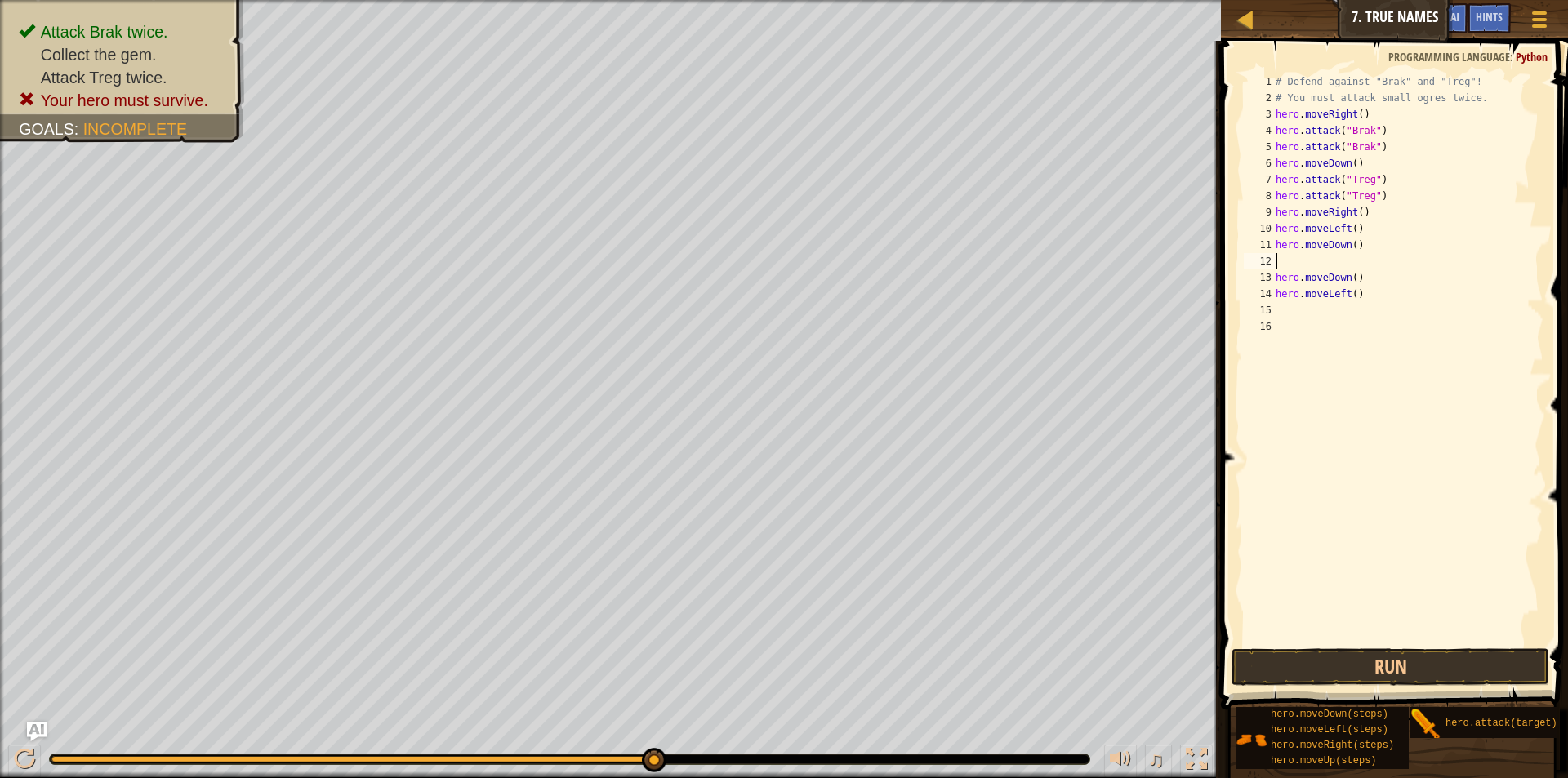
type textarea "h"
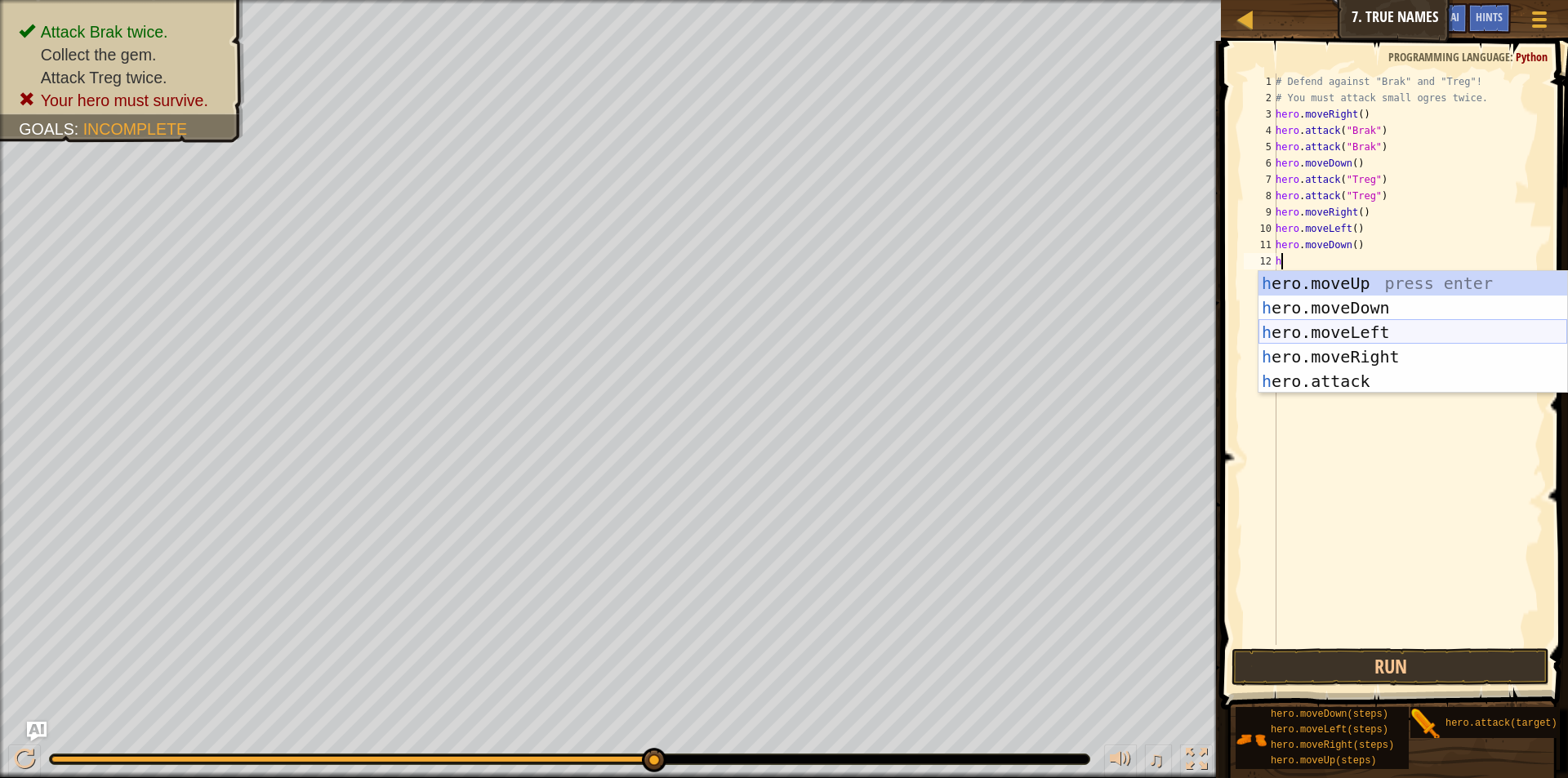
click at [1386, 336] on div "h ero.moveUp press enter h ero.moveDown press enter h ero.moveLeft press enter …" at bounding box center [1413, 357] width 308 height 171
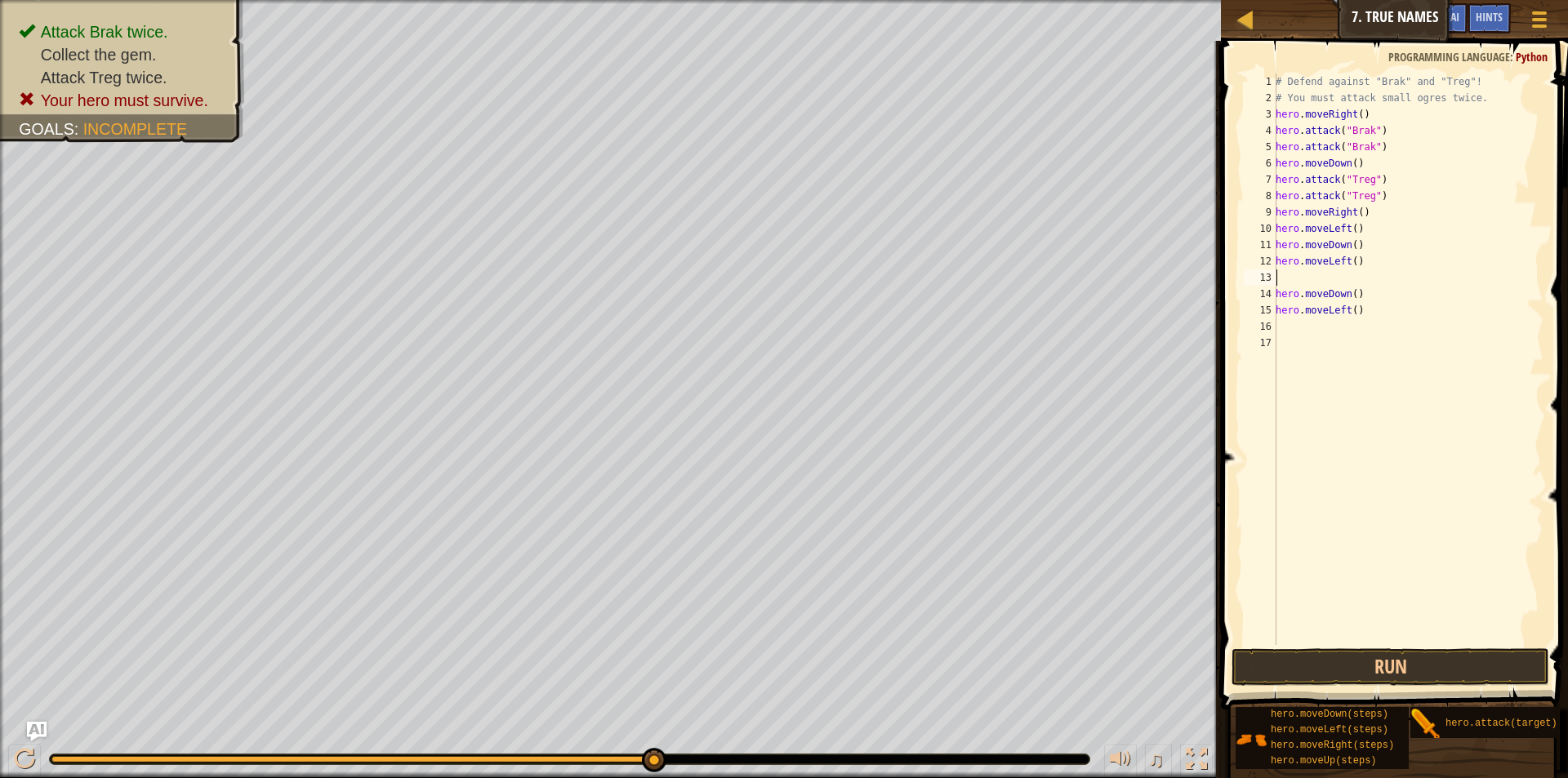
click at [1361, 303] on div "# Defend against "Brak" and "Treg"! # You must attack small ogres twice. hero .…" at bounding box center [1408, 376] width 271 height 604
type textarea "h"
click at [1354, 660] on button "Run" at bounding box center [1390, 667] width 317 height 38
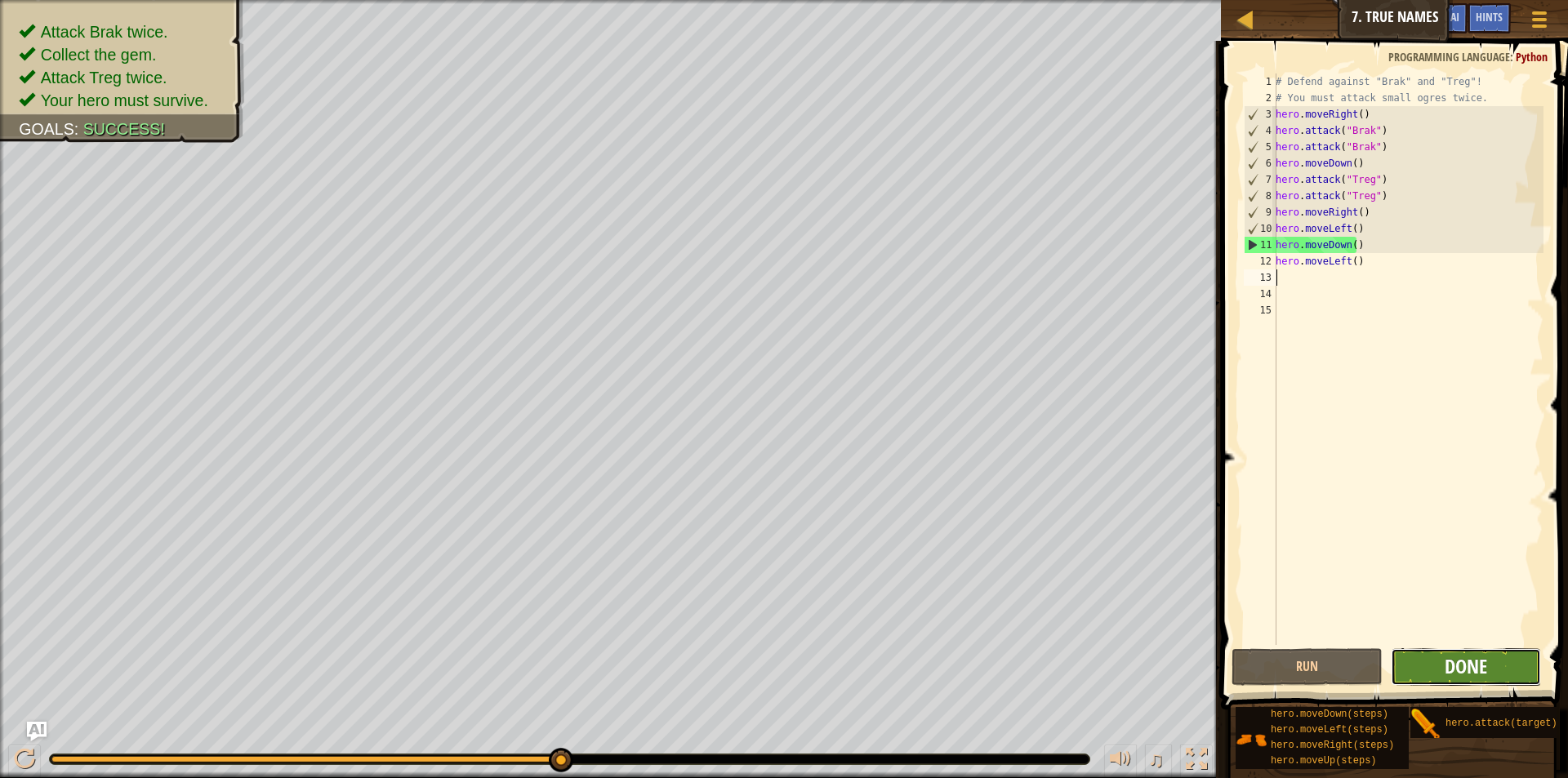
click at [1467, 663] on span "Done" at bounding box center [1466, 666] width 42 height 26
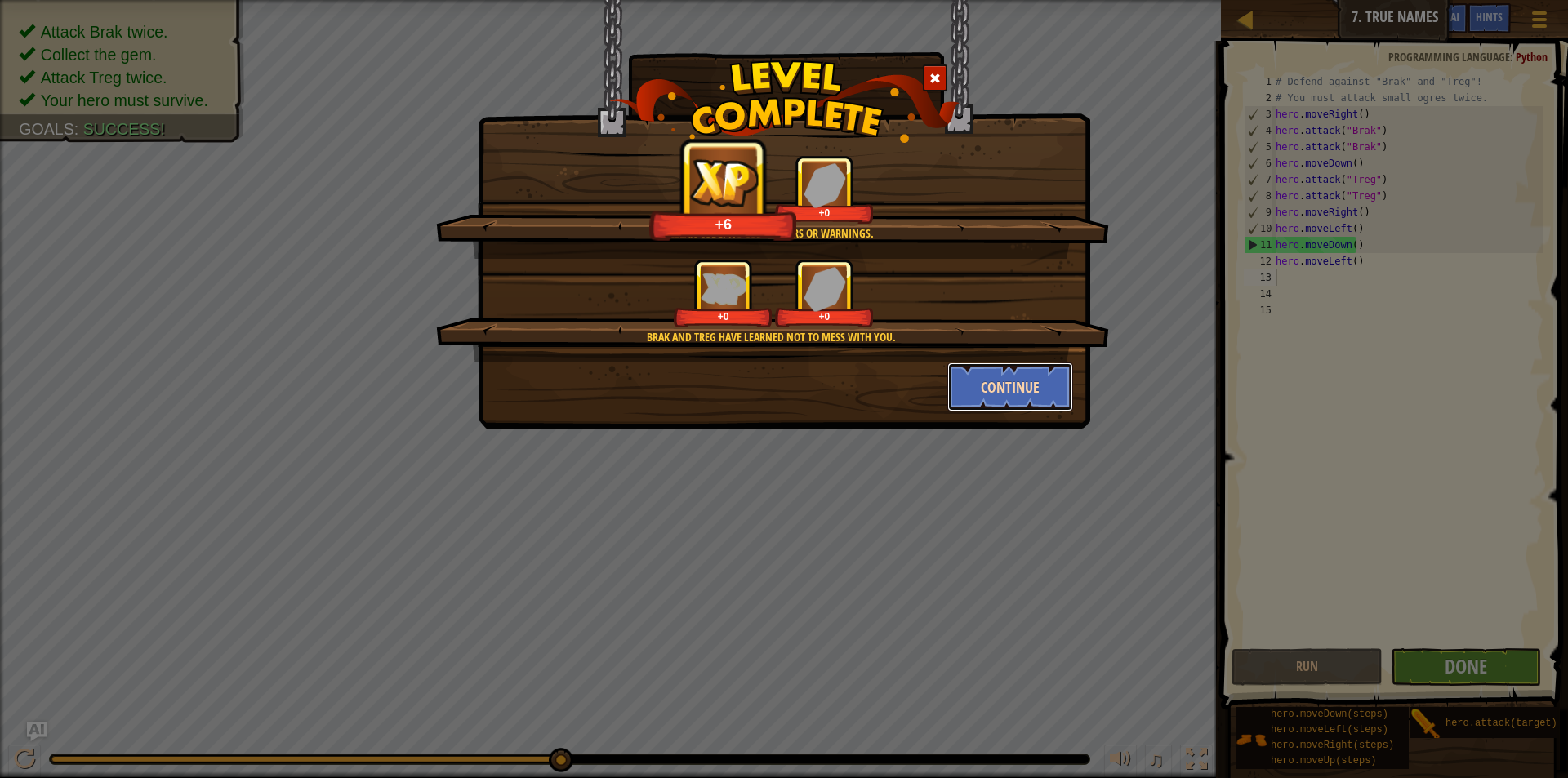
click at [1006, 386] on button "Continue" at bounding box center [1011, 387] width 126 height 49
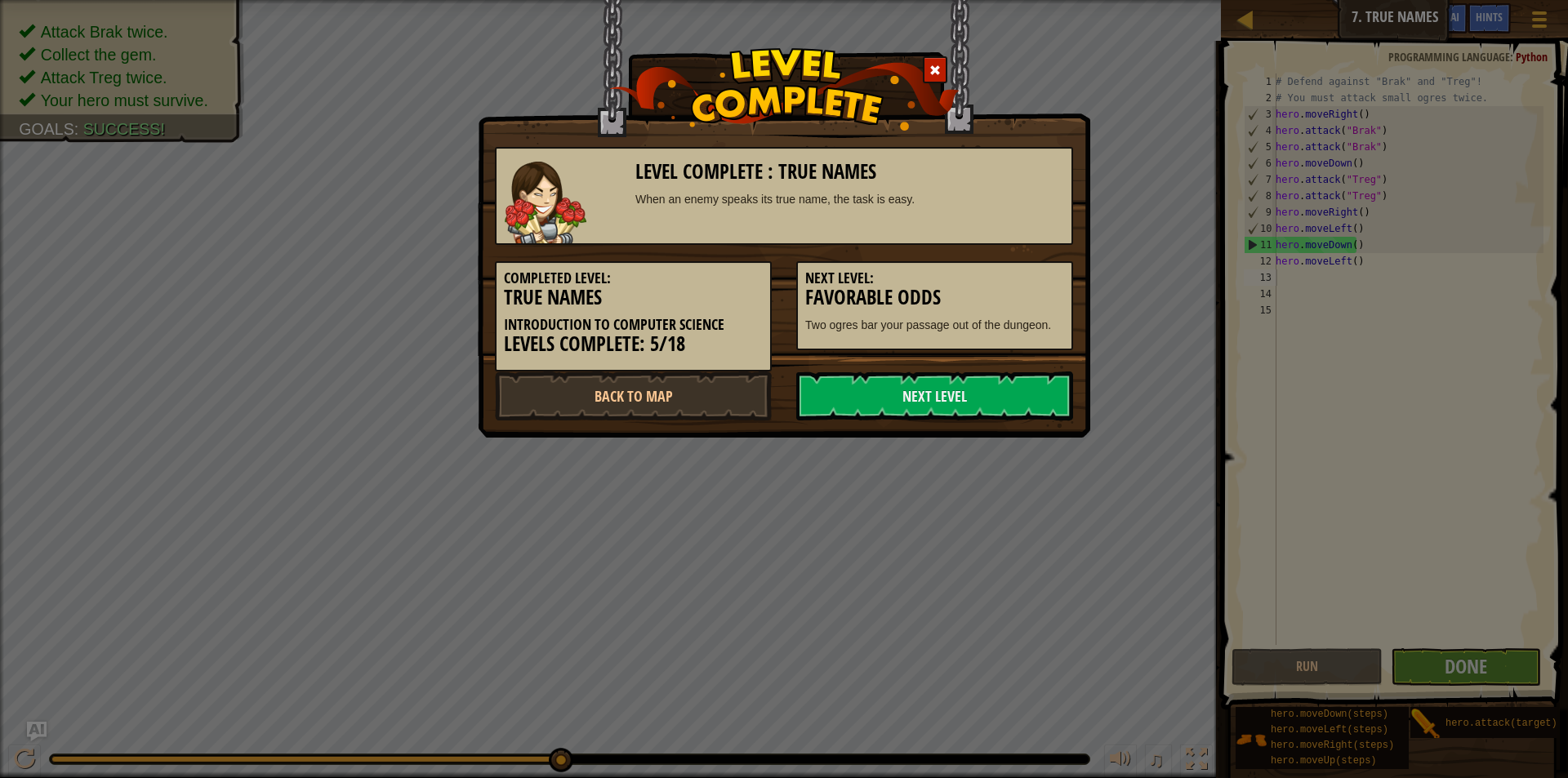
click at [1006, 386] on link "Next Level" at bounding box center [934, 396] width 277 height 49
